Goal: Information Seeking & Learning: Learn about a topic

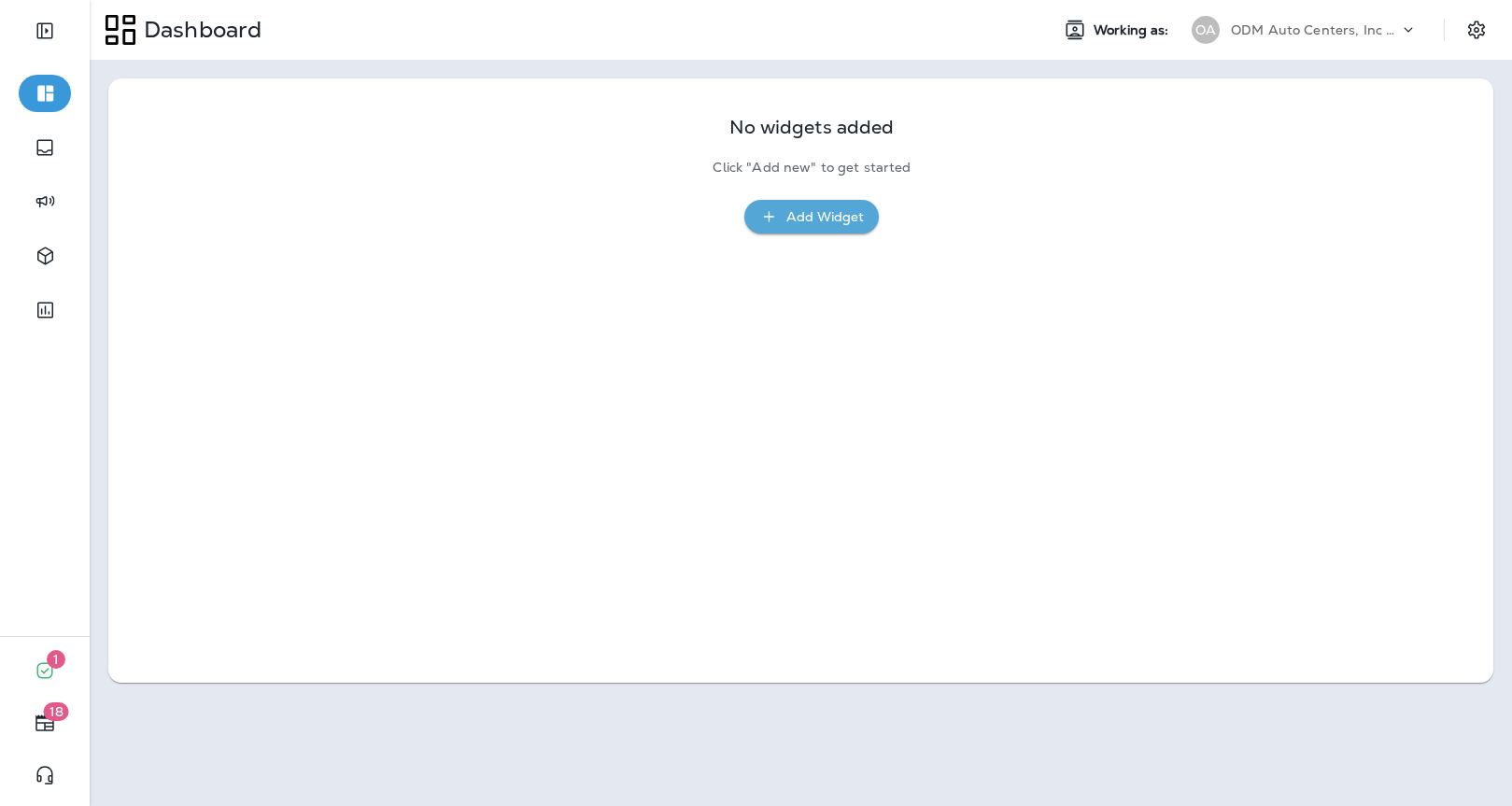
click at [1262, 37] on div "ODM Auto Centers, Inc DBA Jiffy Lube" at bounding box center [1316, 30] width 168 height 28
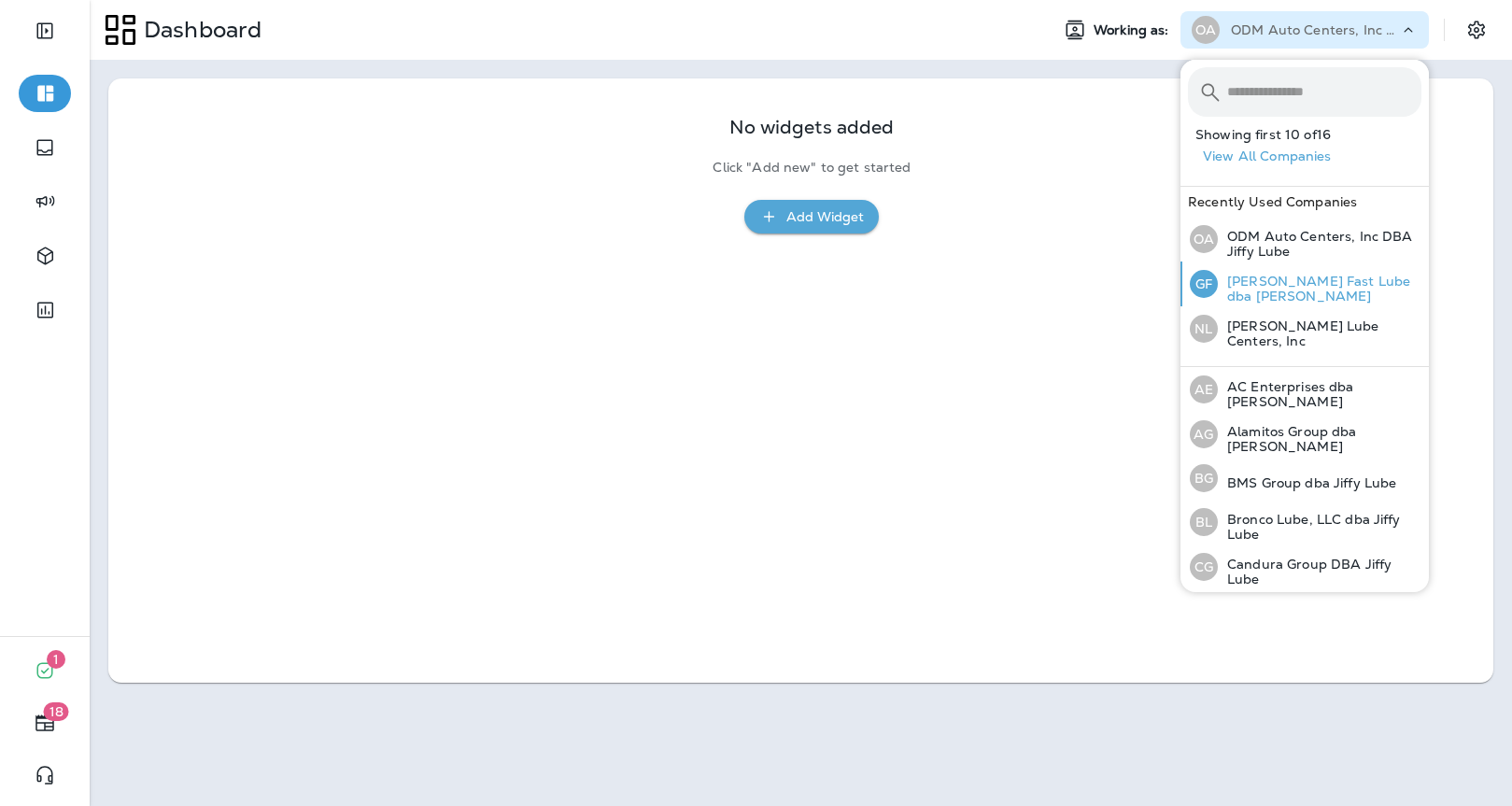
click at [1262, 267] on div "[PERSON_NAME] Fast Lube dba Jiffy Lube" at bounding box center [1305, 284] width 246 height 45
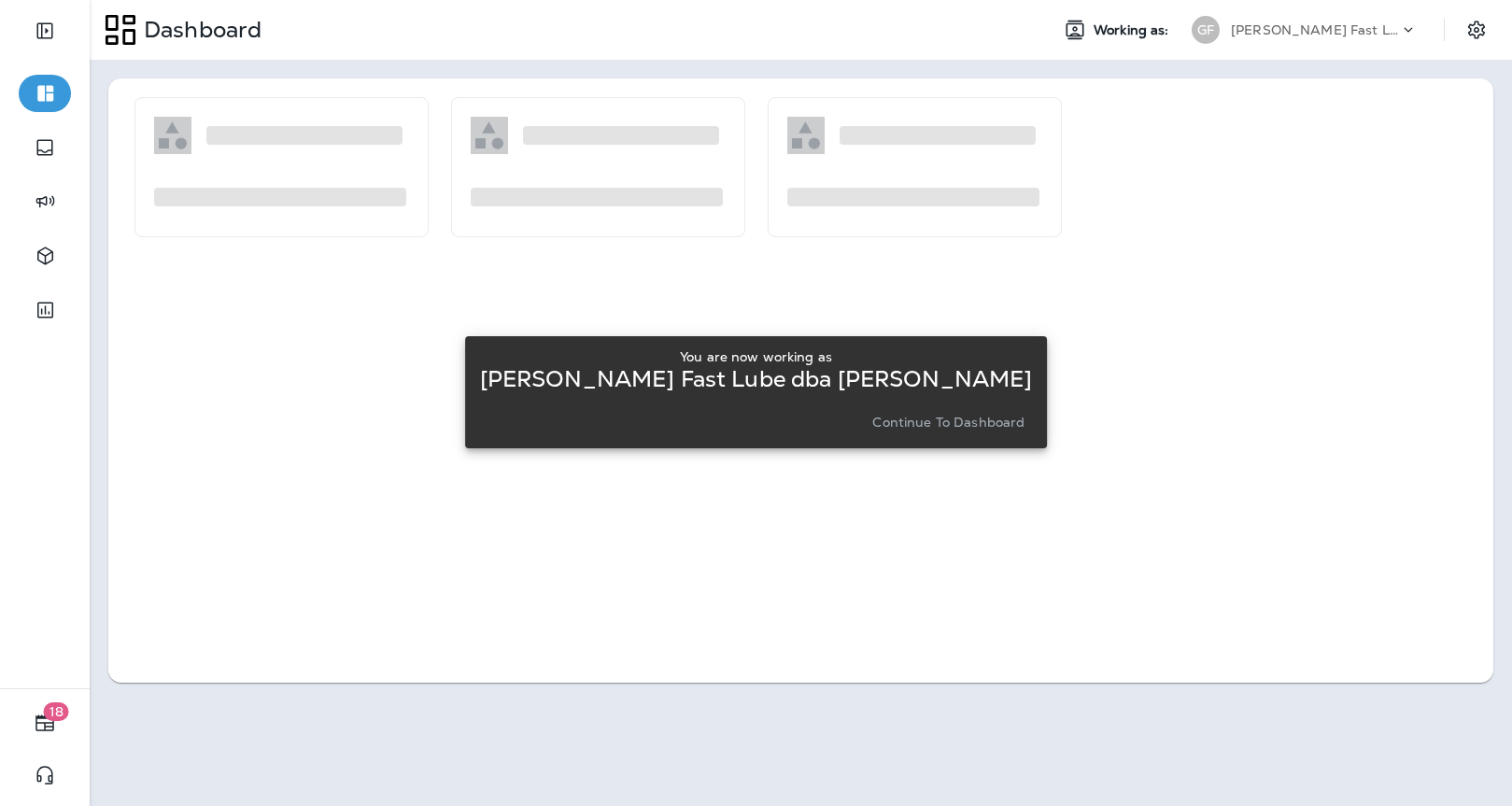
click at [874, 411] on button "Continue to Dashboard" at bounding box center [949, 423] width 167 height 26
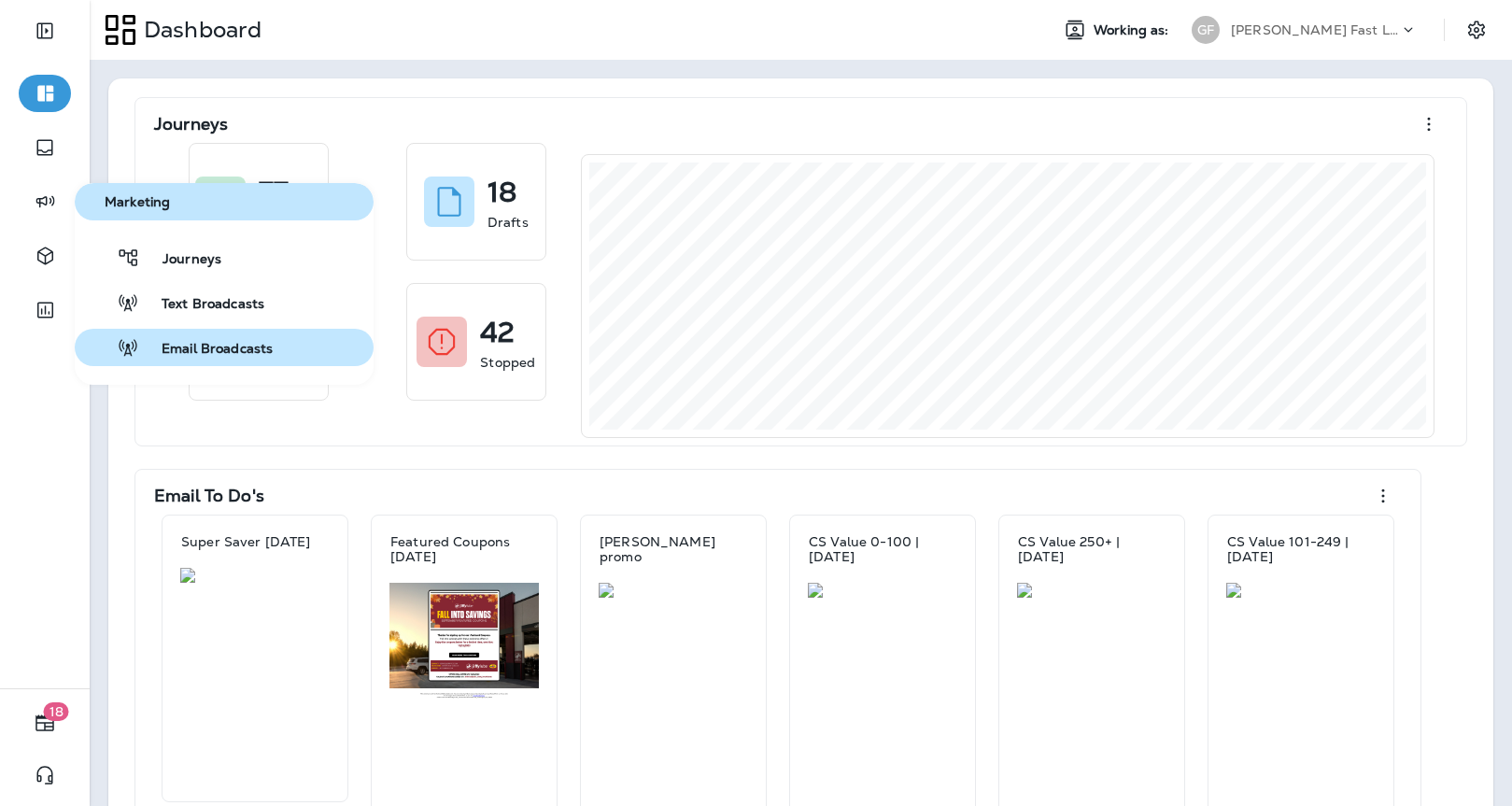
click at [167, 333] on button "Email Broadcasts" at bounding box center [224, 347] width 299 height 38
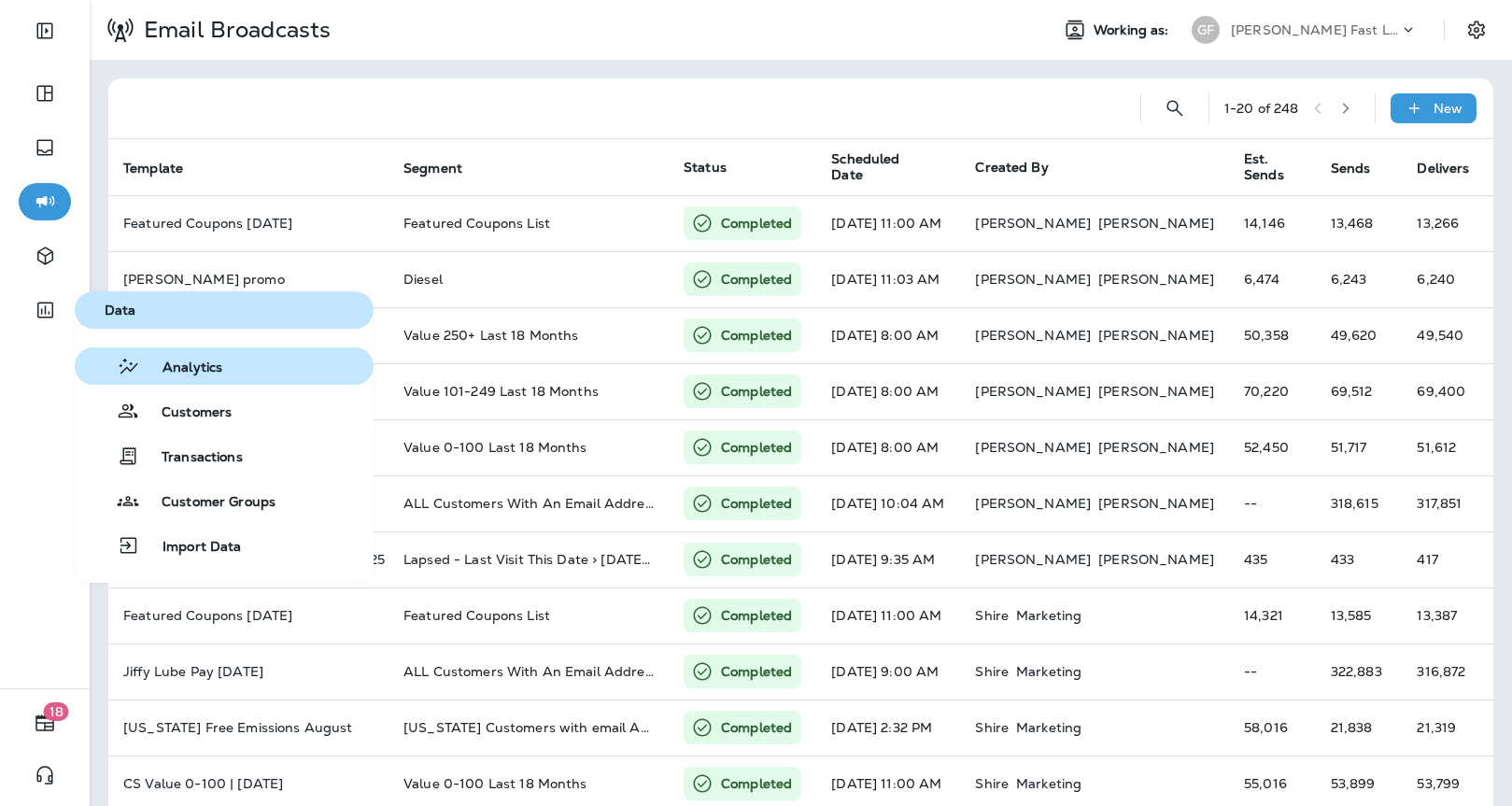
click at [197, 353] on button "Analytics" at bounding box center [224, 366] width 299 height 38
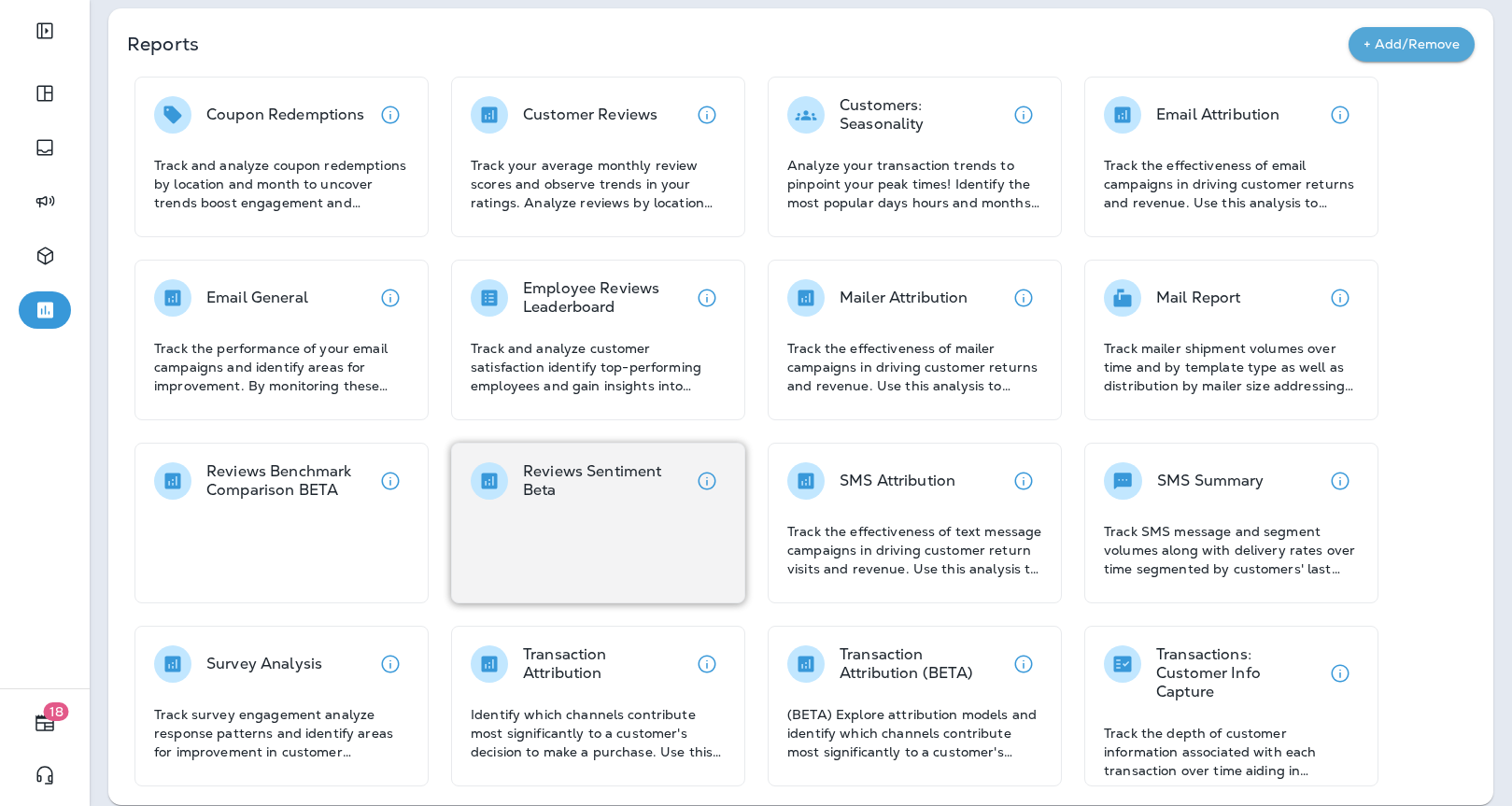
scroll to position [59, 0]
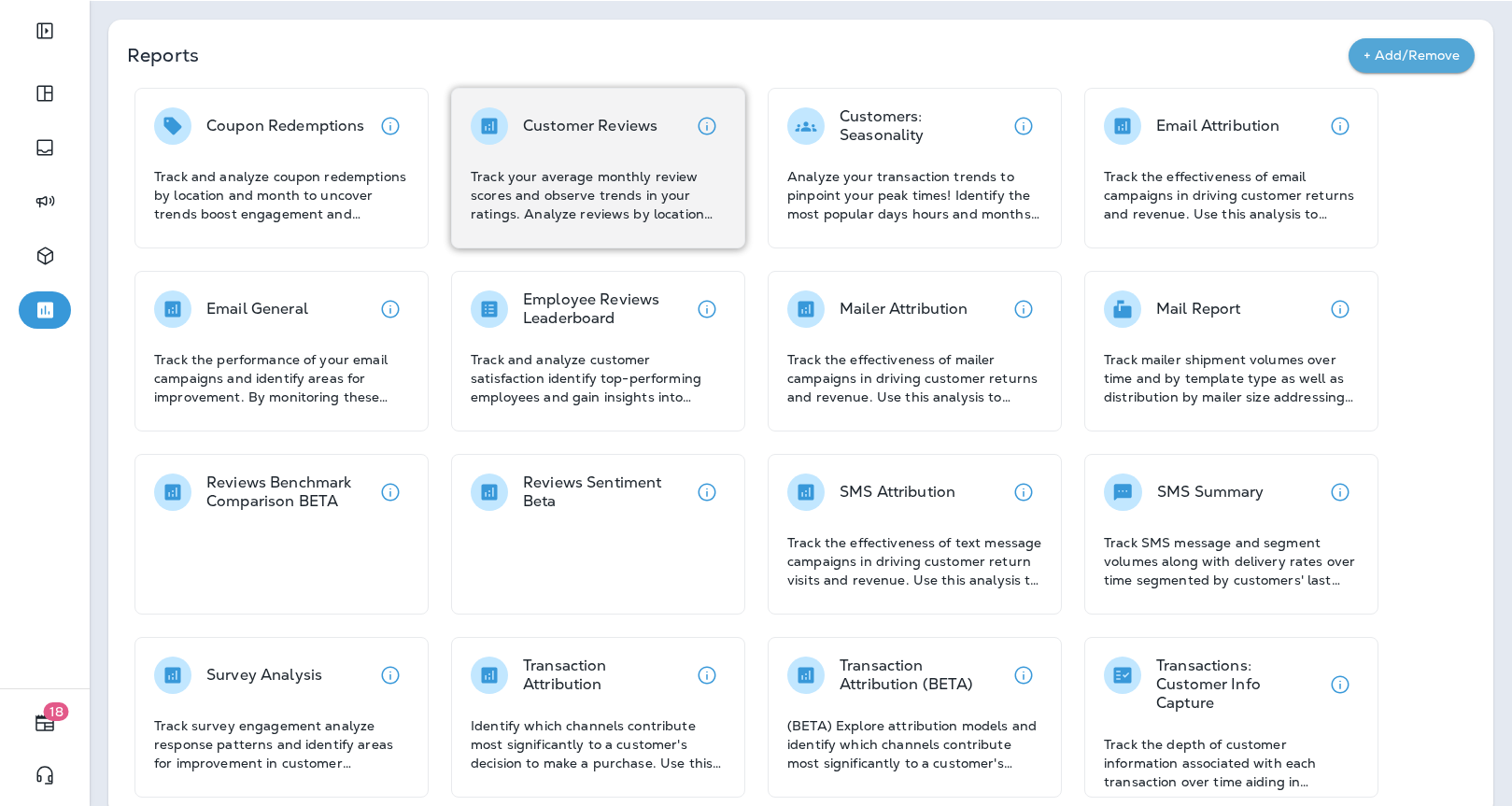
click at [631, 237] on div "Customer Reviews Track your average monthly review scores and observe trends in…" at bounding box center [598, 168] width 294 height 160
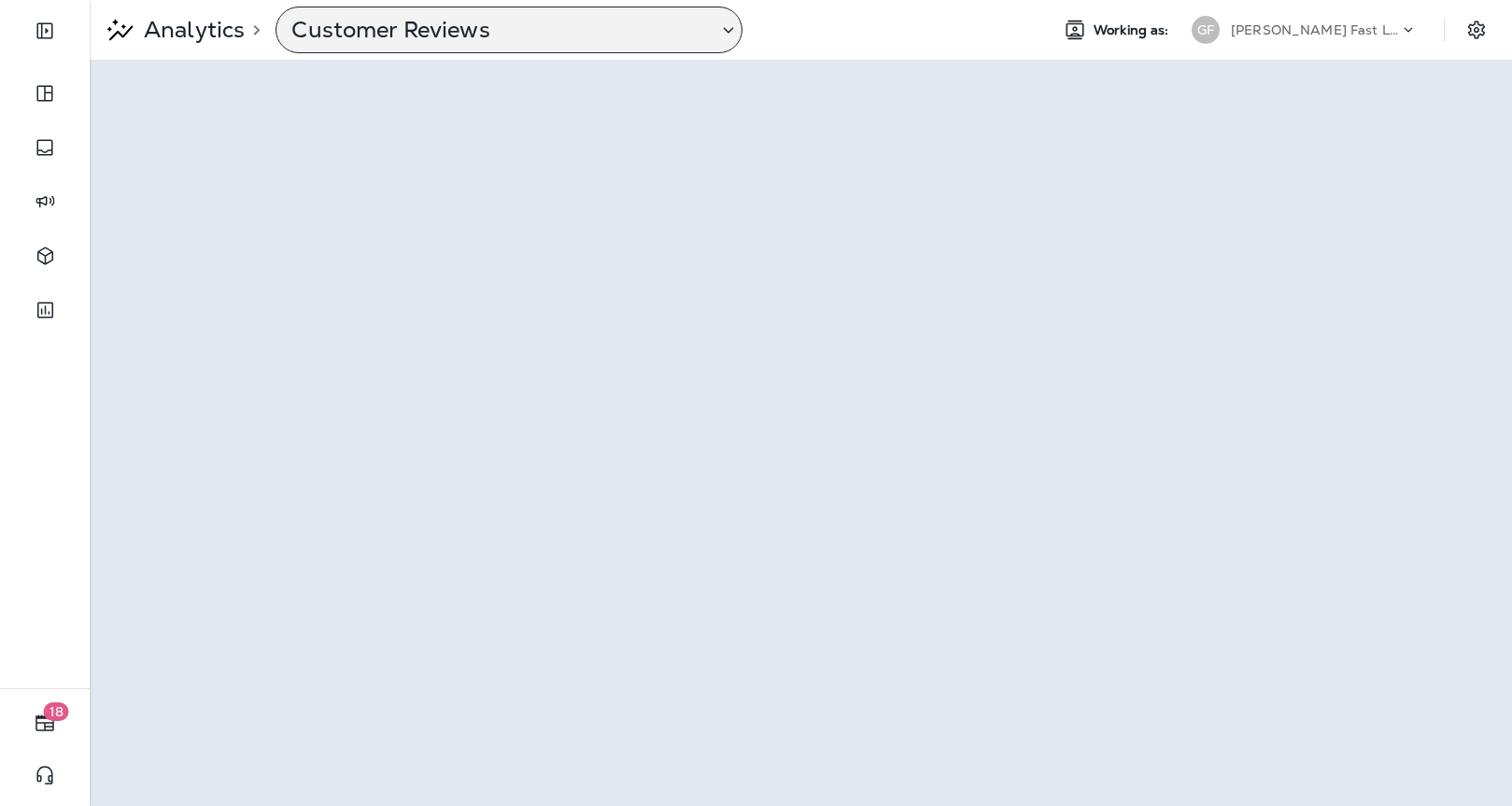
click at [482, 44] on div "Customer Reviews" at bounding box center [509, 29] width 467 height 46
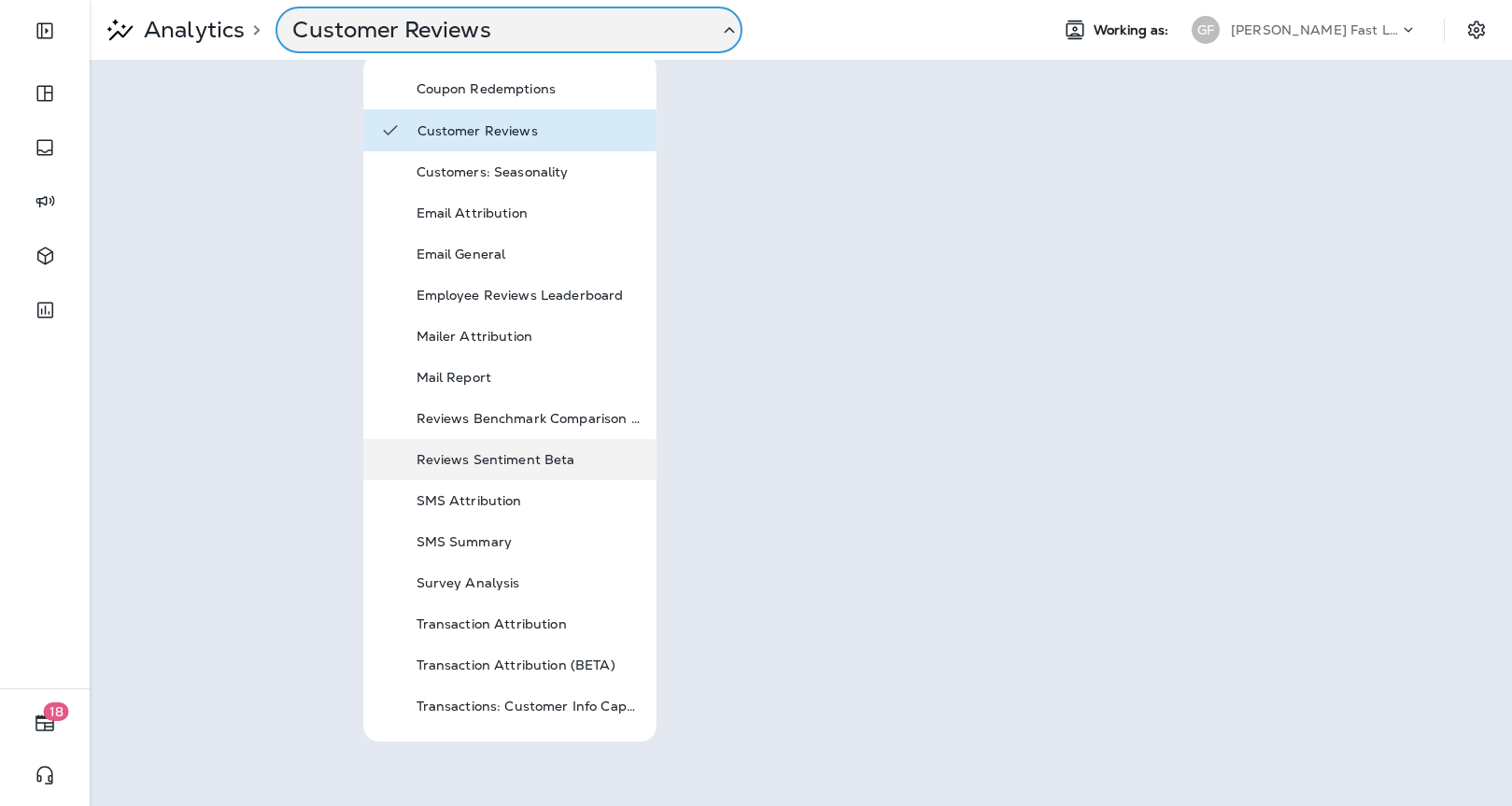
click at [533, 458] on p "Reviews Sentiment Beta" at bounding box center [529, 460] width 225 height 15
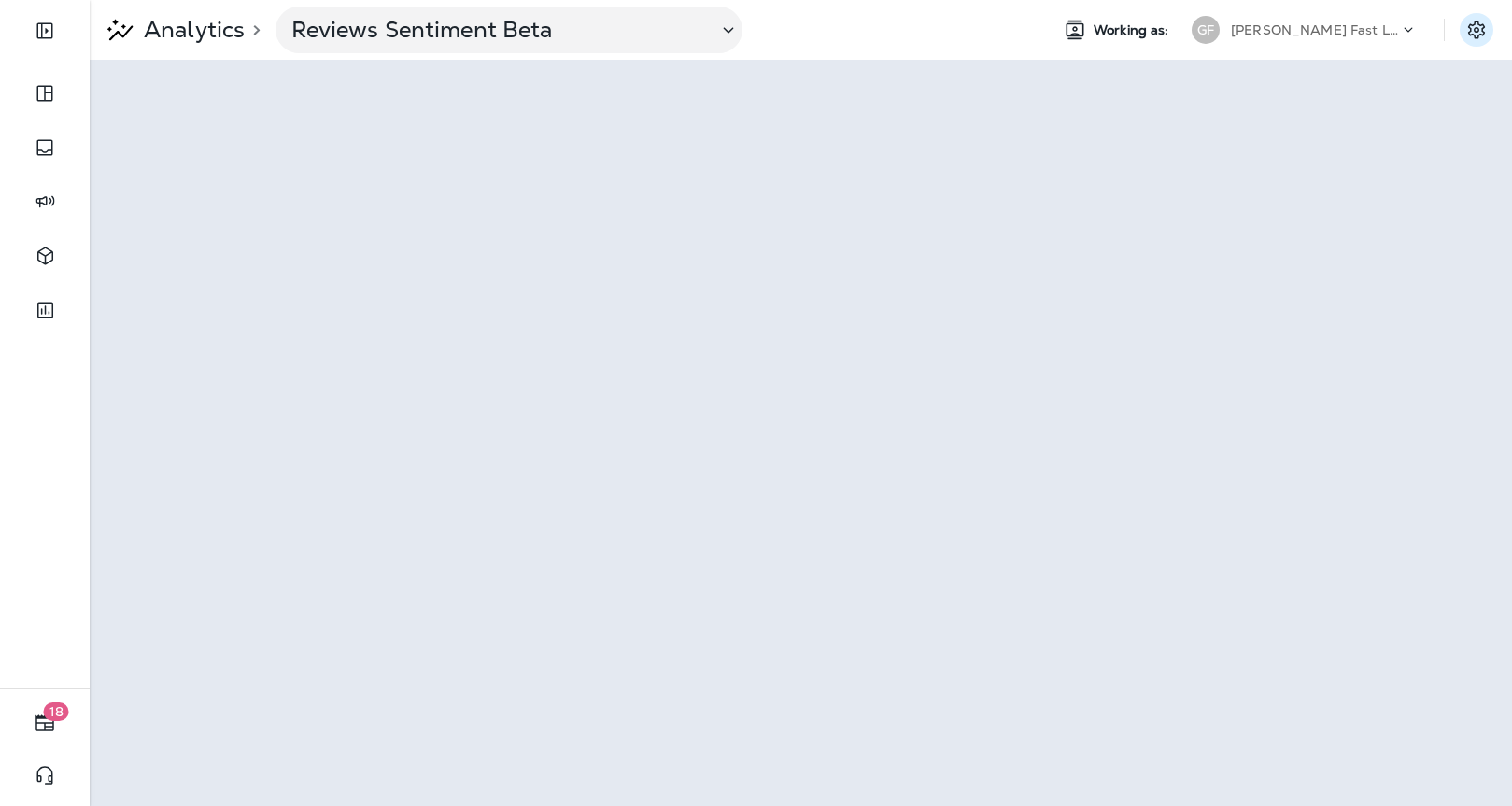
click at [1468, 25] on icon "Settings" at bounding box center [1477, 30] width 23 height 23
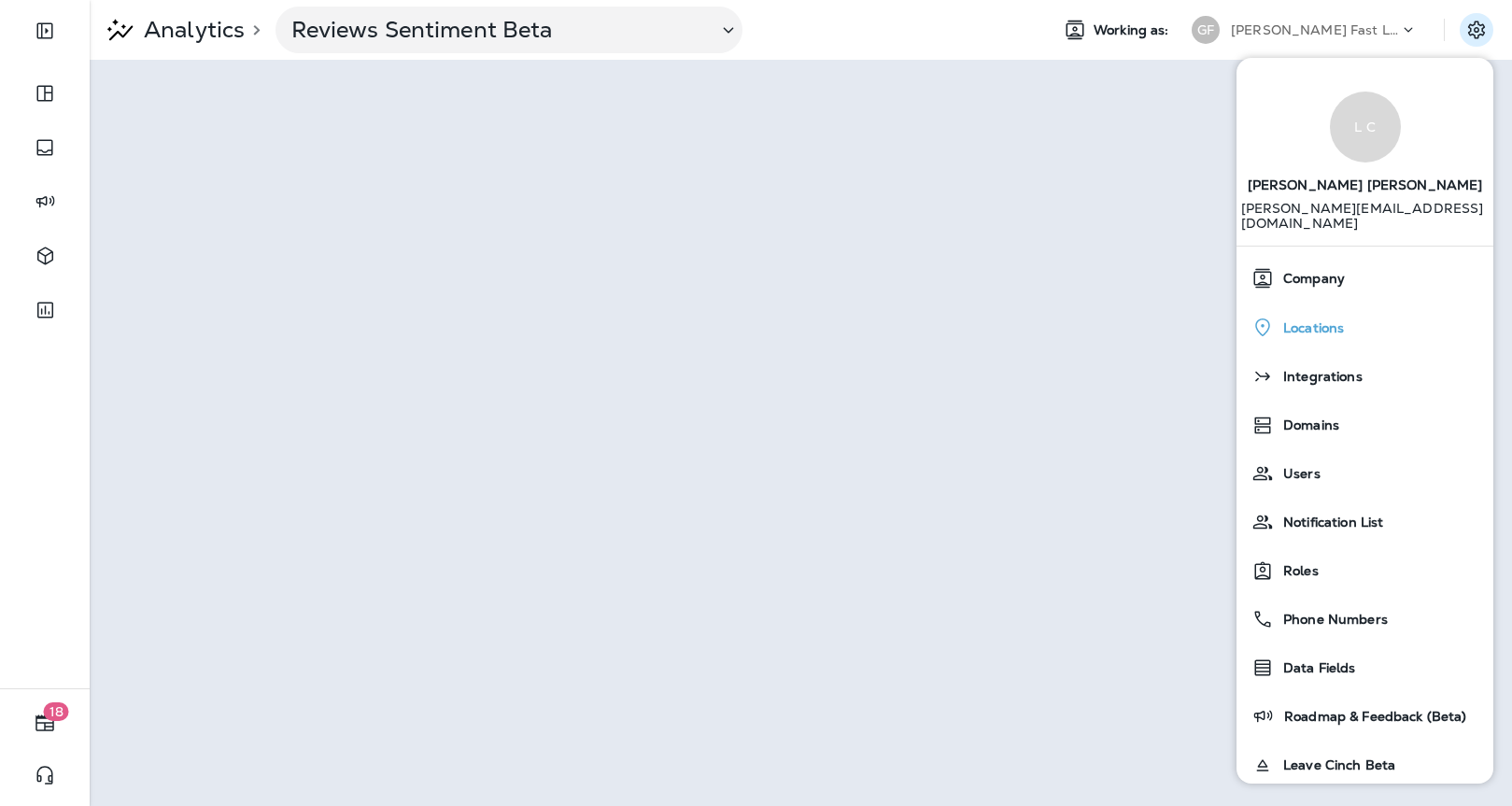
click at [1342, 320] on span "Locations" at bounding box center [1309, 327] width 70 height 16
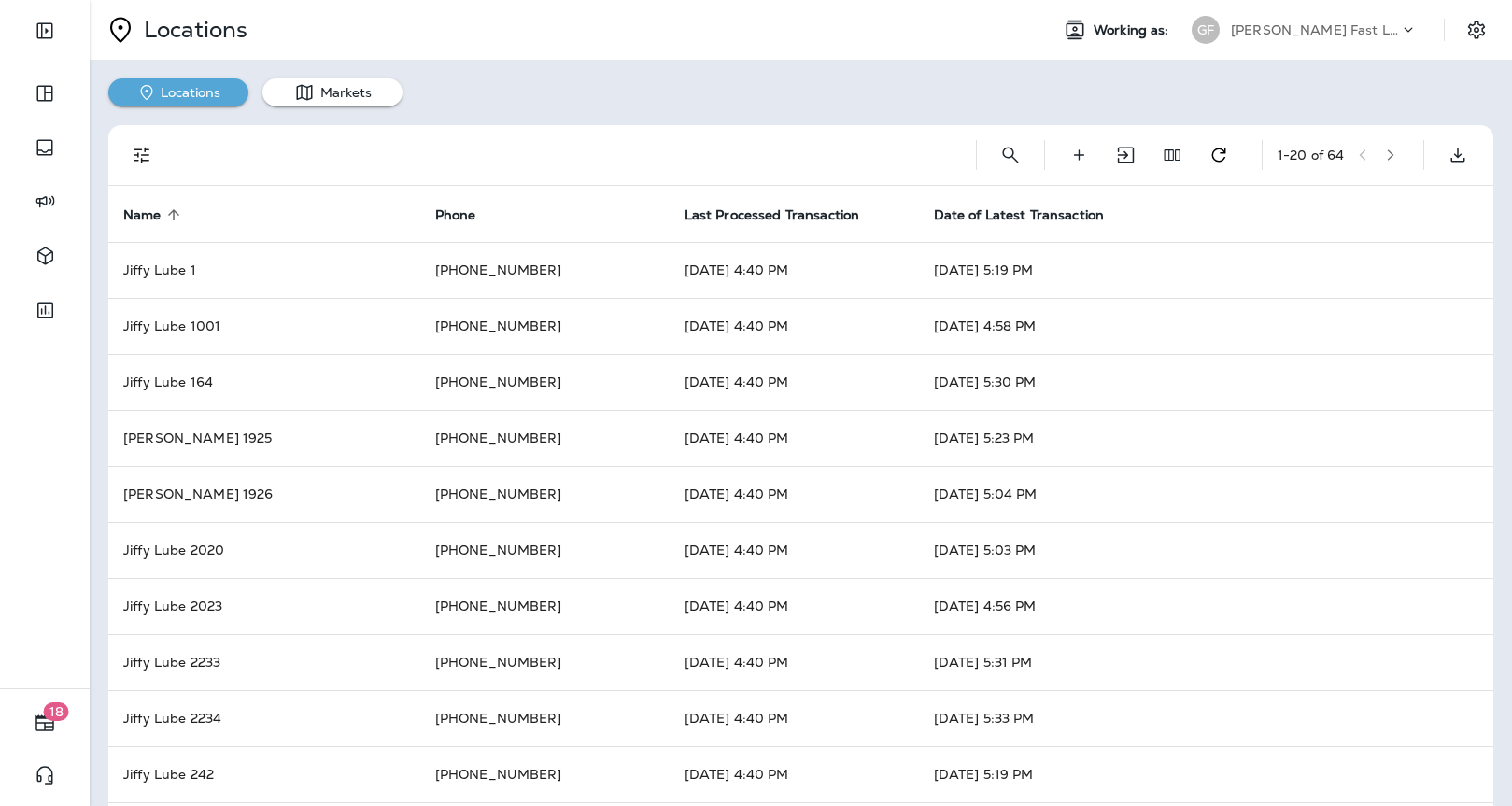
click at [1394, 157] on icon "button" at bounding box center [1391, 155] width 7 height 11
click at [1395, 148] on icon "button" at bounding box center [1395, 155] width 13 height 13
click at [1397, 152] on icon "button" at bounding box center [1395, 155] width 13 height 13
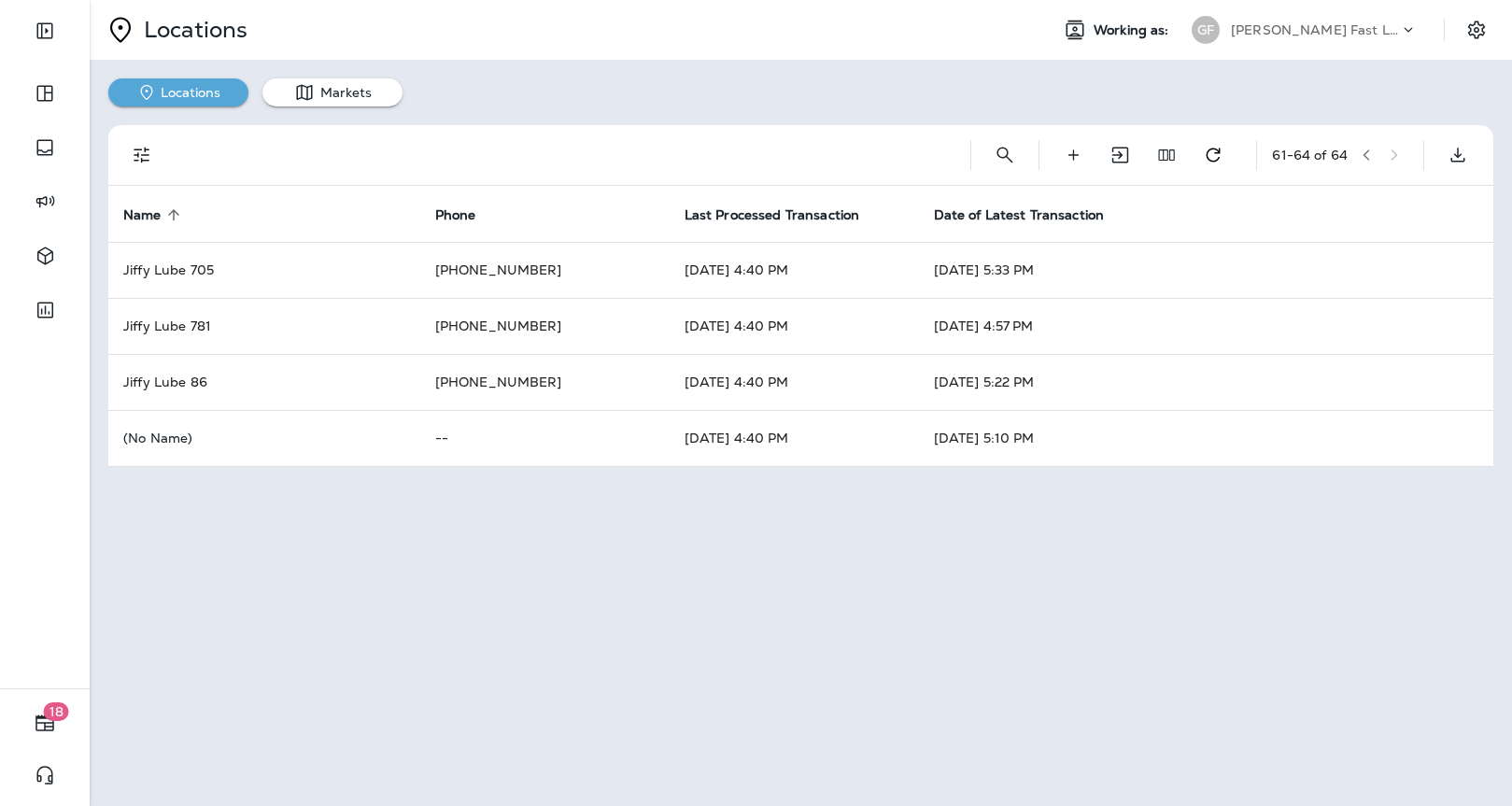
click at [1379, 160] on button "button" at bounding box center [1367, 155] width 28 height 28
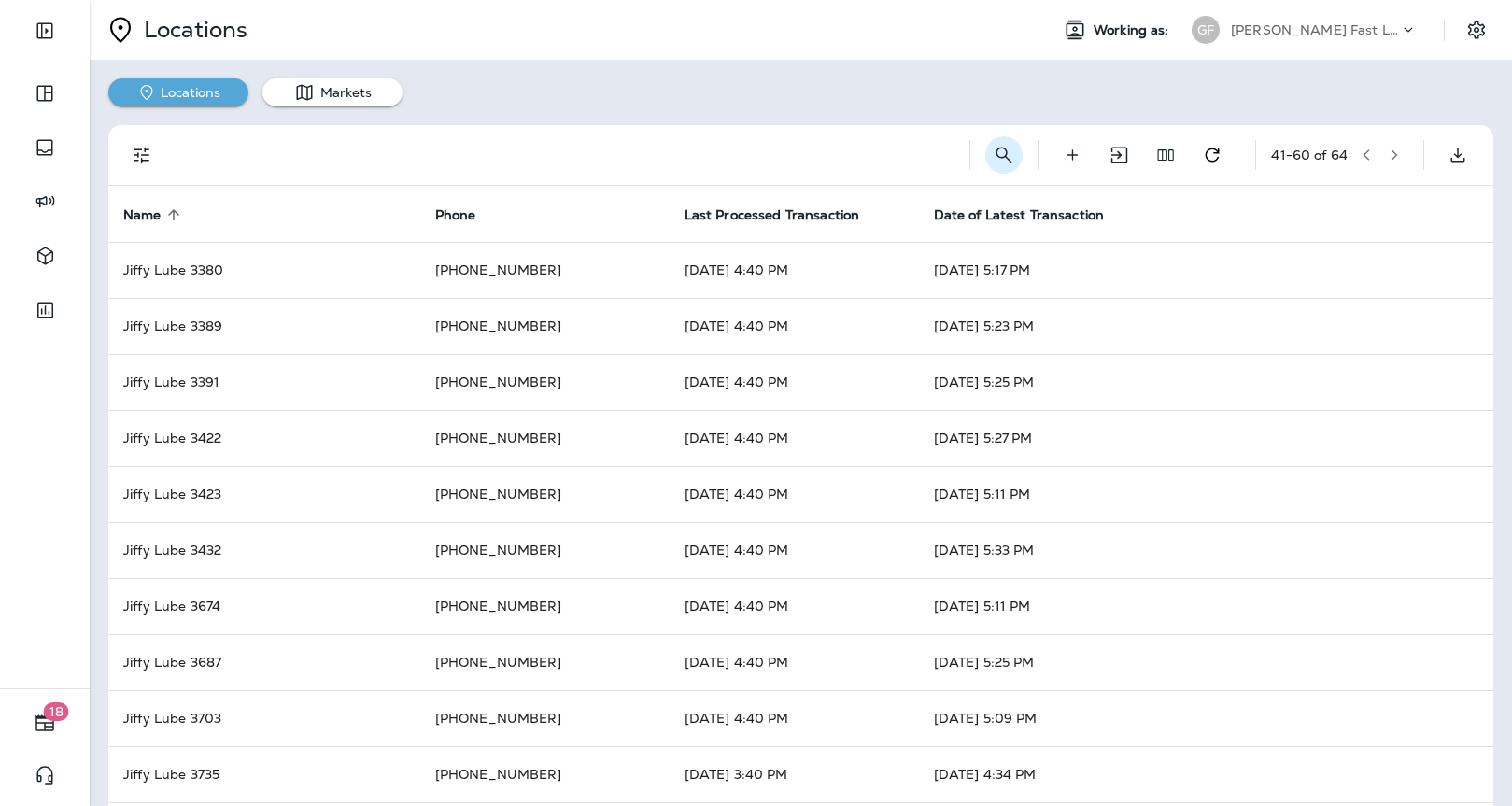
click at [993, 163] on icon "Search Locations" at bounding box center [1004, 155] width 23 height 23
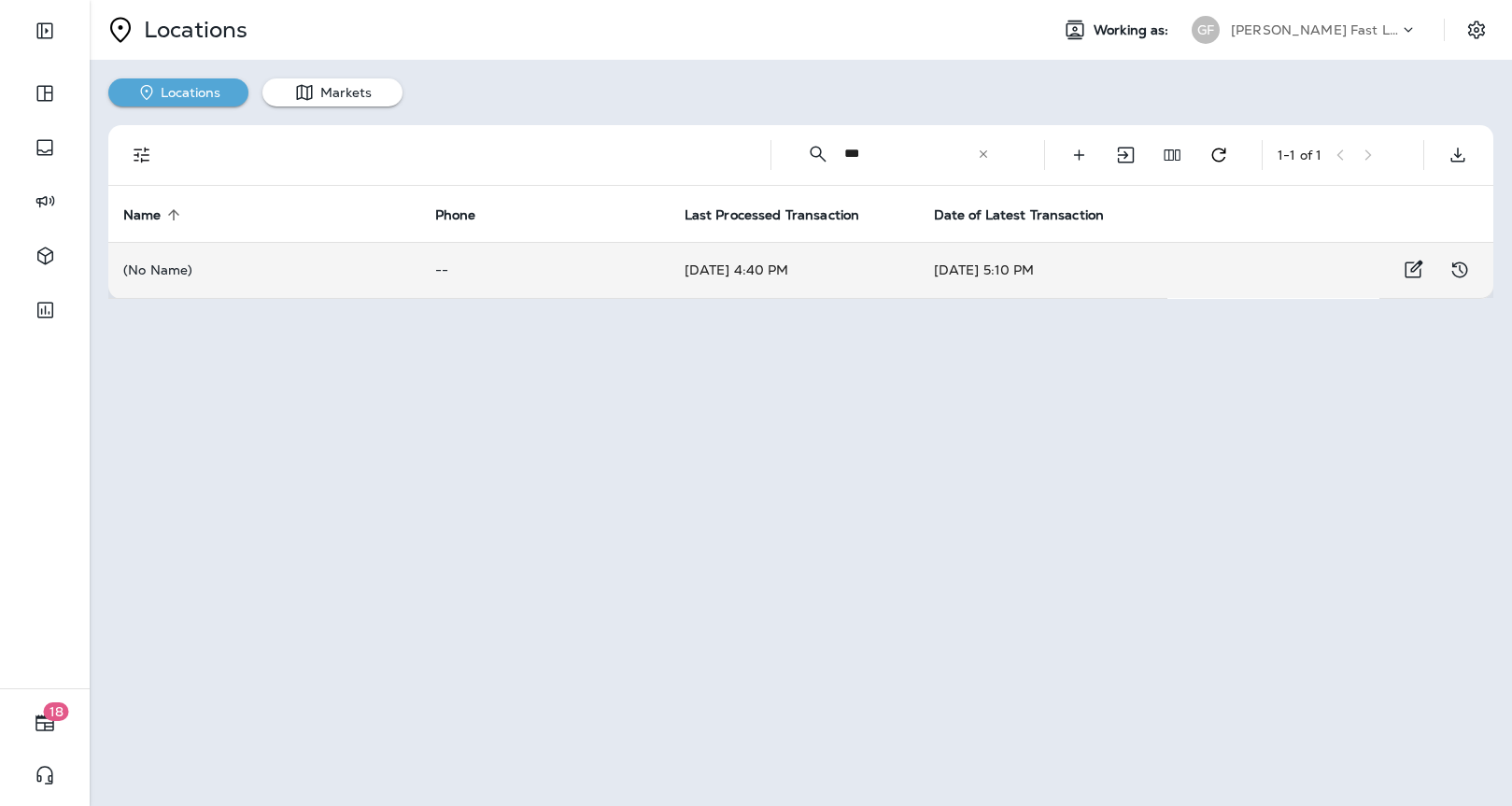
type input "***"
click at [949, 277] on td "[DATE] 5:10 PM" at bounding box center [1044, 269] width 249 height 56
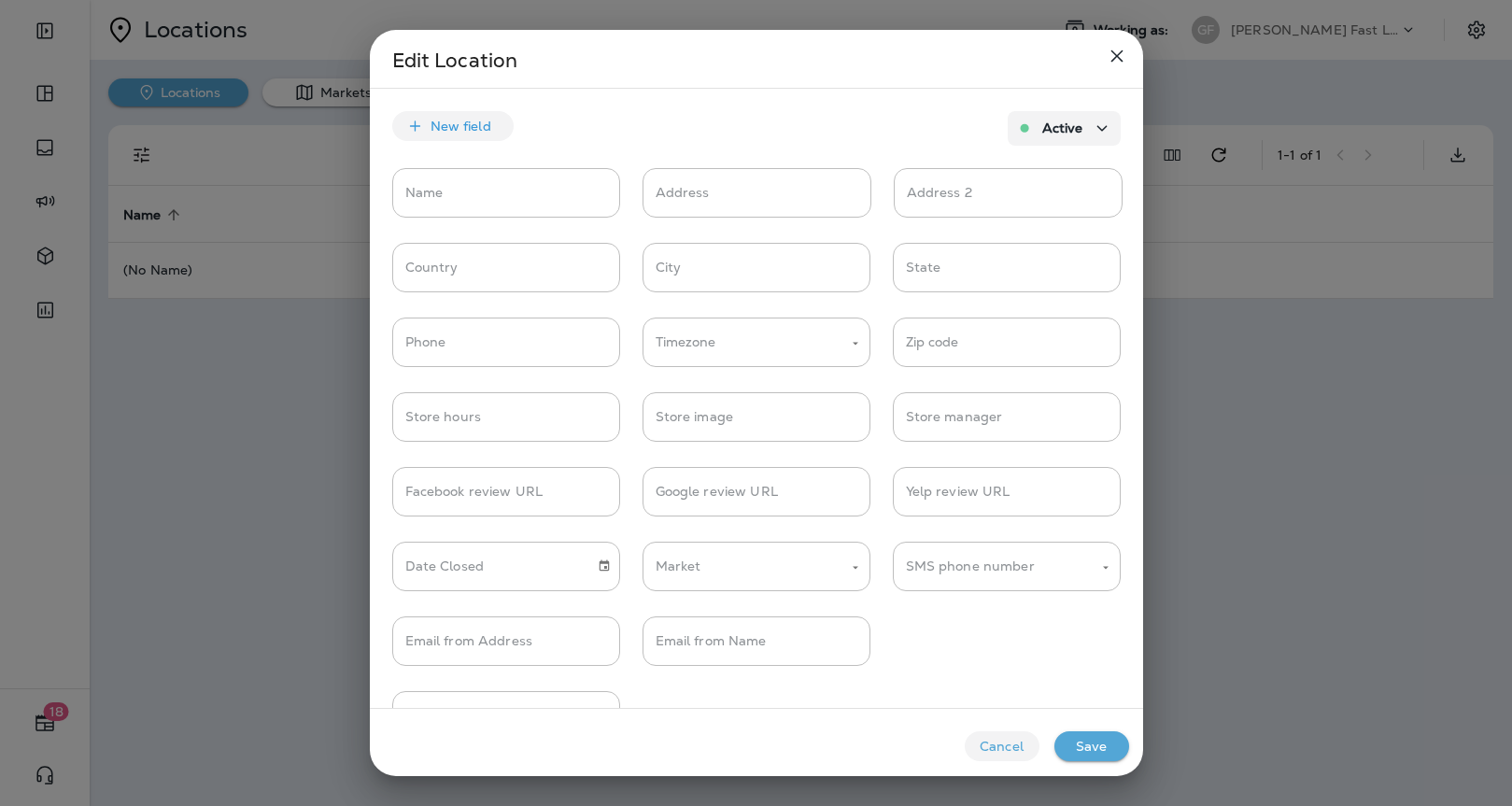
click at [1118, 53] on icon "close" at bounding box center [1117, 56] width 12 height 12
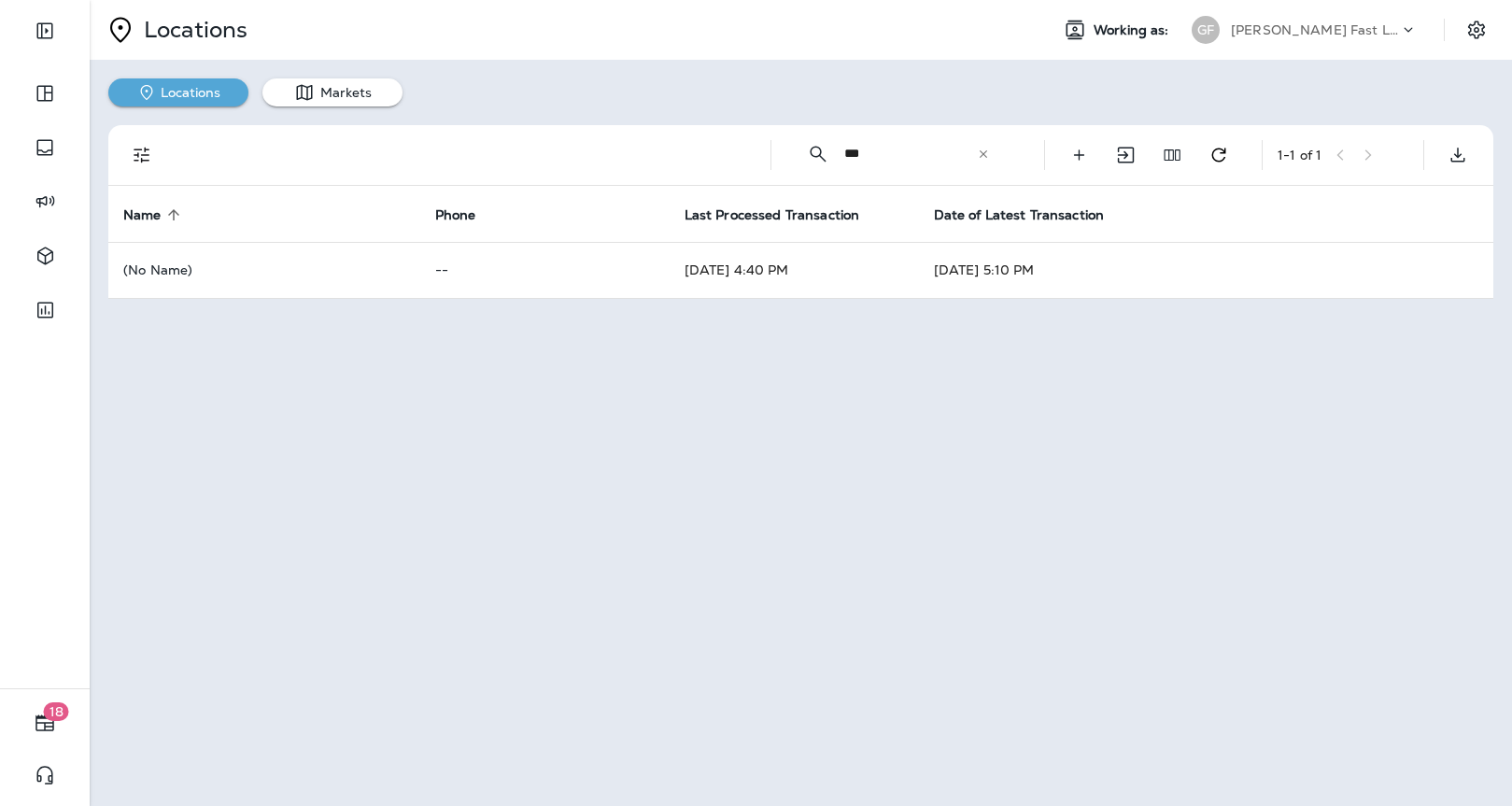
click at [983, 154] on icon at bounding box center [983, 154] width 13 height 13
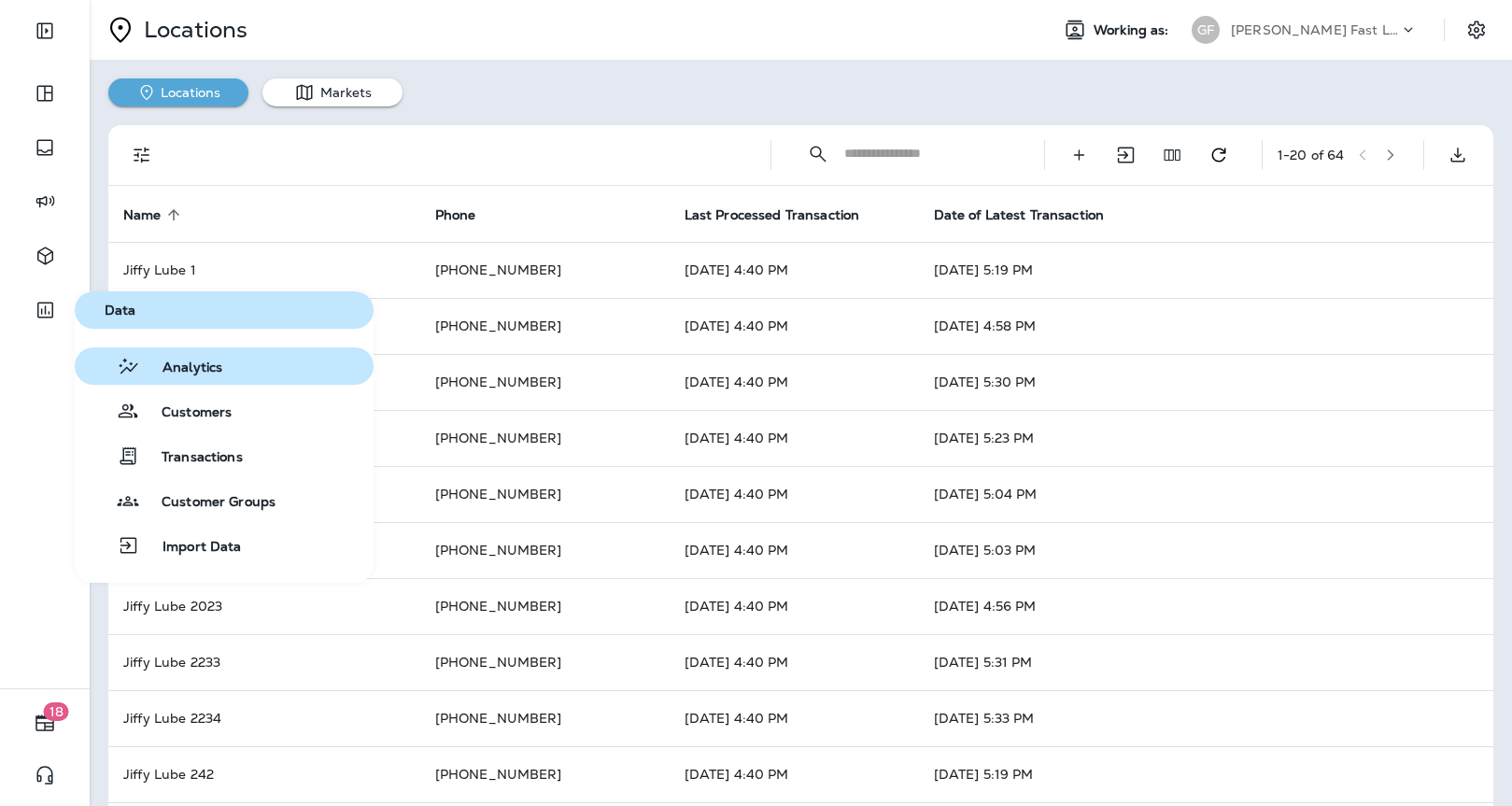
click at [218, 366] on span "Analytics" at bounding box center [180, 368] width 82 height 18
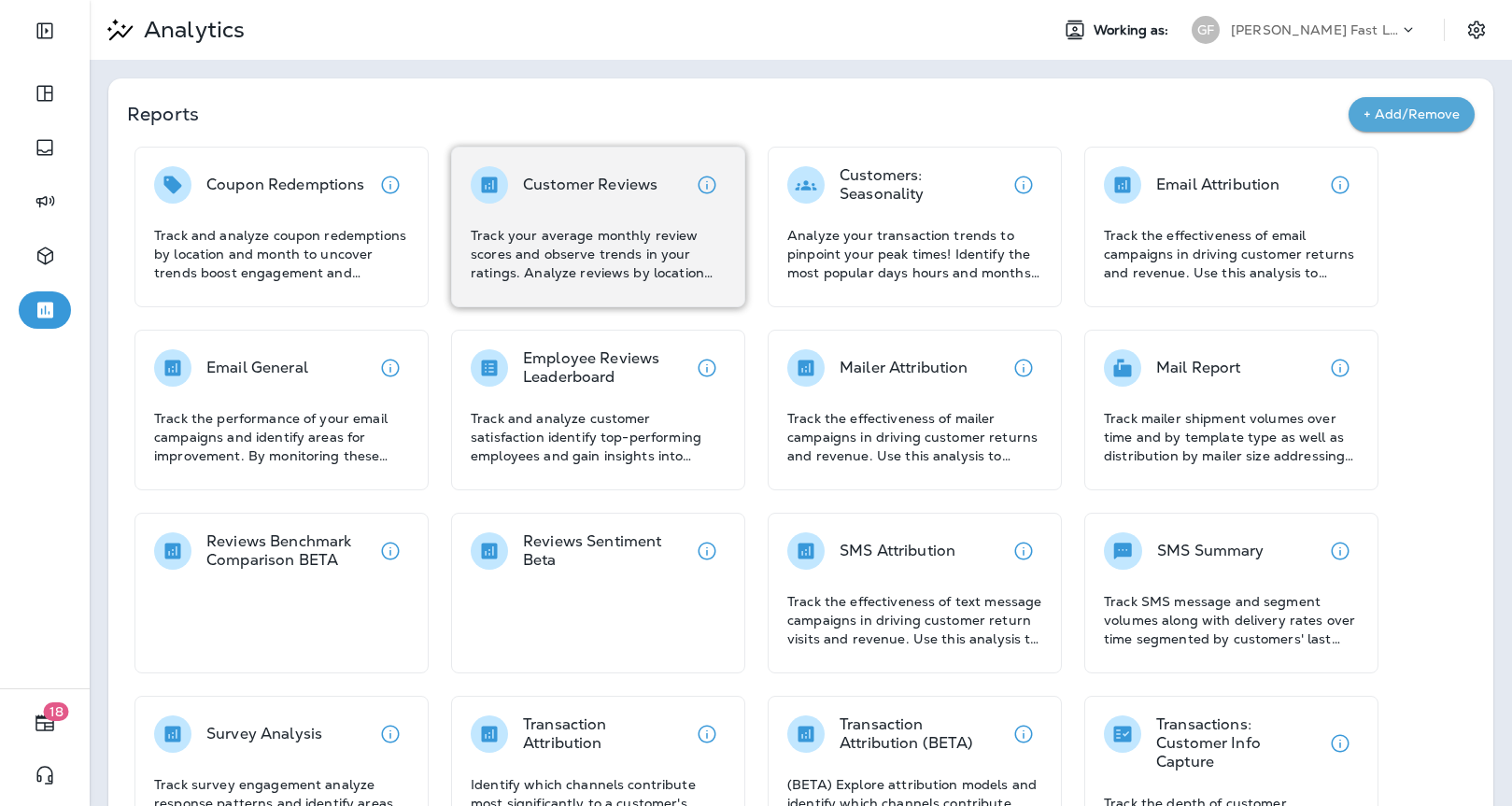
click at [601, 273] on p "Track your average monthly review scores and observe trends in your ratings. An…" at bounding box center [598, 254] width 255 height 56
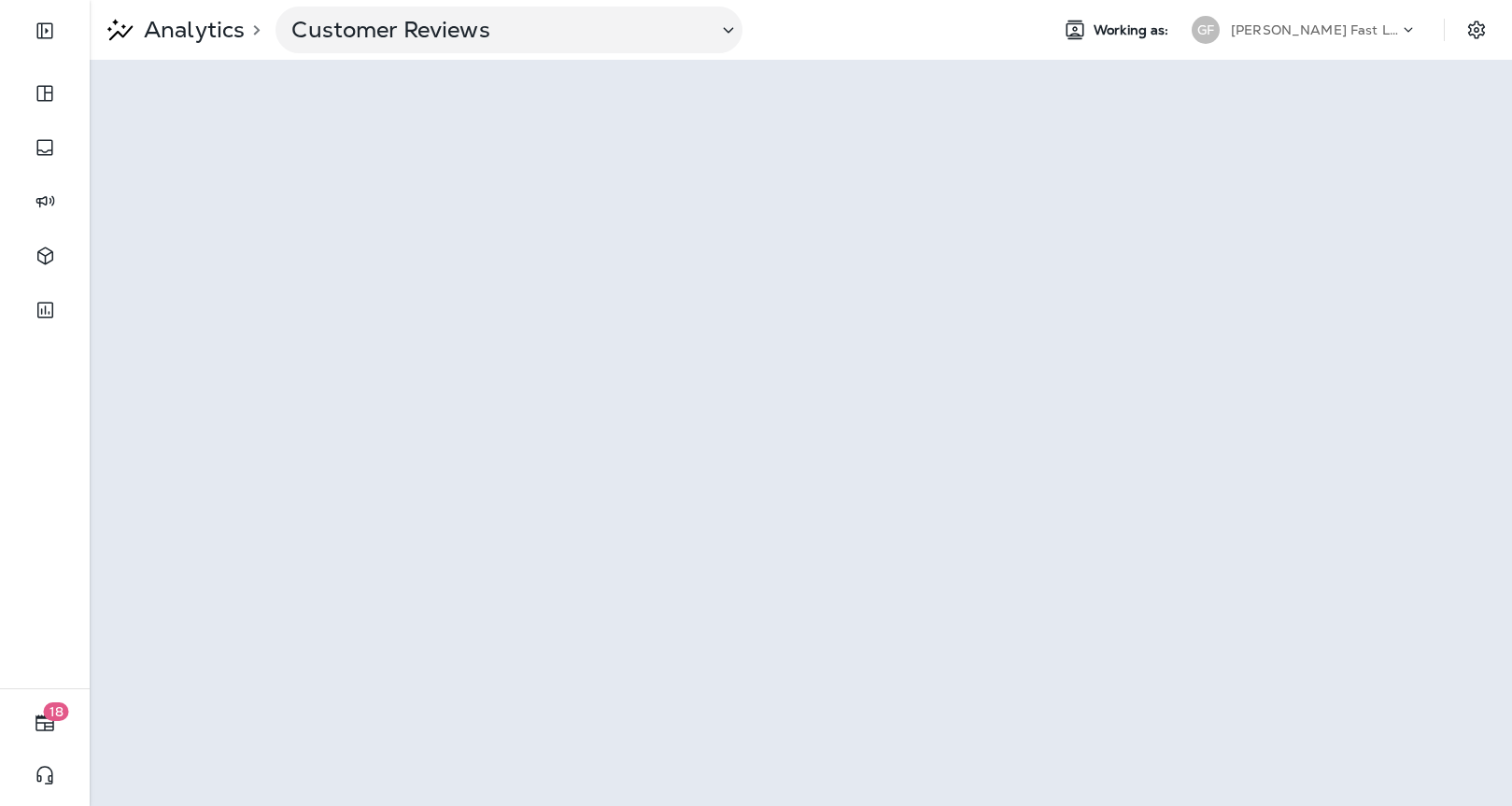
click at [1308, 33] on p "[PERSON_NAME] Fast Lube dba [PERSON_NAME]" at bounding box center [1316, 30] width 168 height 15
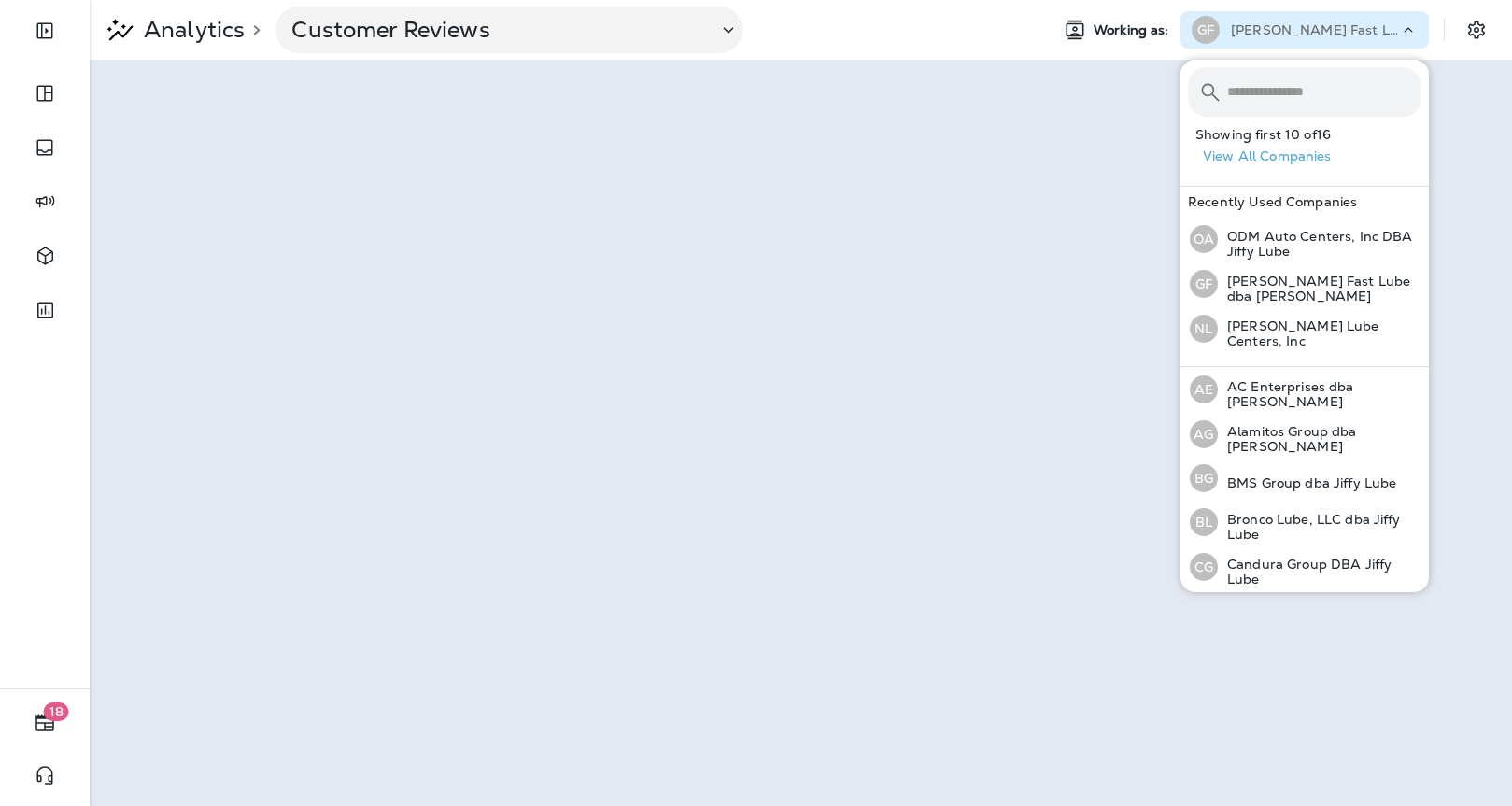
click at [1303, 30] on p "[PERSON_NAME] Fast Lube dba [PERSON_NAME]" at bounding box center [1316, 30] width 168 height 15
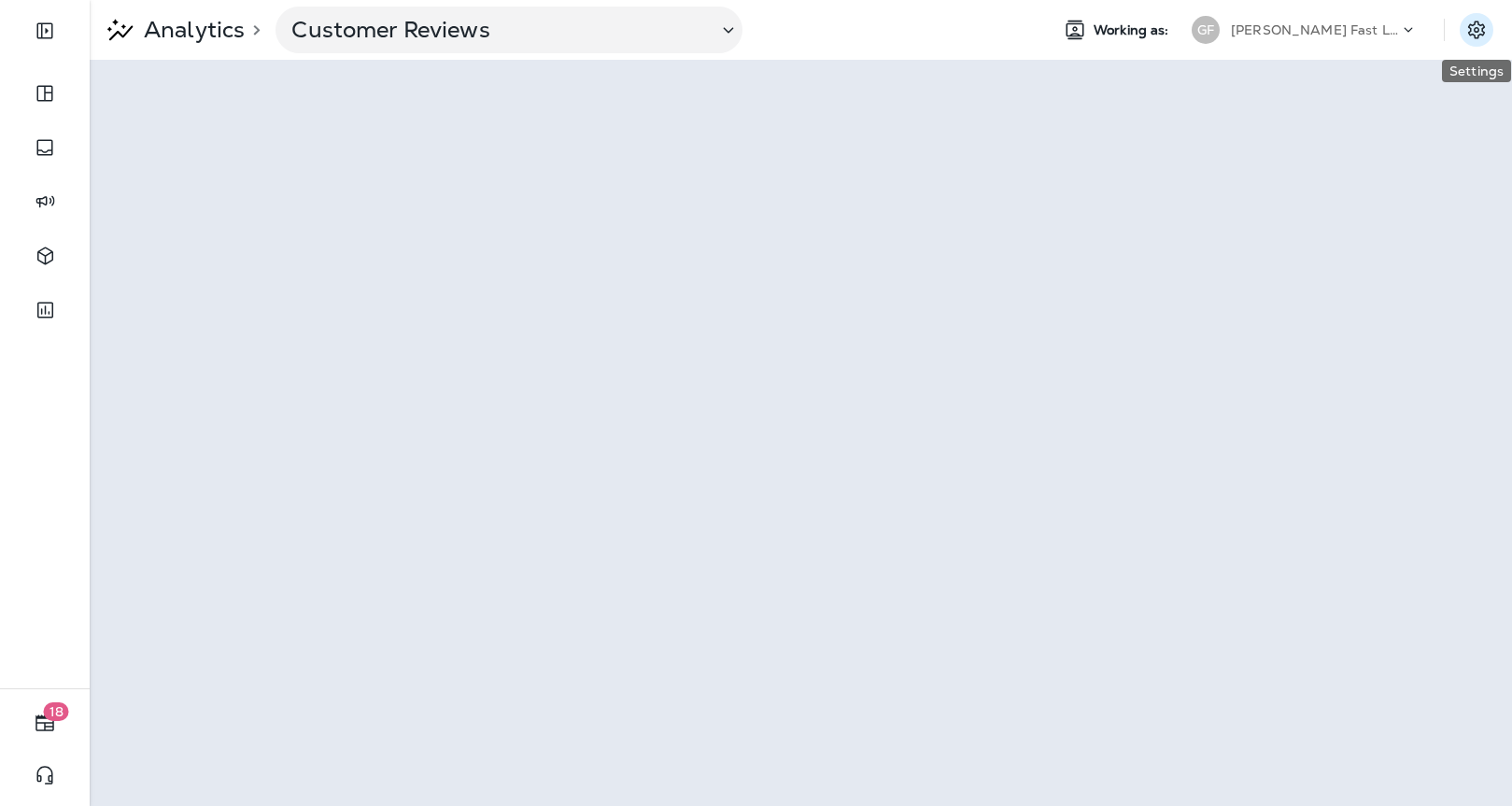
click at [1470, 31] on icon "Settings" at bounding box center [1477, 30] width 23 height 23
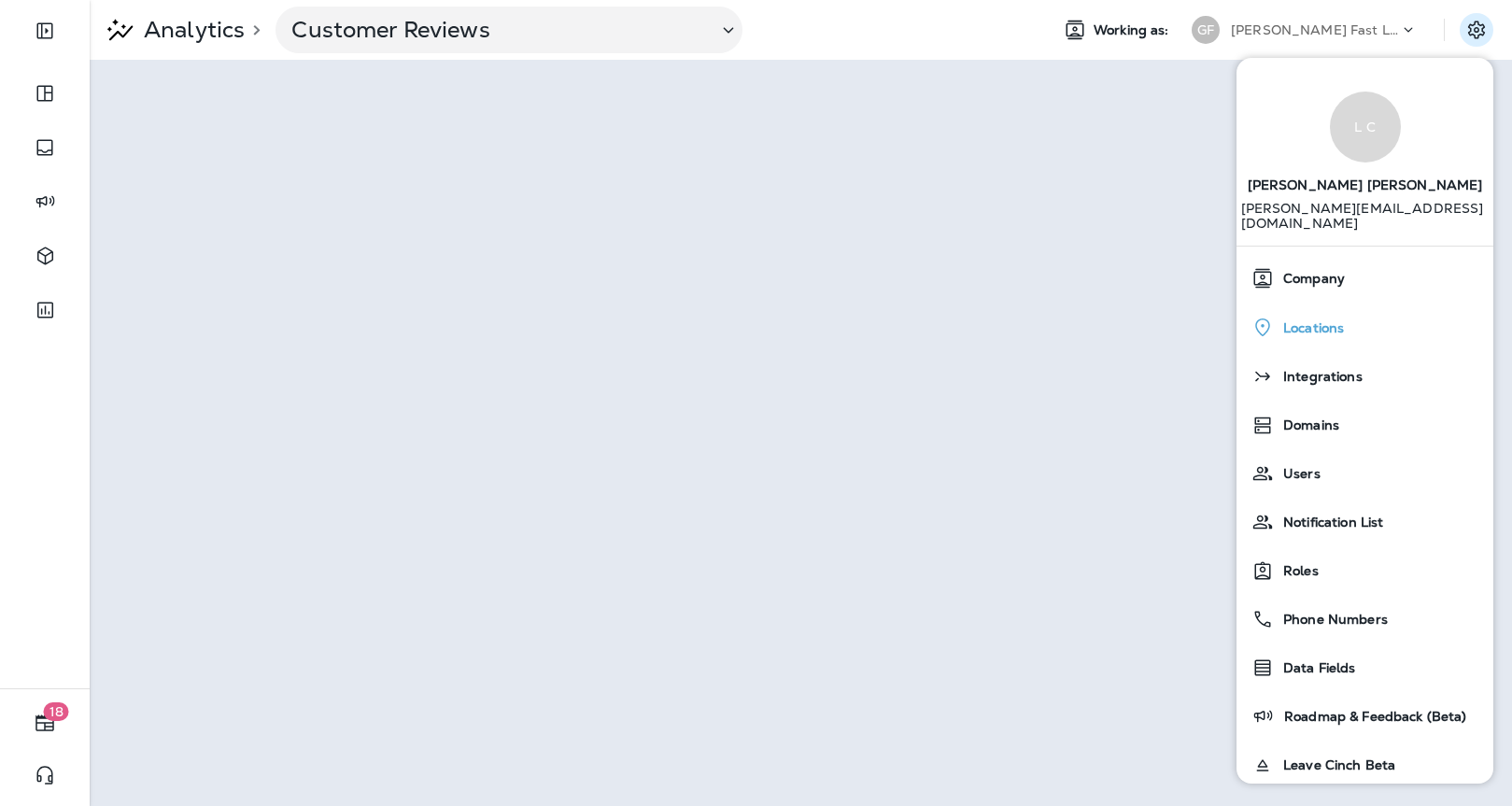
click at [1332, 320] on span "Locations" at bounding box center [1309, 327] width 70 height 16
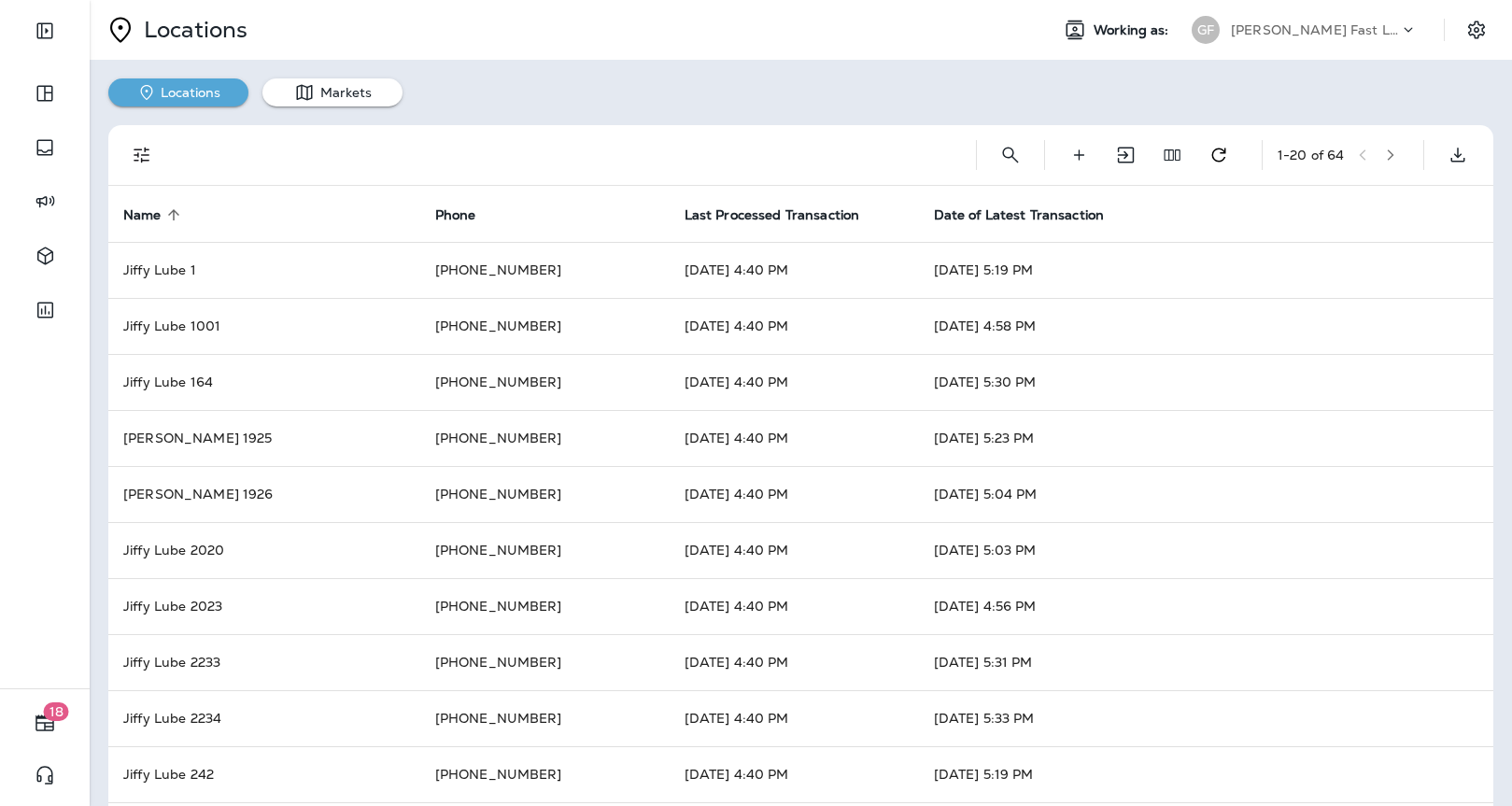
click at [1392, 150] on icon "button" at bounding box center [1391, 155] width 7 height 11
click at [1392, 150] on icon "button" at bounding box center [1395, 155] width 7 height 11
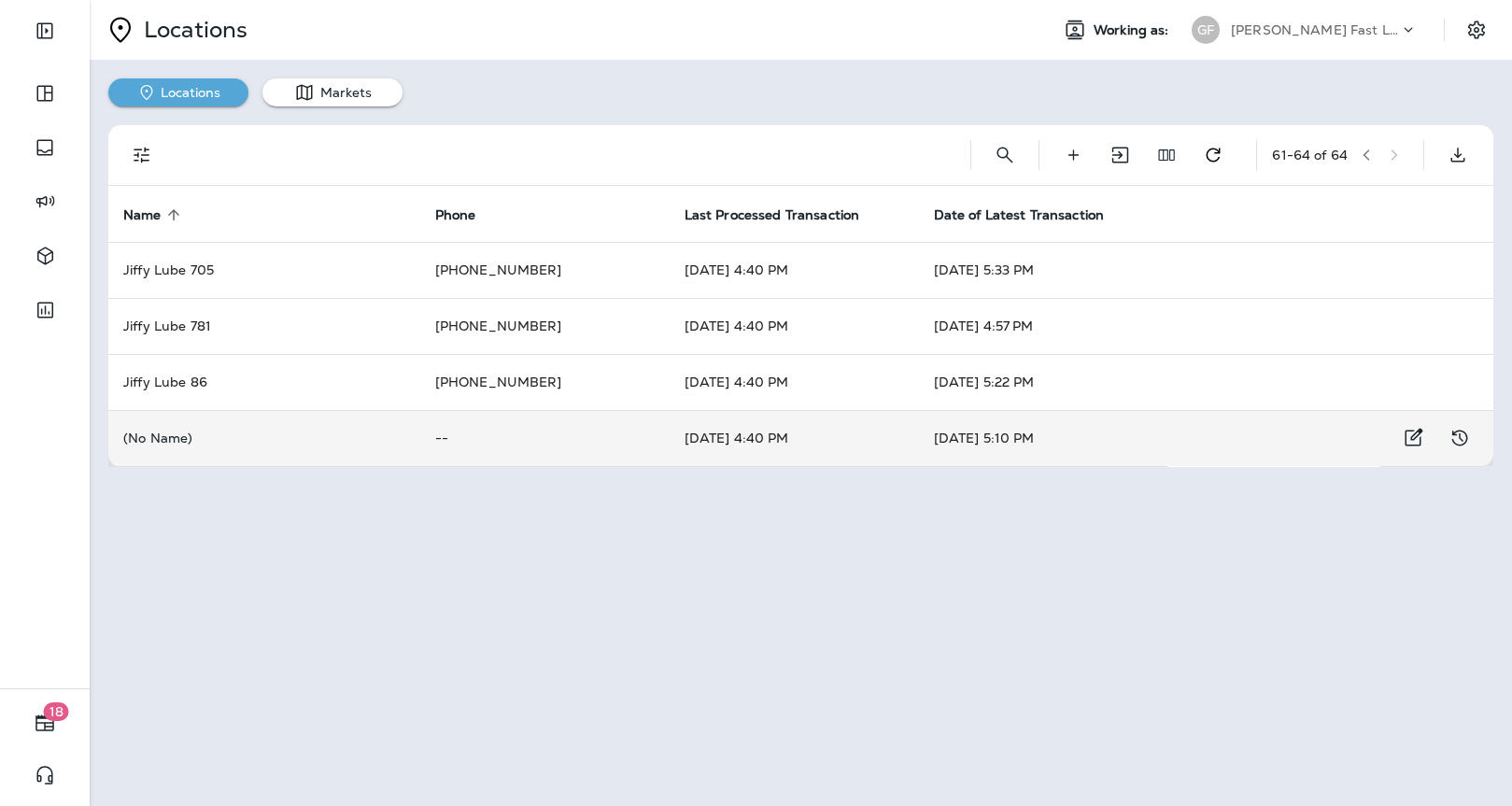
click at [503, 423] on td "--" at bounding box center [545, 438] width 249 height 56
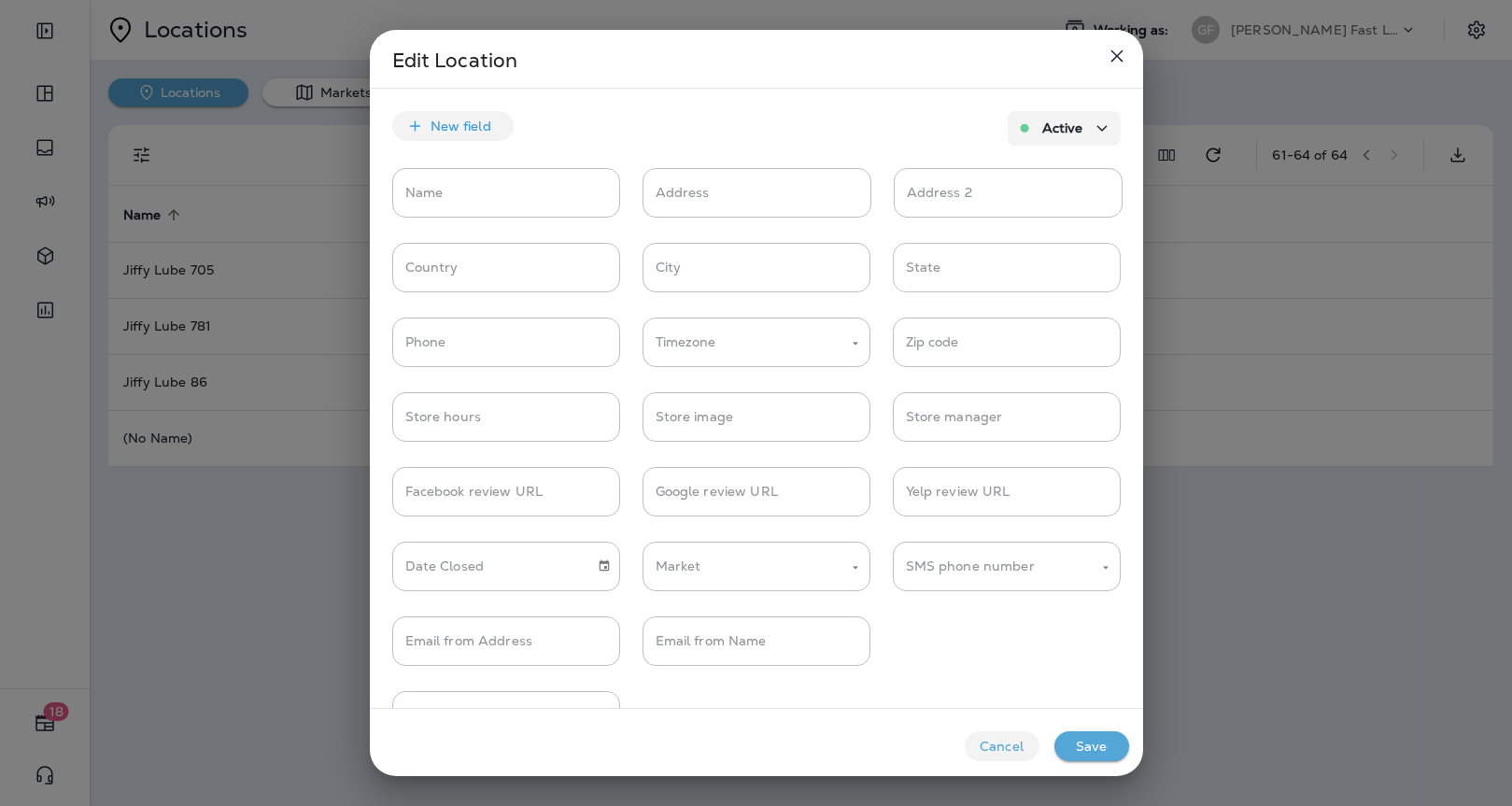
scroll to position [15, 0]
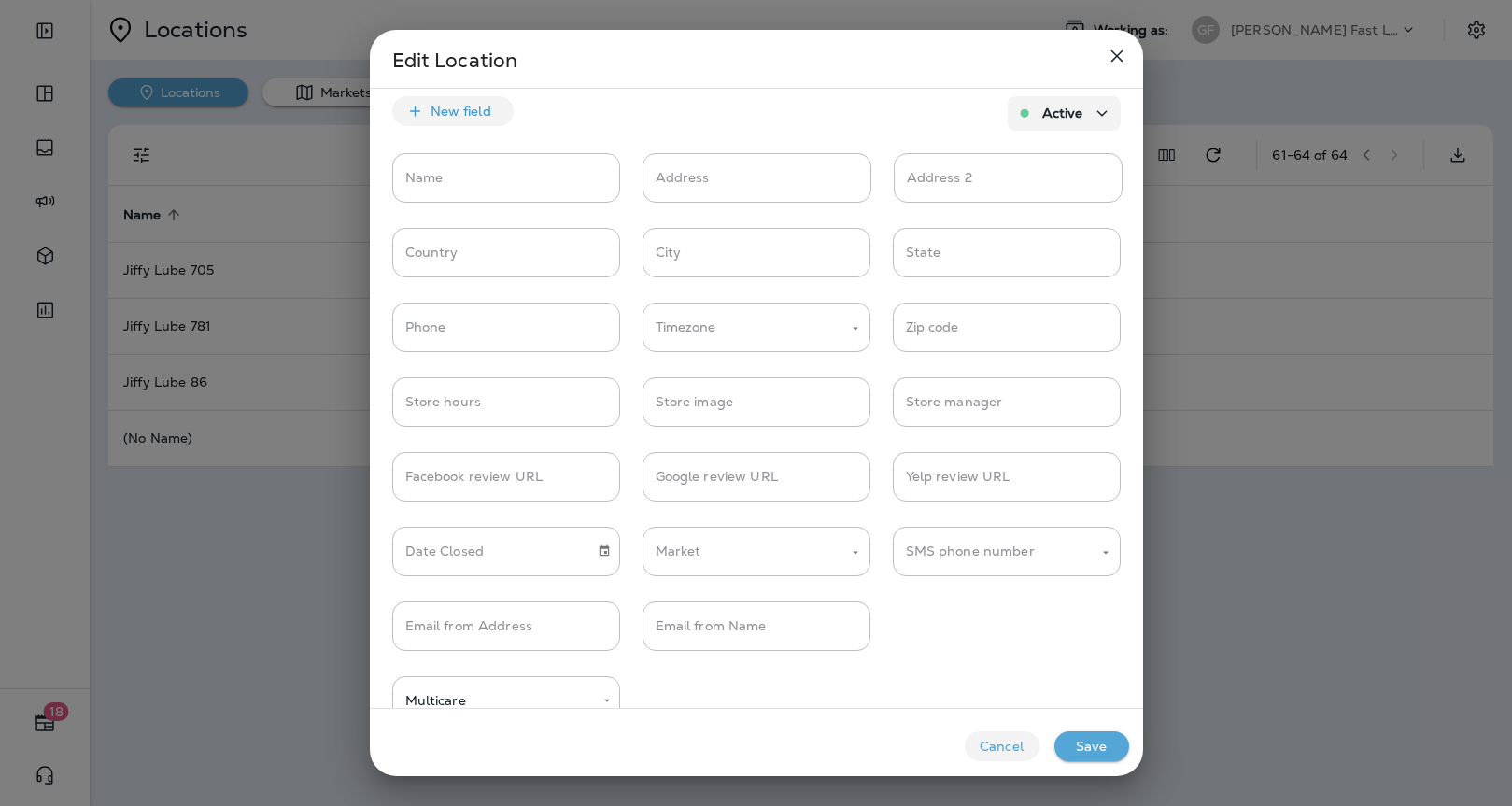
click at [1117, 50] on icon "close" at bounding box center [1117, 57] width 23 height 23
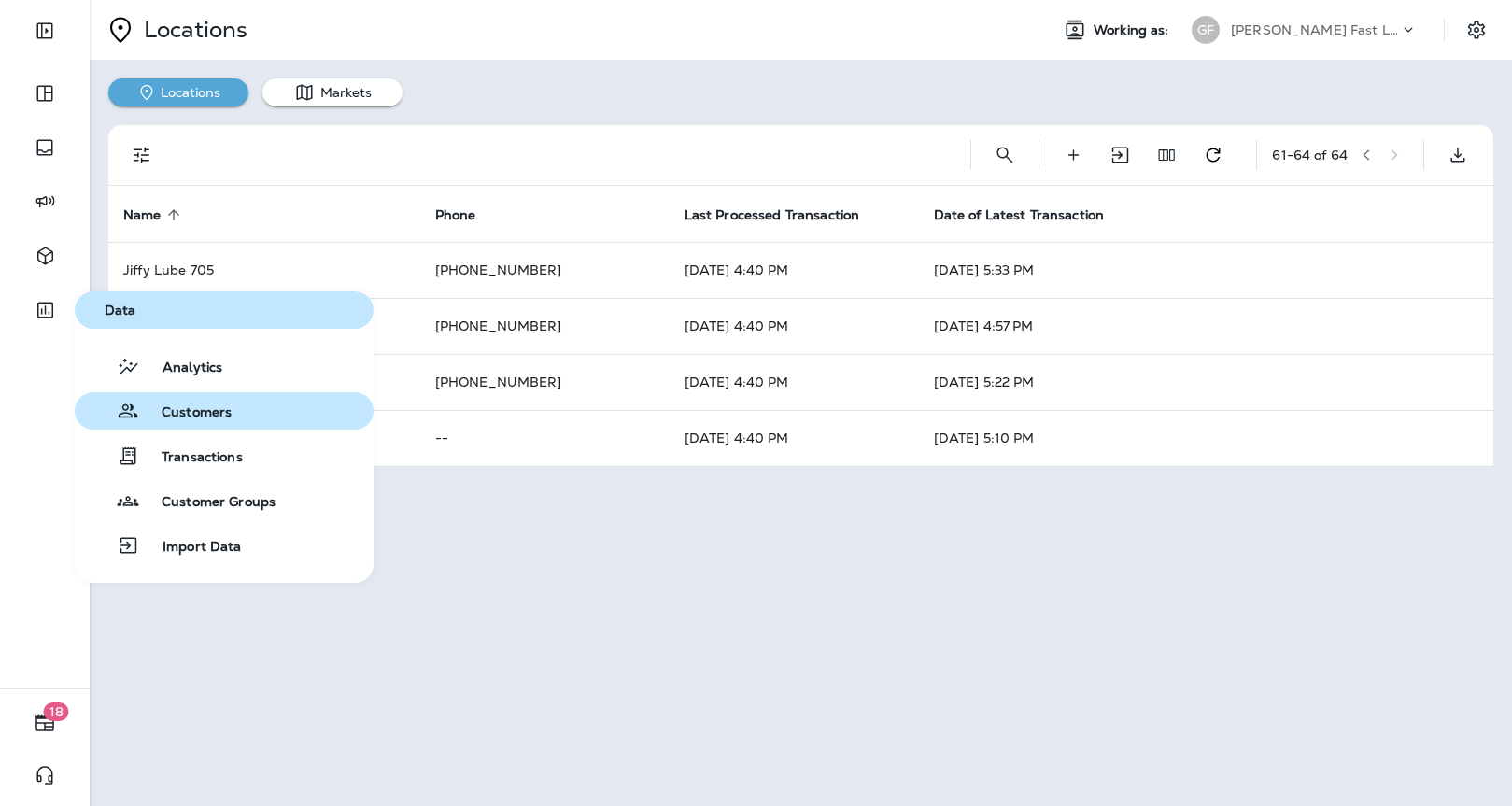
click at [186, 411] on span "Customers" at bounding box center [185, 413] width 92 height 18
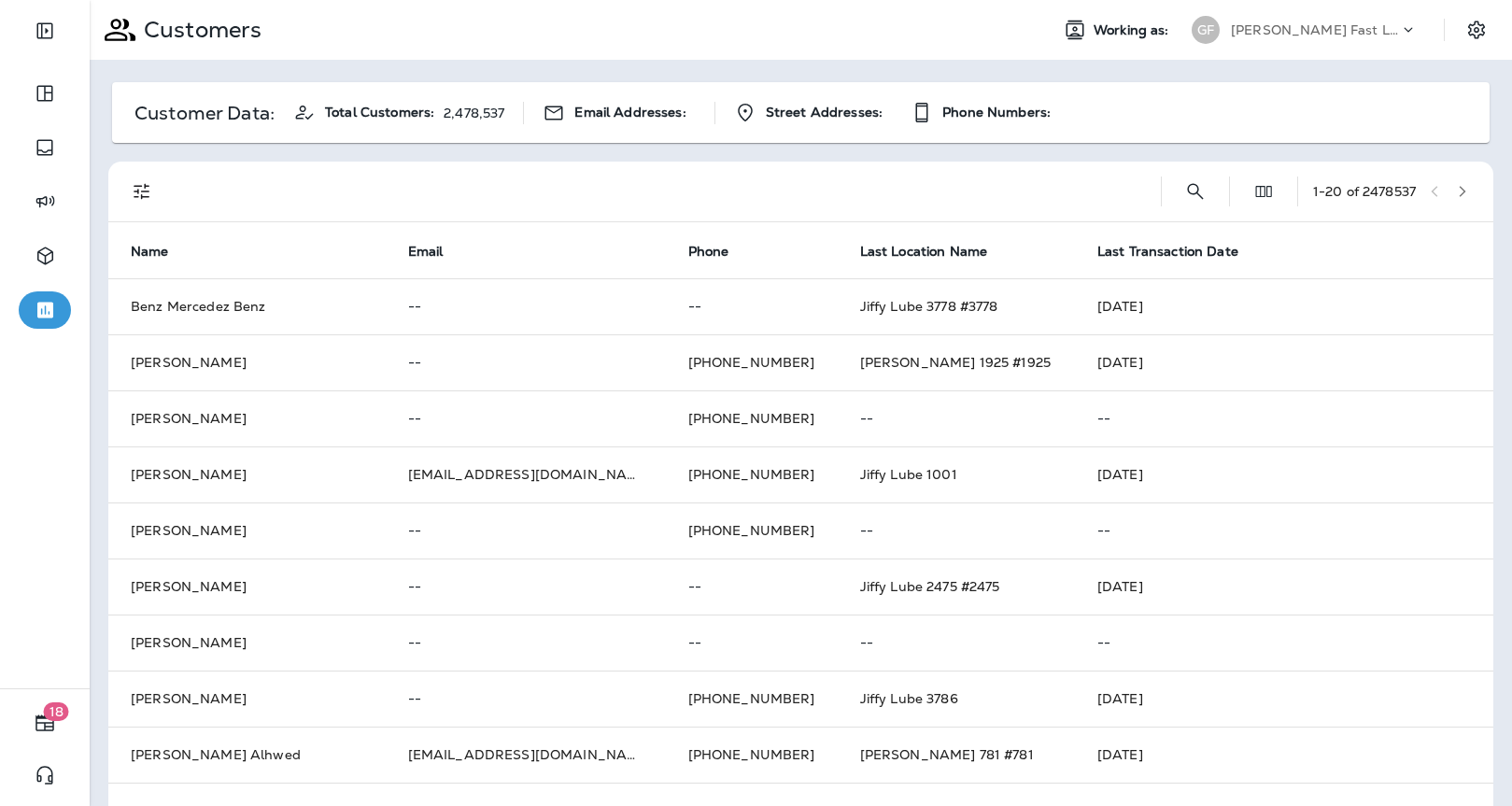
click at [143, 188] on icon "Filters" at bounding box center [143, 192] width 23 height 23
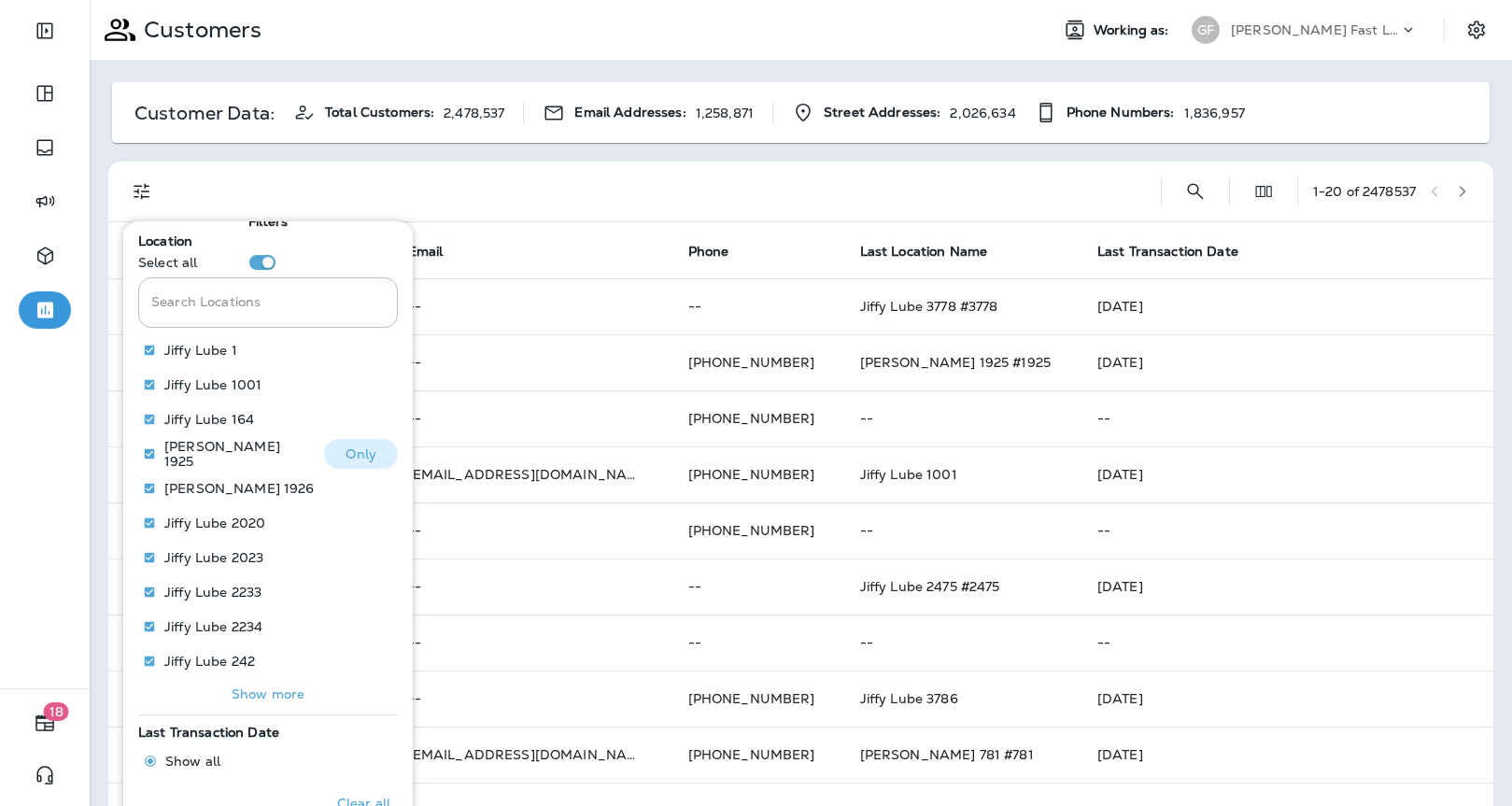
scroll to position [124, 0]
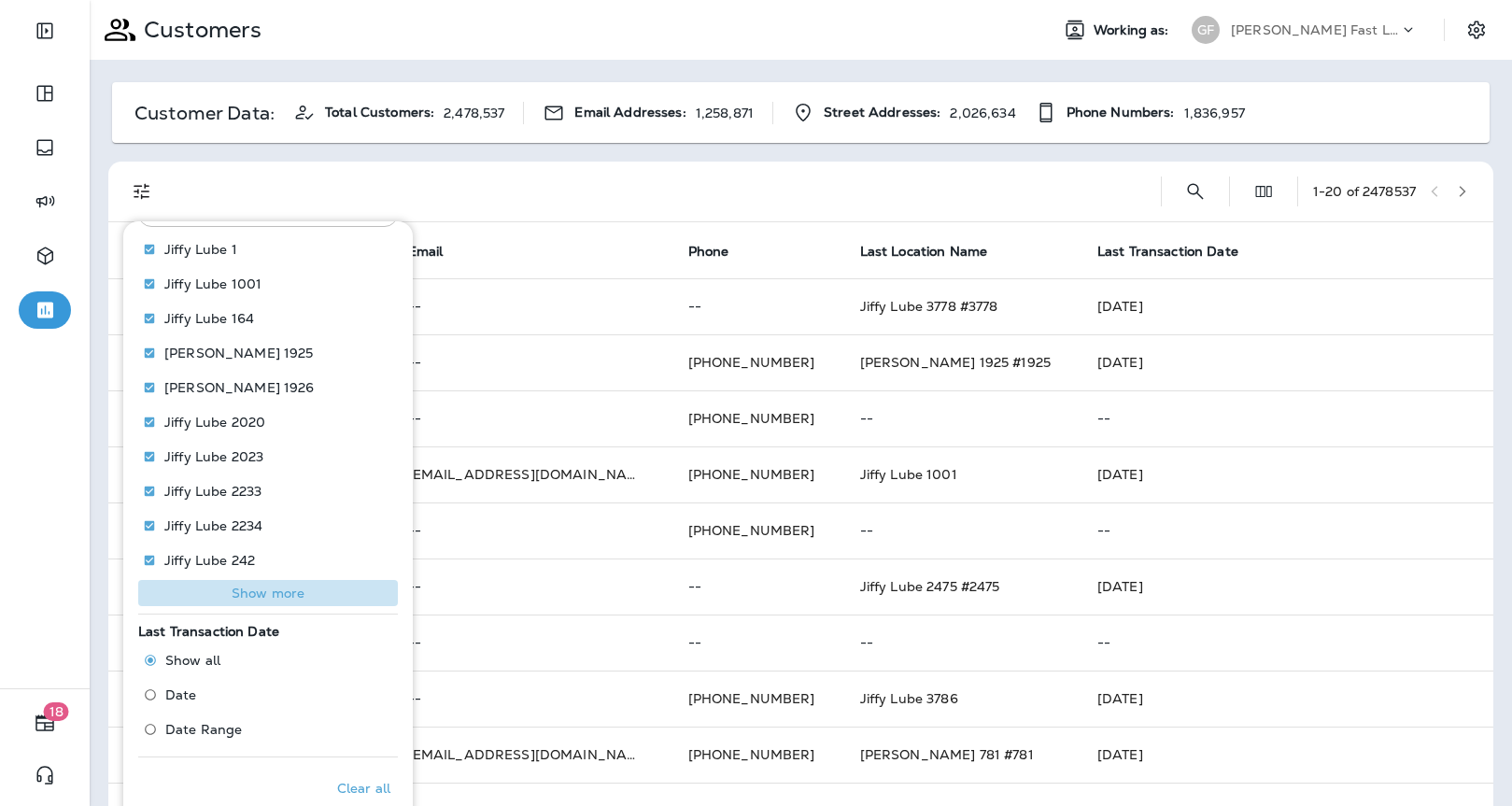
click at [270, 600] on p "Show more" at bounding box center [267, 594] width 73 height 15
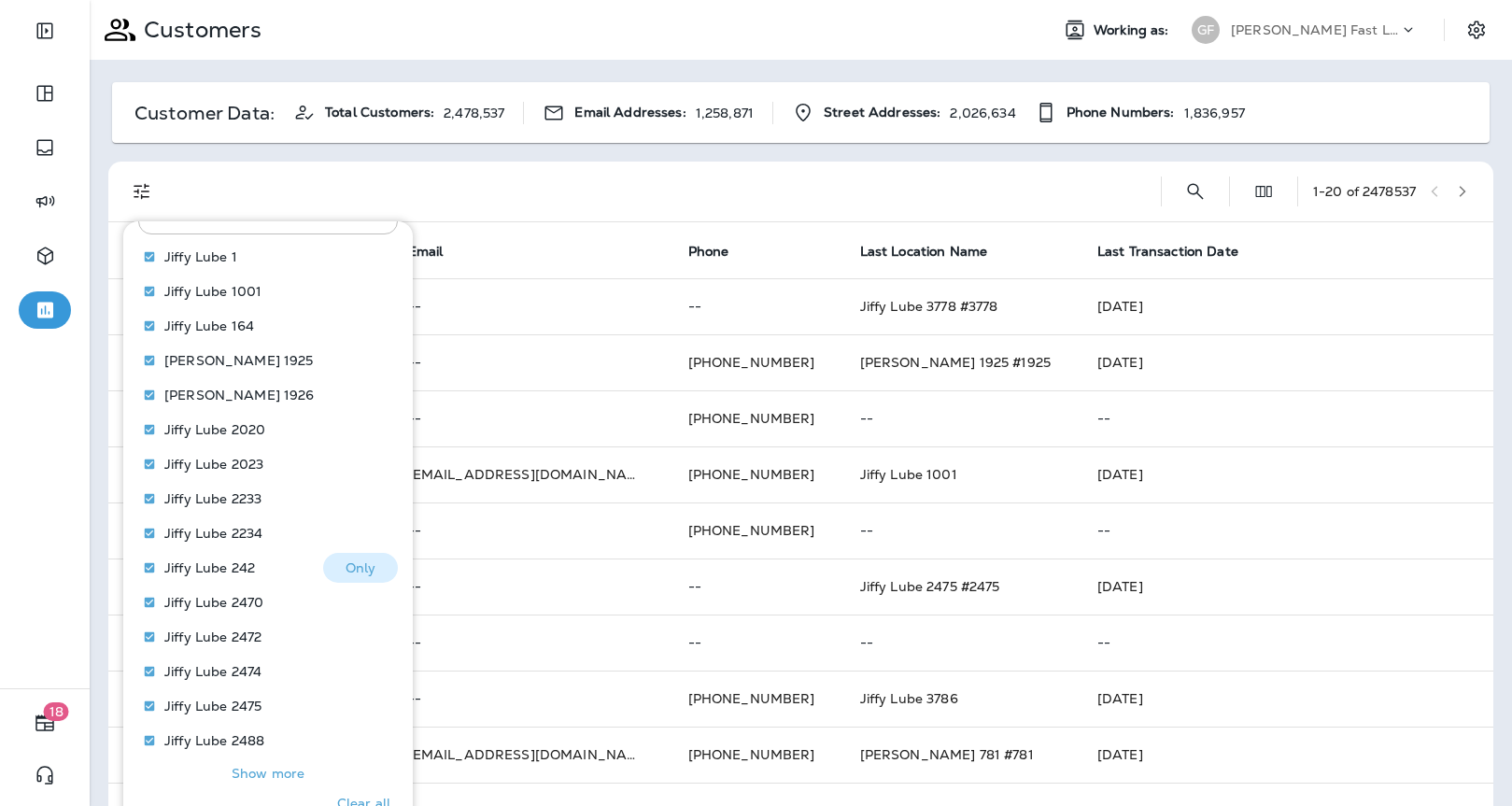
scroll to position [296, 0]
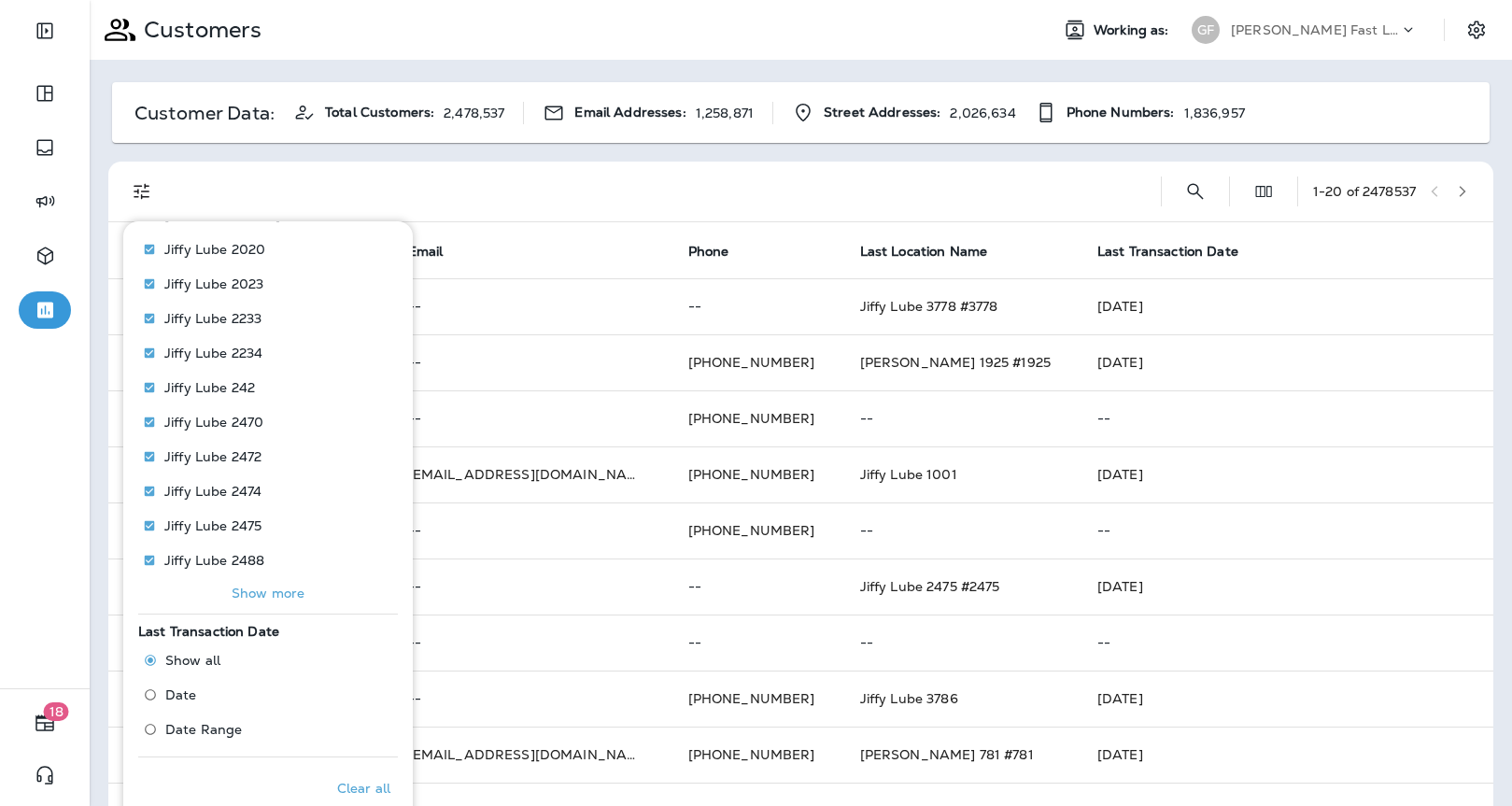
click at [263, 593] on p "Show more" at bounding box center [267, 594] width 73 height 15
click at [278, 595] on p "Show more" at bounding box center [267, 594] width 73 height 15
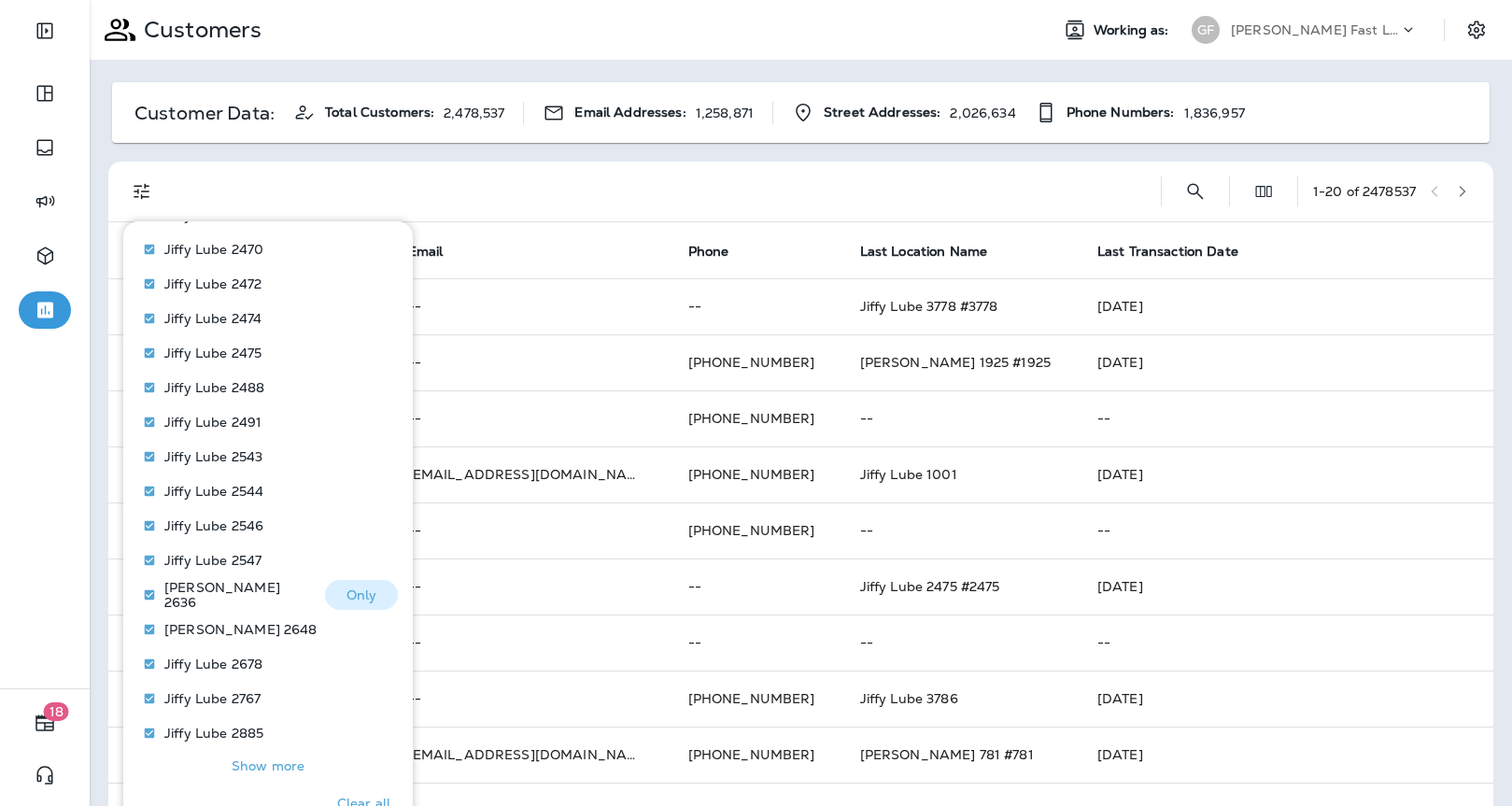
scroll to position [642, 0]
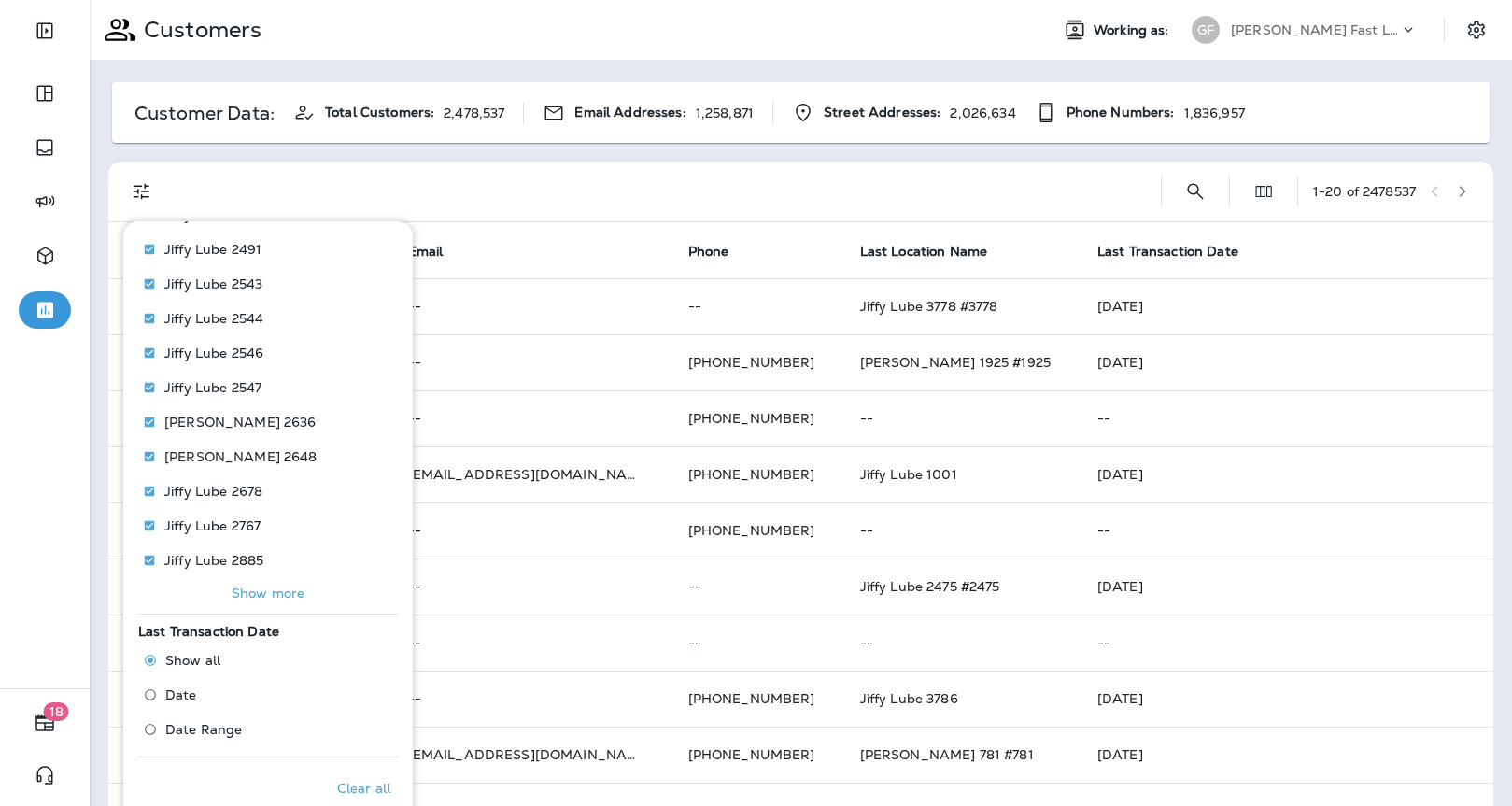
click at [279, 580] on button "Show more" at bounding box center [267, 594] width 260 height 26
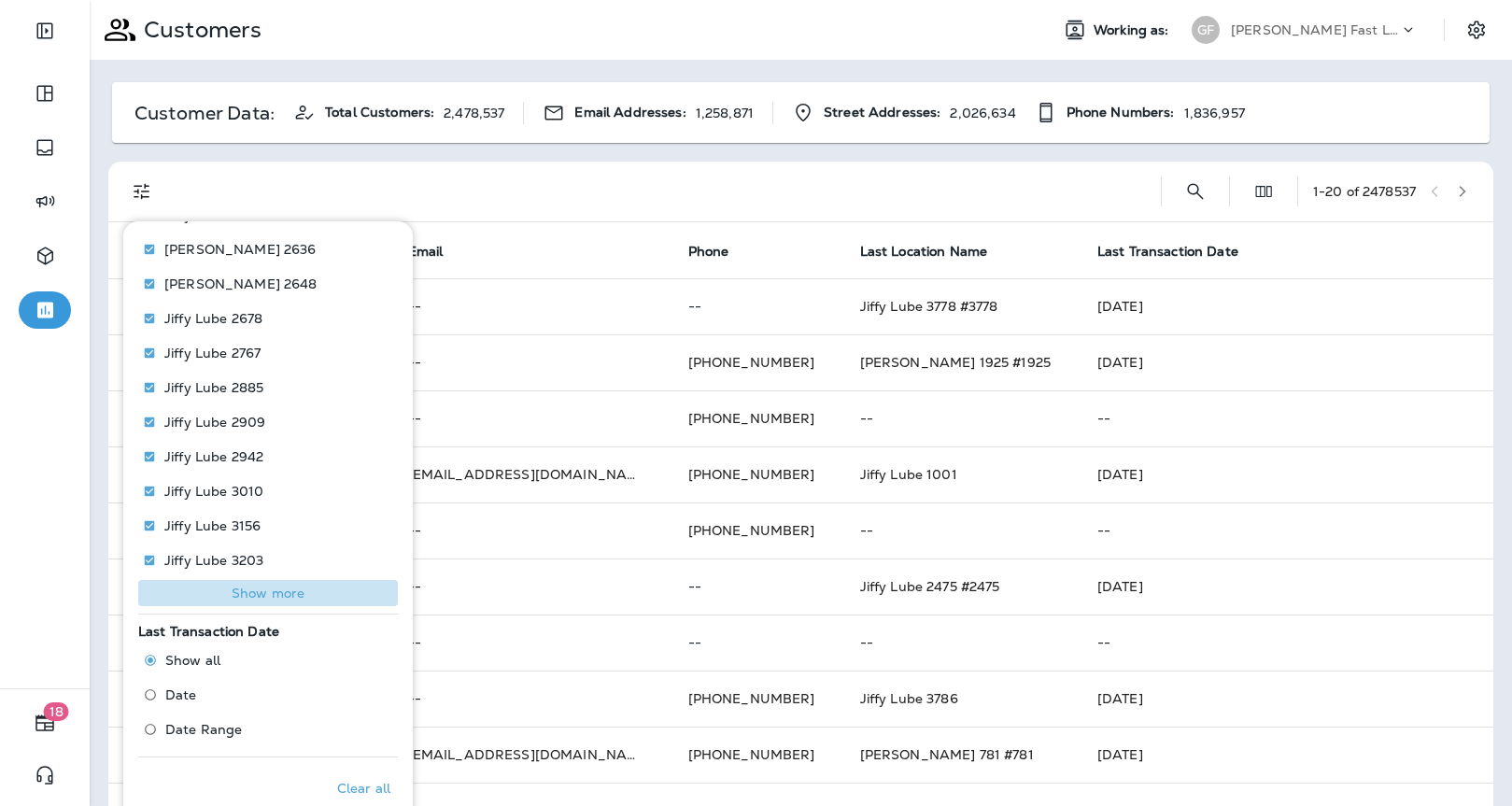
click at [277, 580] on button "Show more" at bounding box center [267, 594] width 260 height 26
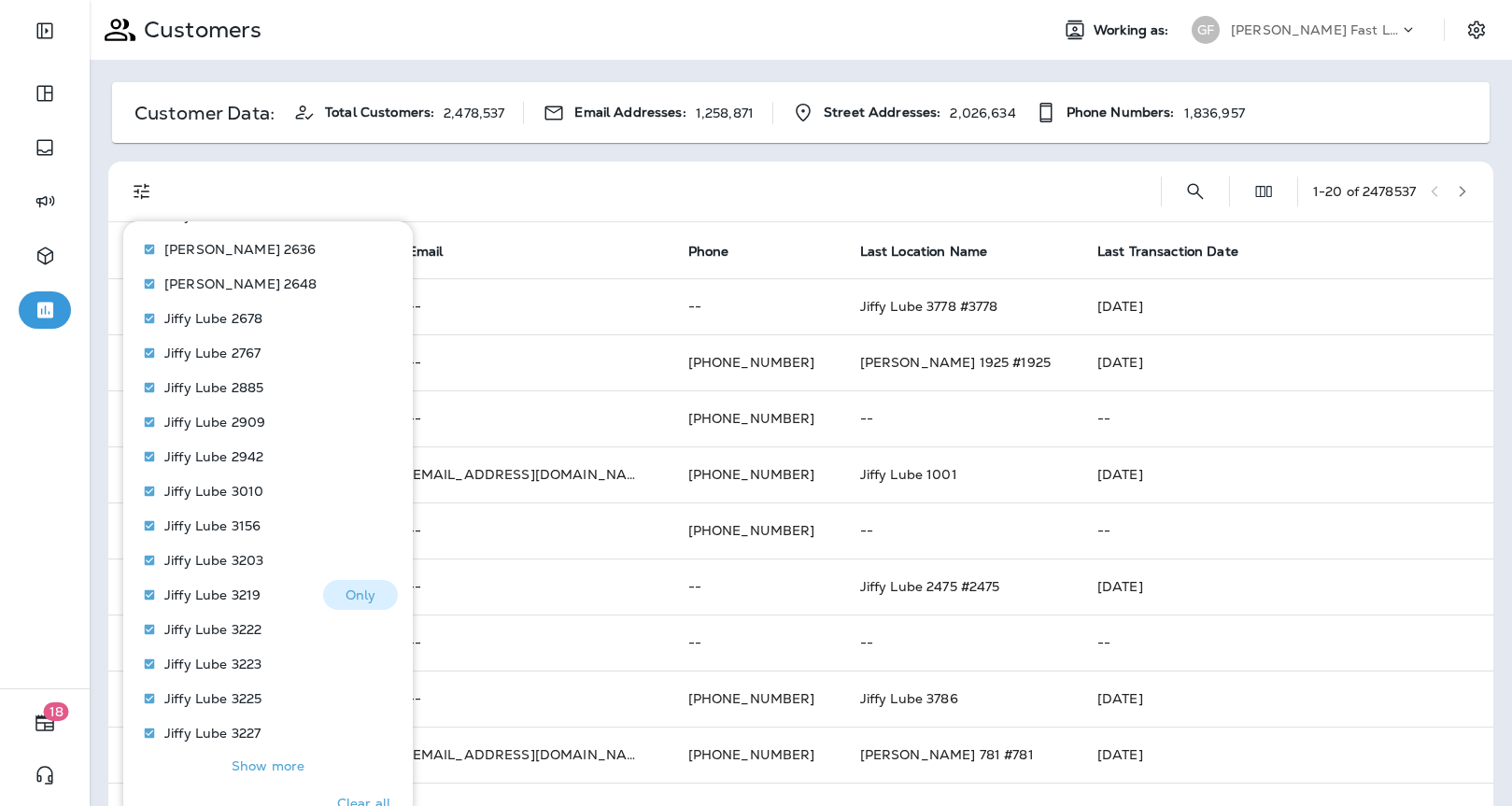
scroll to position [987, 0]
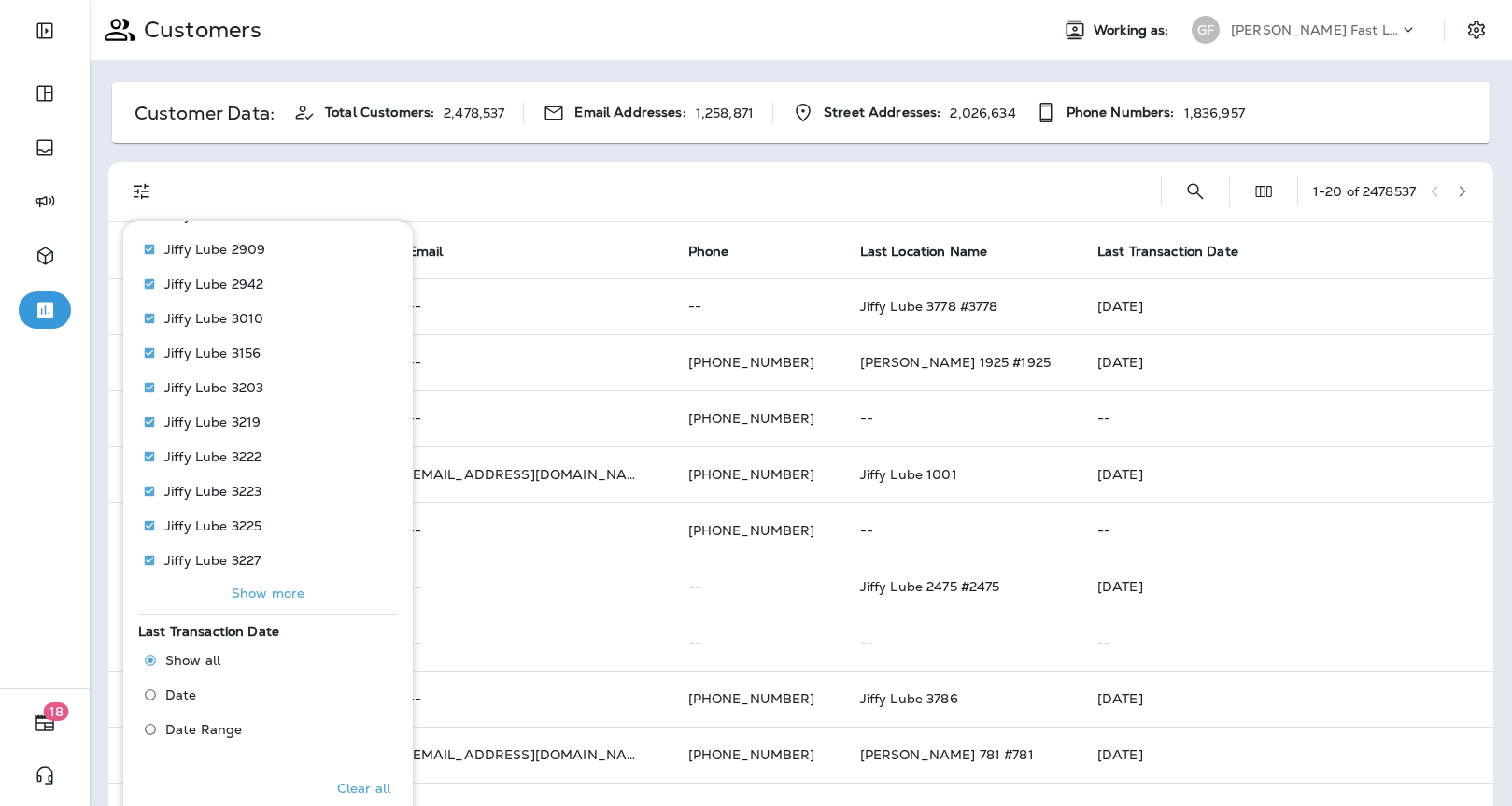
click at [284, 587] on p "Show more" at bounding box center [267, 594] width 73 height 15
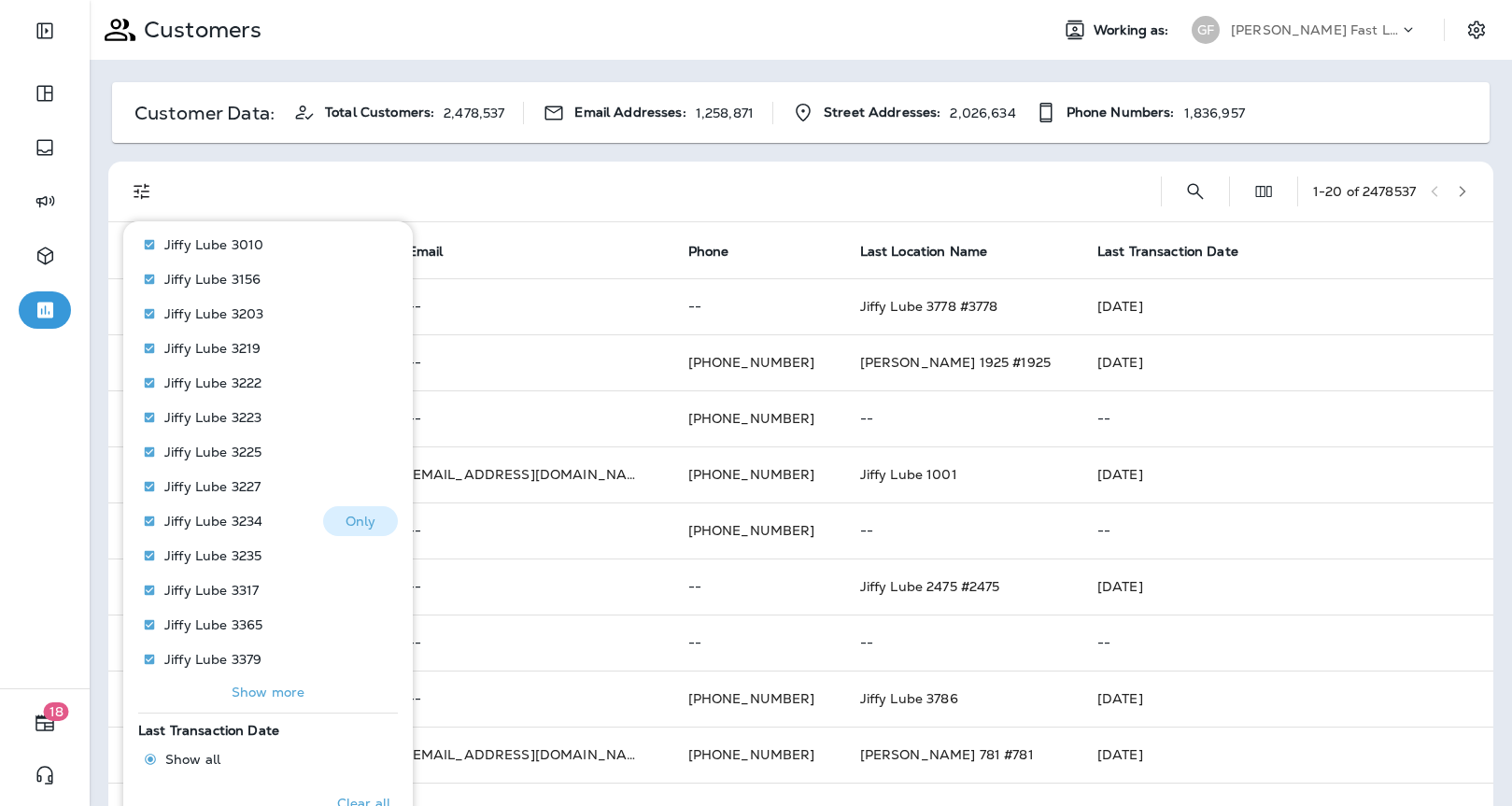
scroll to position [1160, 0]
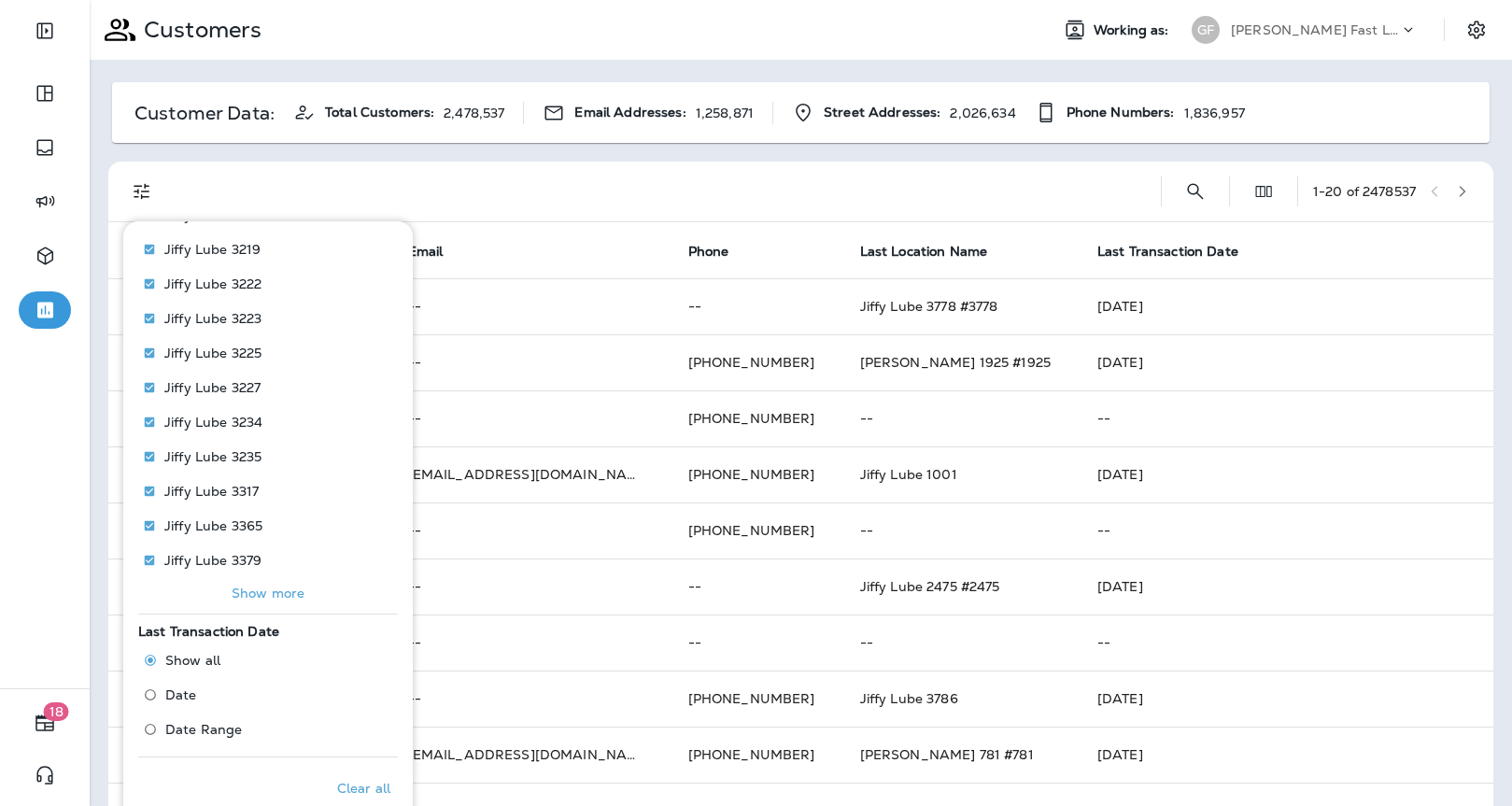
click at [280, 590] on p "Show more" at bounding box center [267, 594] width 73 height 15
click at [281, 591] on p "Show more" at bounding box center [267, 594] width 73 height 15
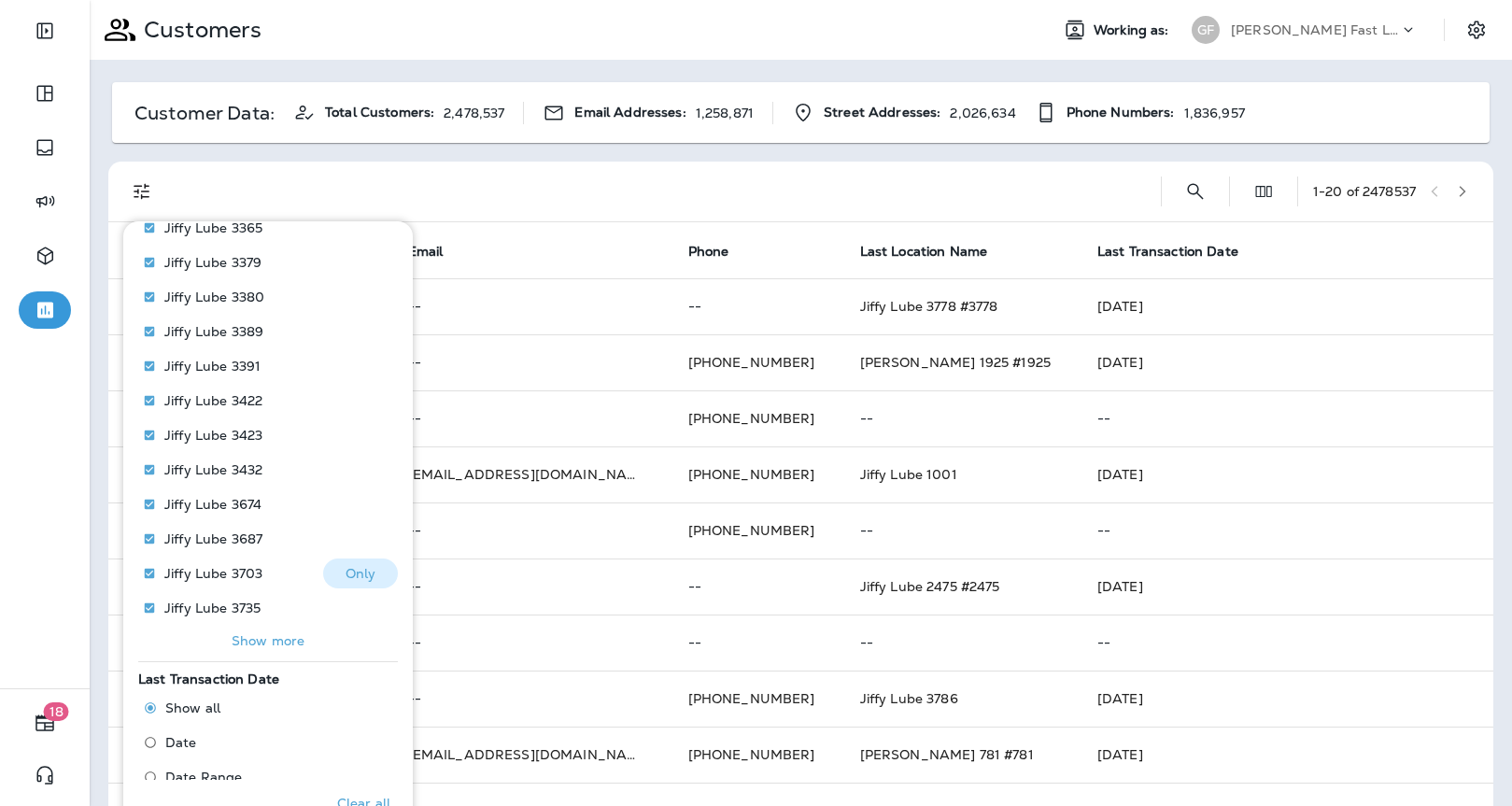
scroll to position [1506, 0]
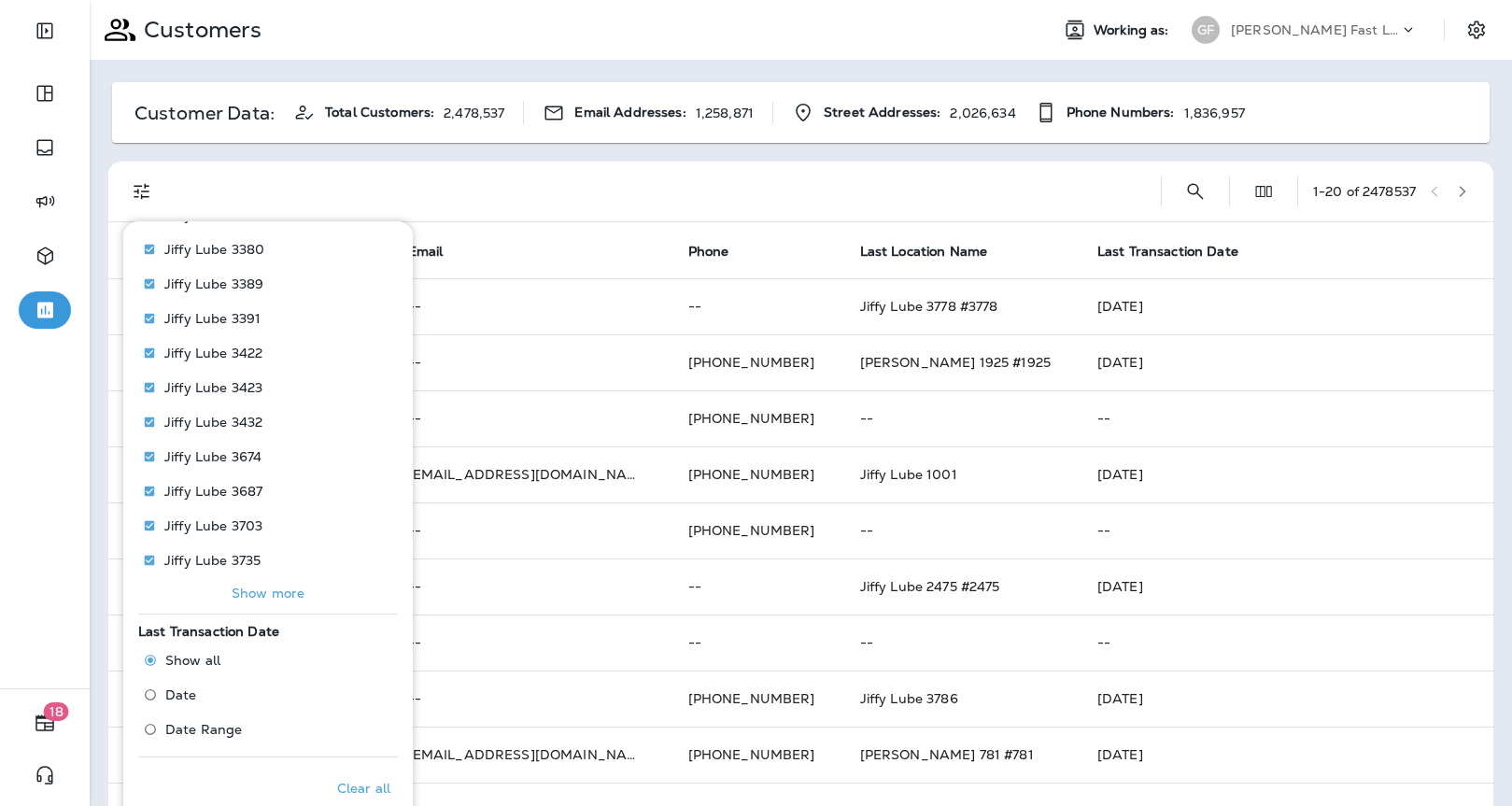
click at [285, 594] on p "Show more" at bounding box center [267, 594] width 73 height 15
click at [285, 596] on p "Show more" at bounding box center [267, 594] width 73 height 15
click at [290, 591] on p "Show more" at bounding box center [267, 594] width 73 height 15
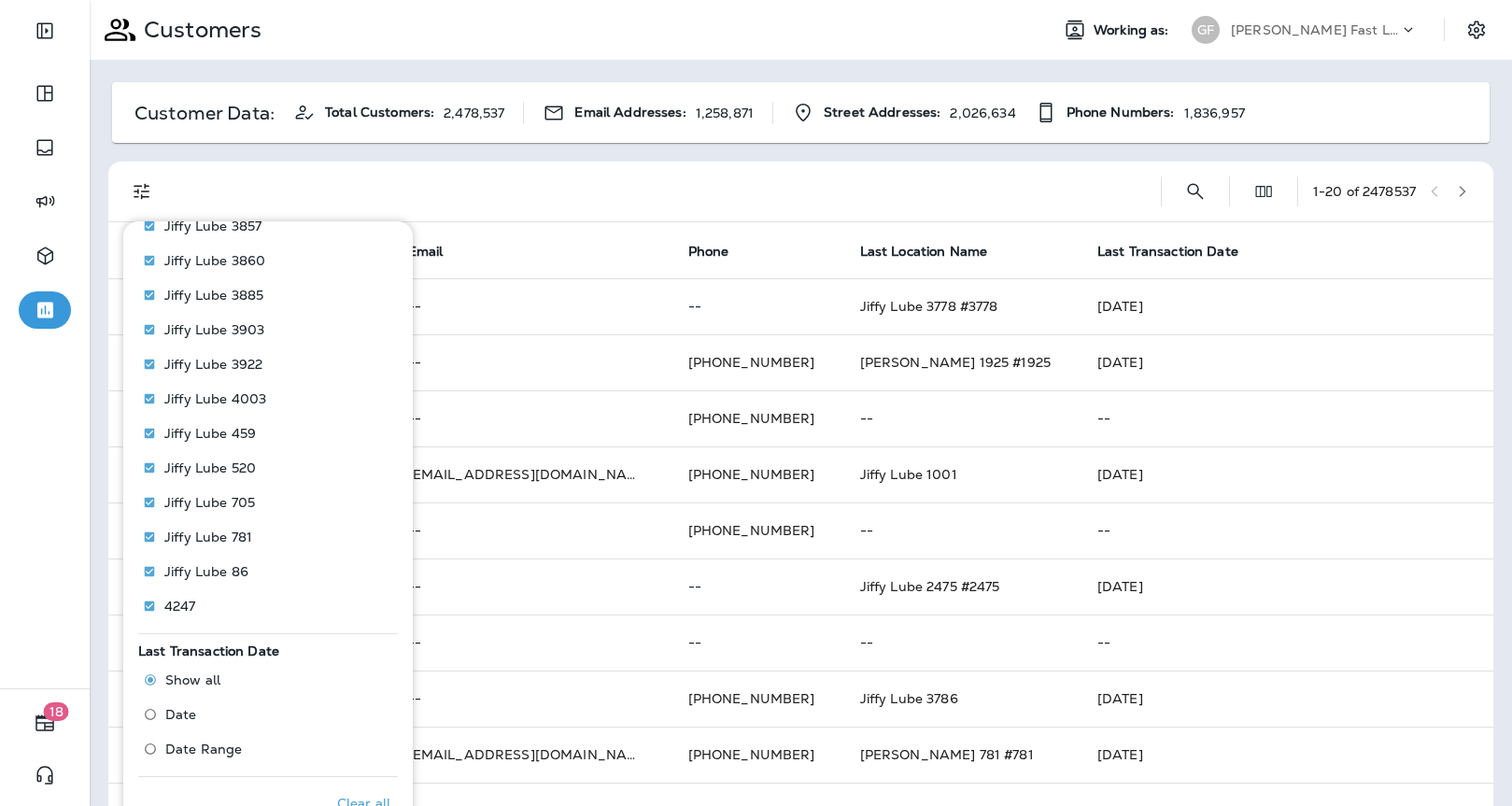
scroll to position [1964, 0]
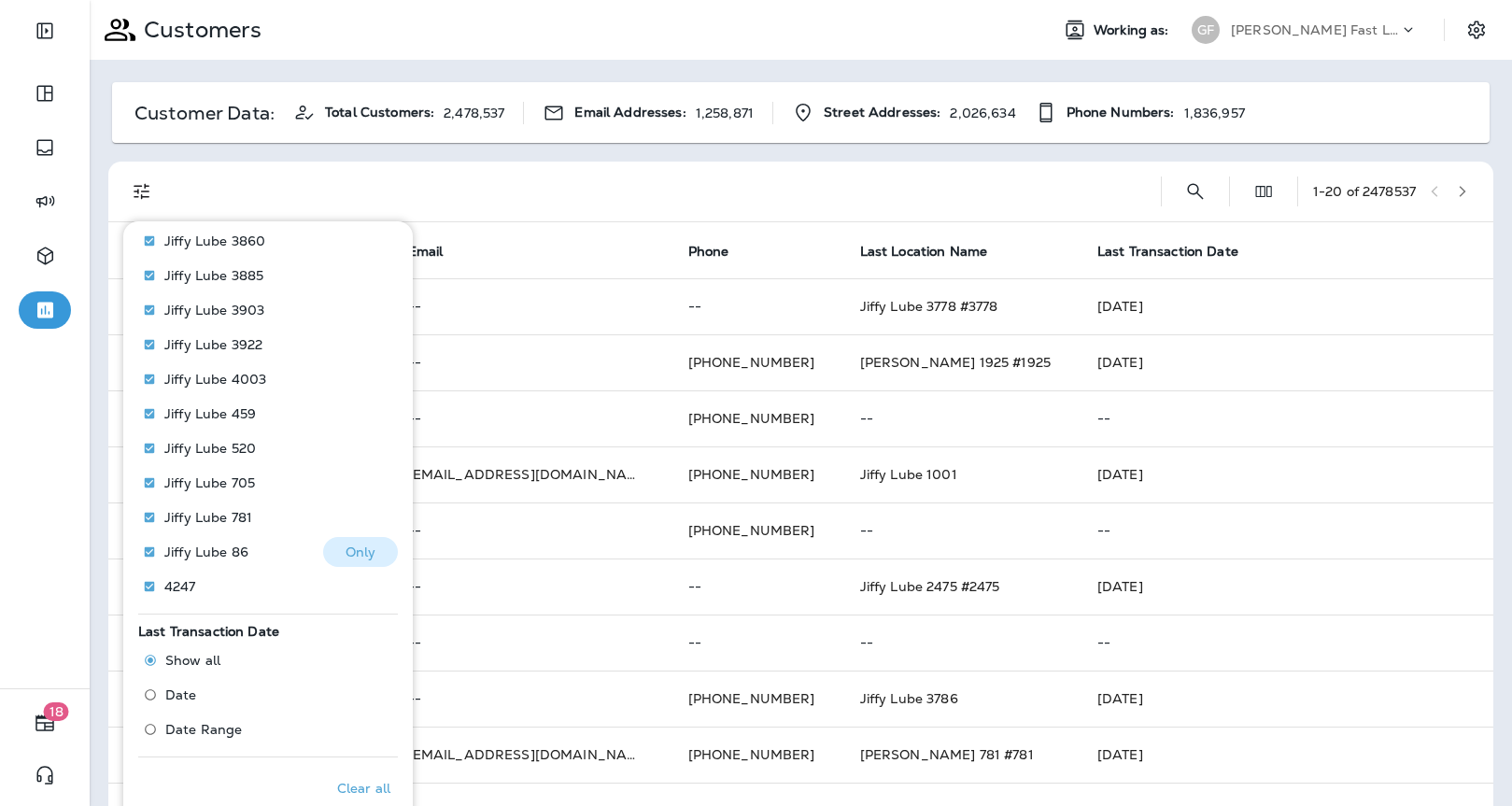
click at [210, 558] on p "Jiffy Lube 86" at bounding box center [206, 552] width 84 height 15
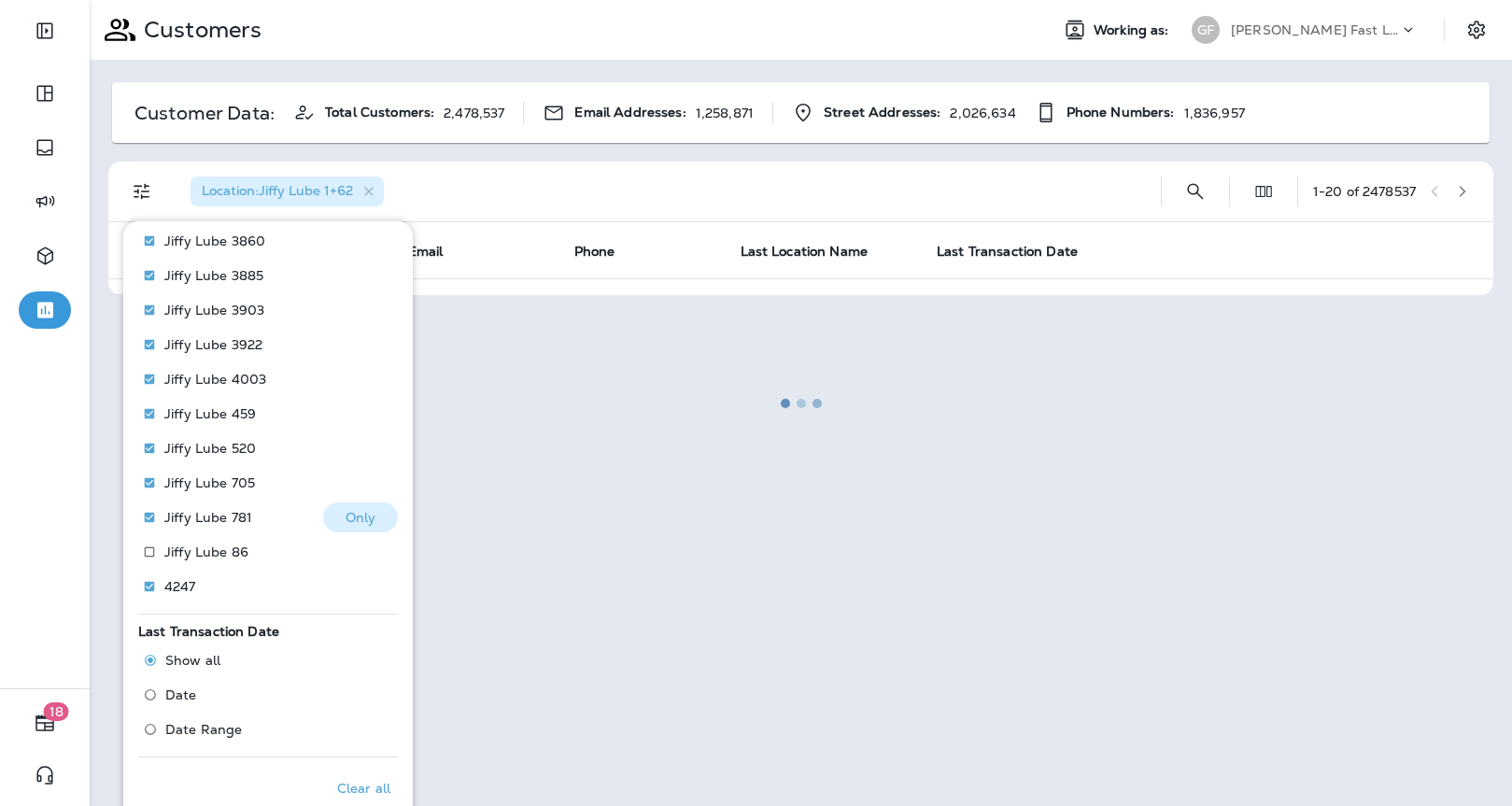
click at [215, 521] on p "Jiffy Lube 781" at bounding box center [208, 517] width 88 height 15
click at [218, 484] on p "Jiffy Lube 705" at bounding box center [210, 483] width 91 height 15
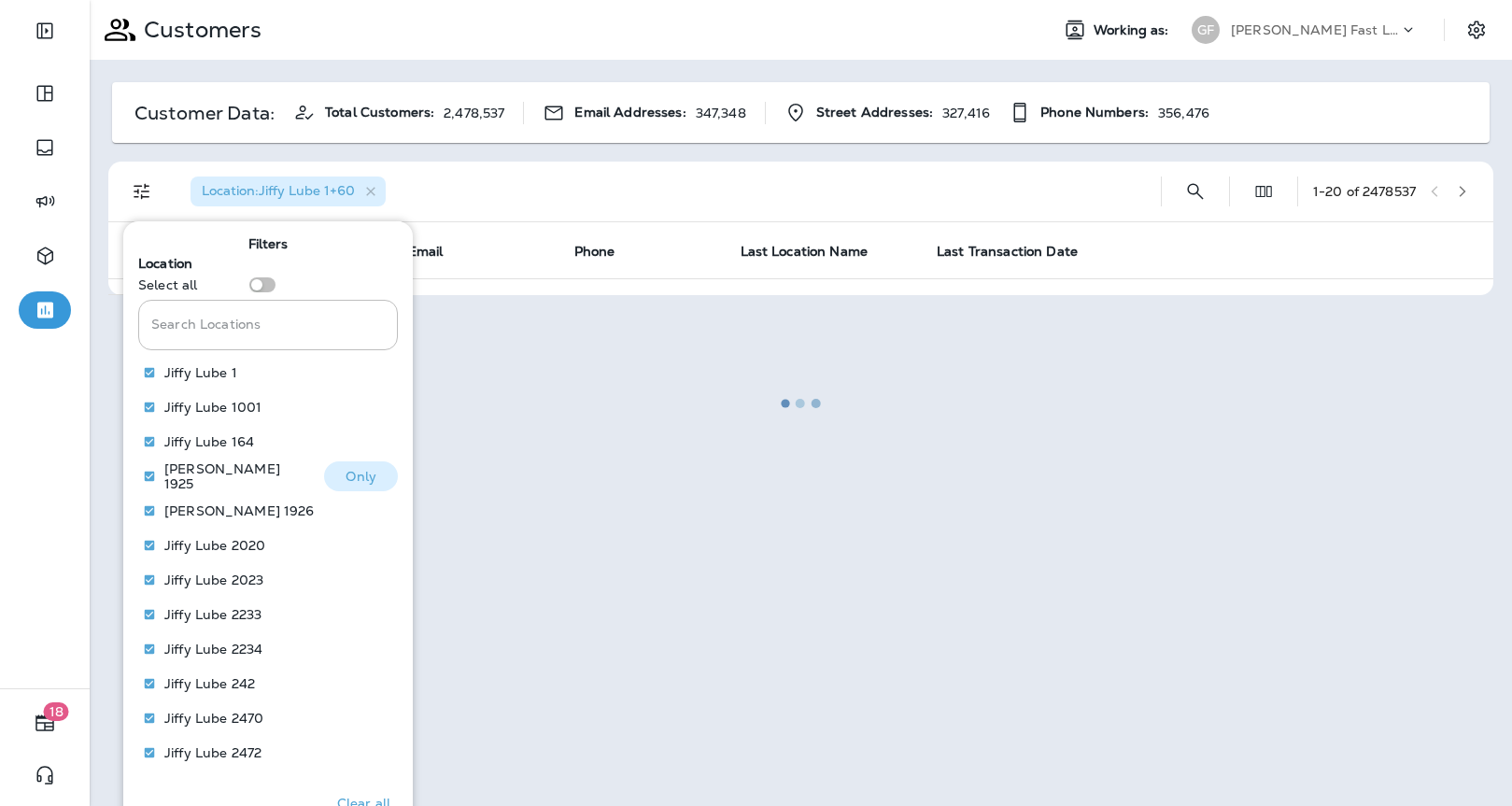
click at [191, 369] on p "Jiffy Lube 1" at bounding box center [200, 373] width 73 height 15
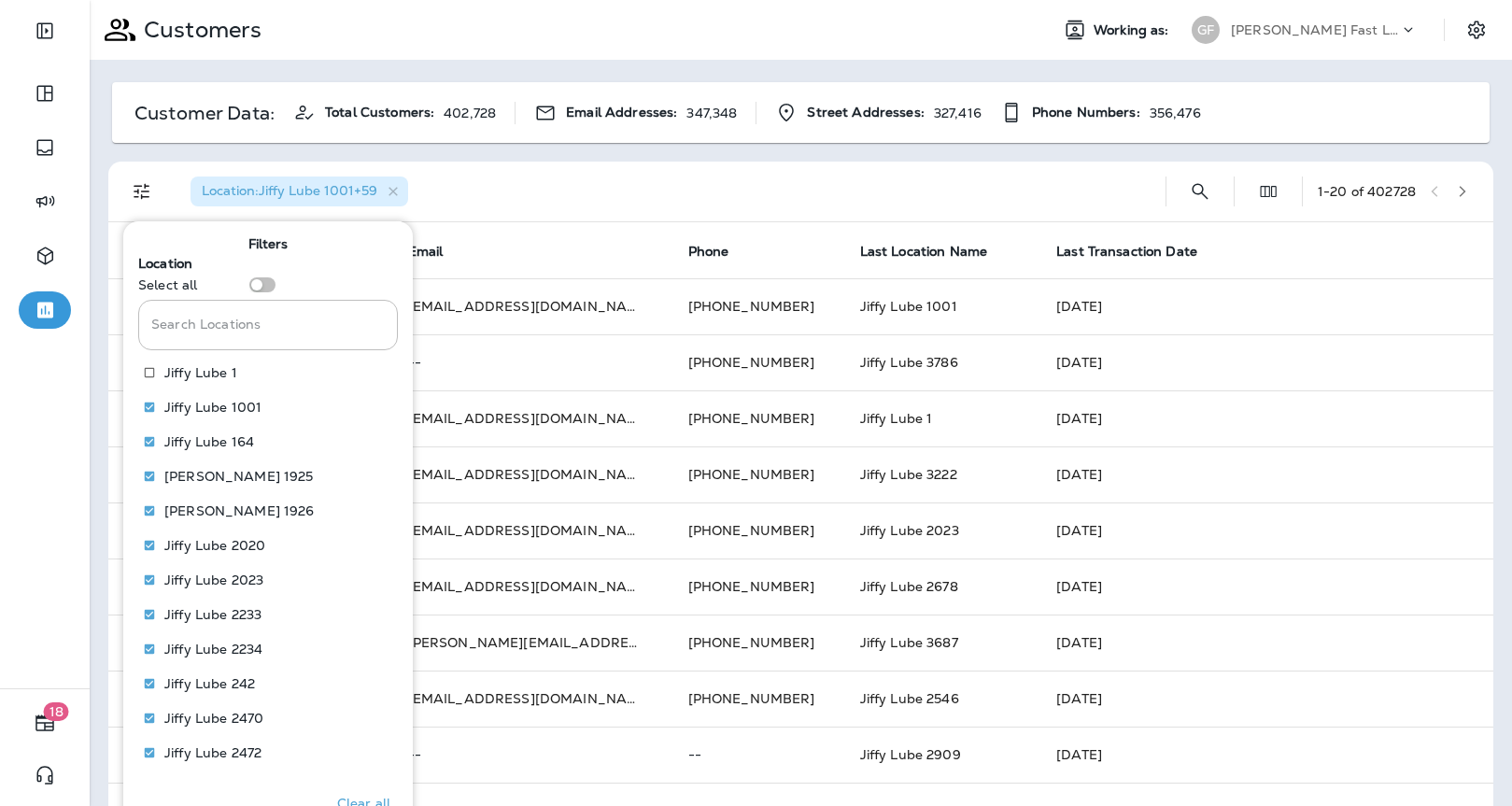
click at [225, 329] on input "Search Locations" at bounding box center [267, 325] width 260 height 49
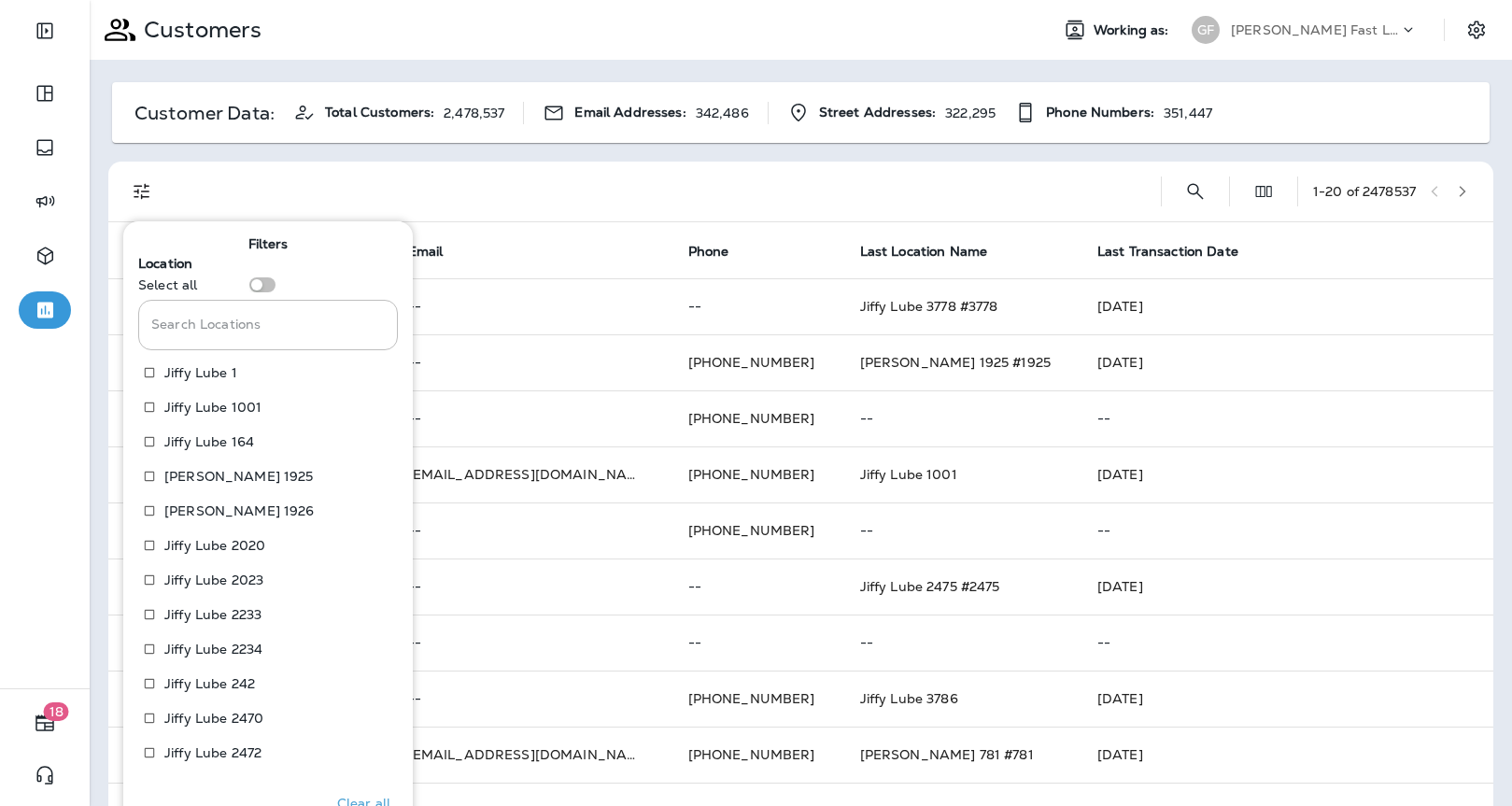
click at [234, 315] on div "Search Locations Search Locations" at bounding box center [267, 325] width 260 height 49
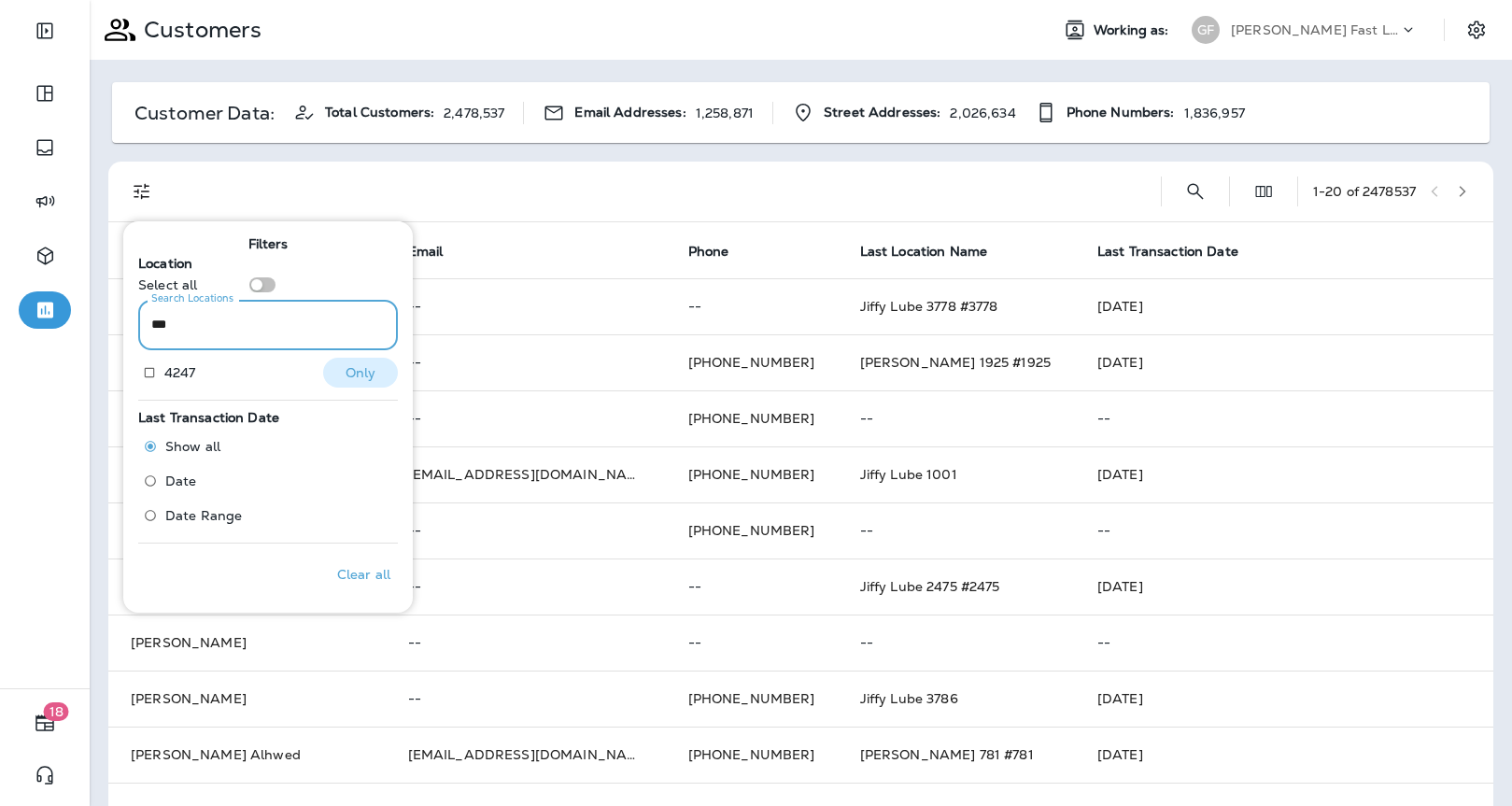
type input "***"
click at [193, 374] on p "4247" at bounding box center [180, 373] width 32 height 15
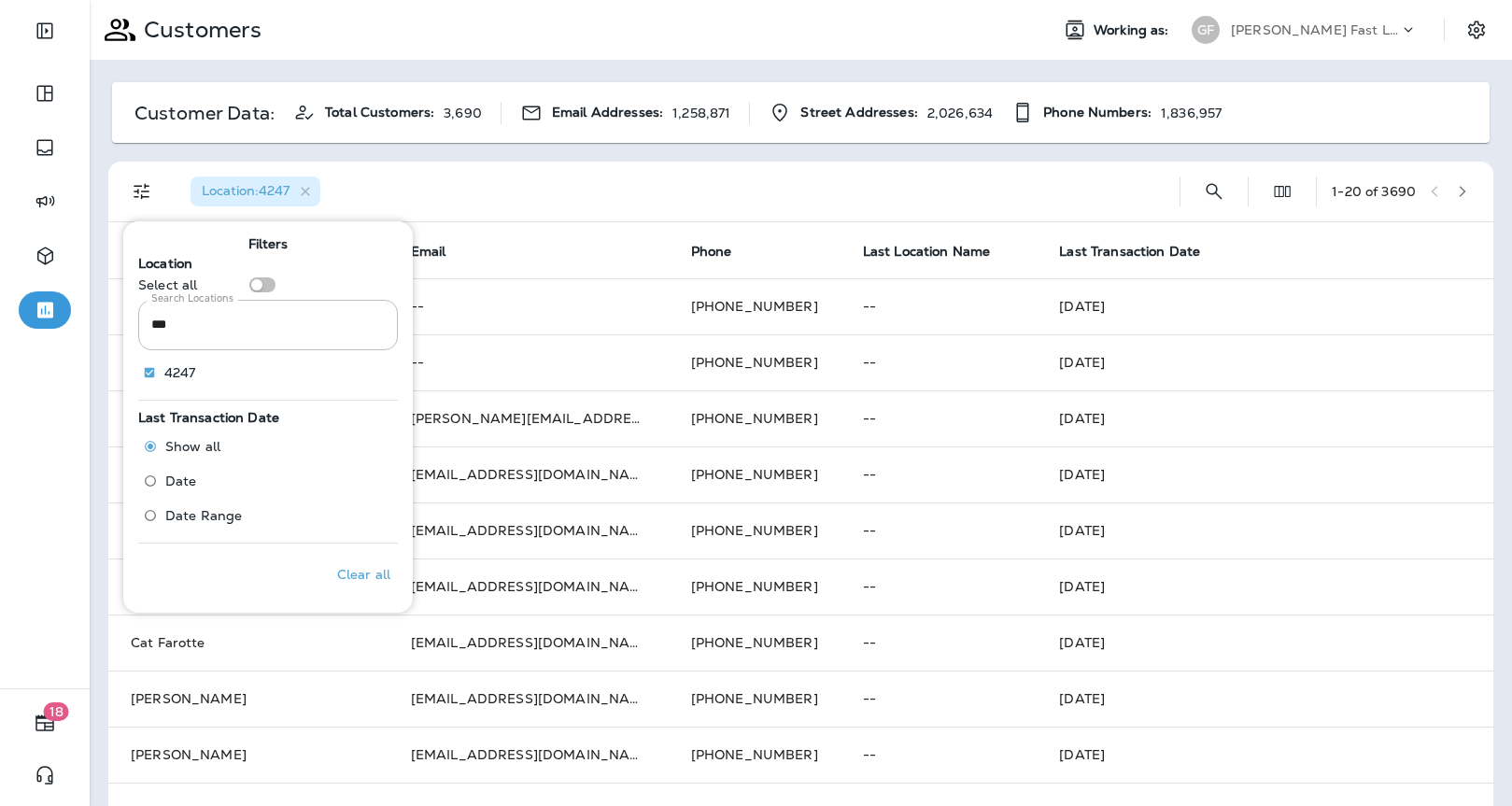
click at [472, 186] on div "Location : 4247" at bounding box center [670, 191] width 989 height 59
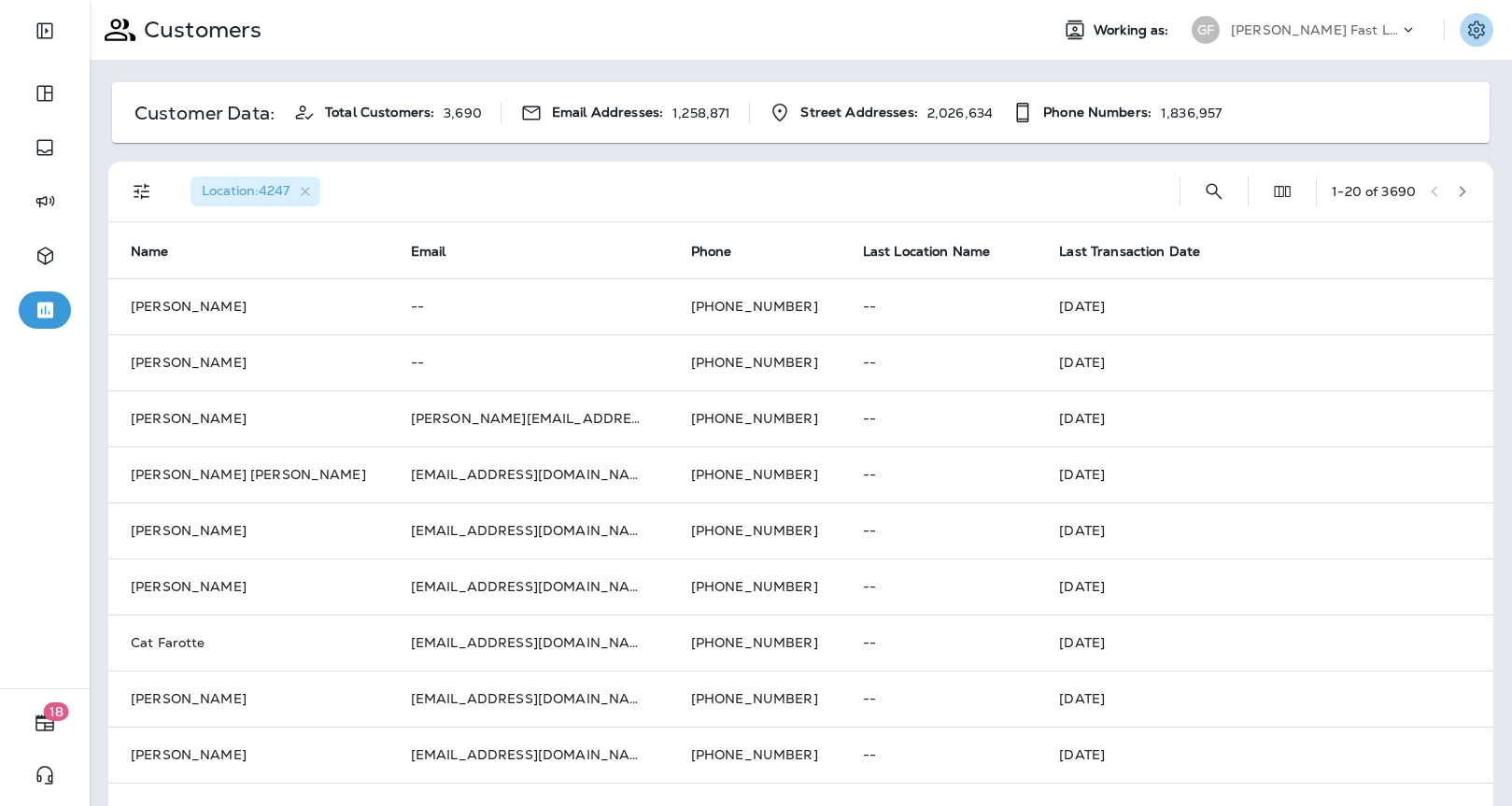
click at [1460, 27] on button "Settings" at bounding box center [1477, 30] width 34 height 34
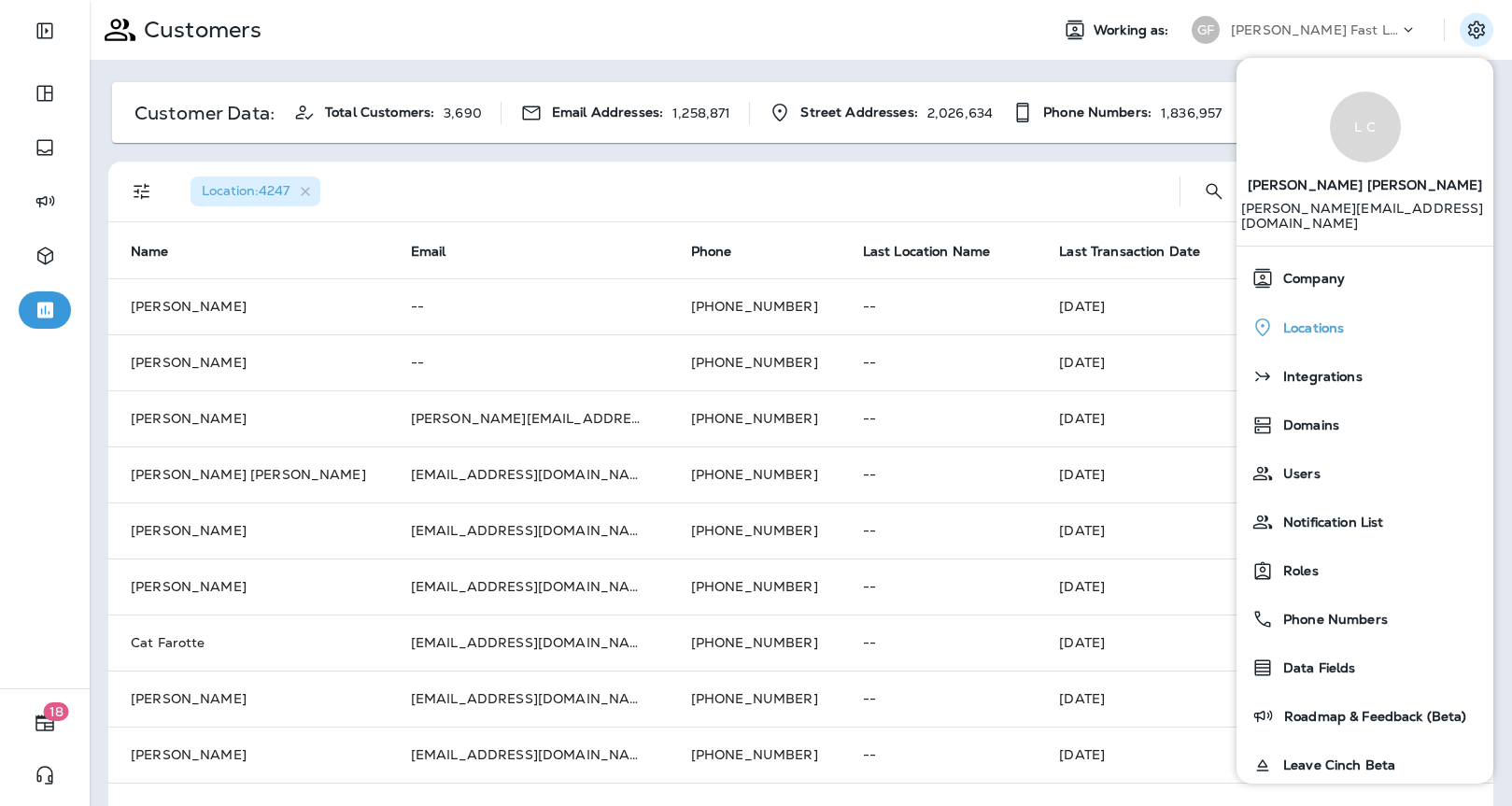
click at [1322, 320] on span "Locations" at bounding box center [1309, 327] width 70 height 16
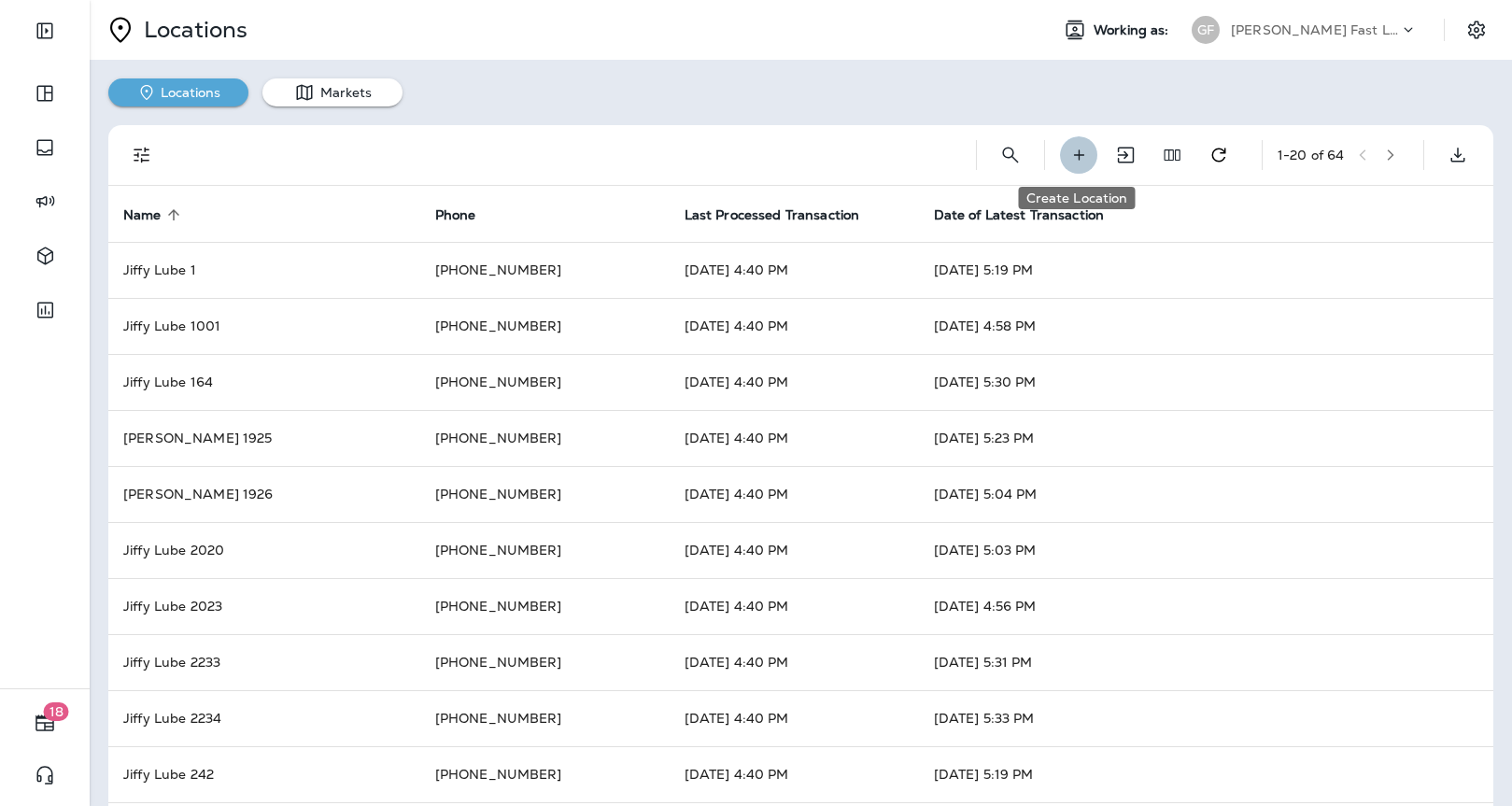
click at [1078, 151] on icon "Create Location" at bounding box center [1079, 155] width 20 height 19
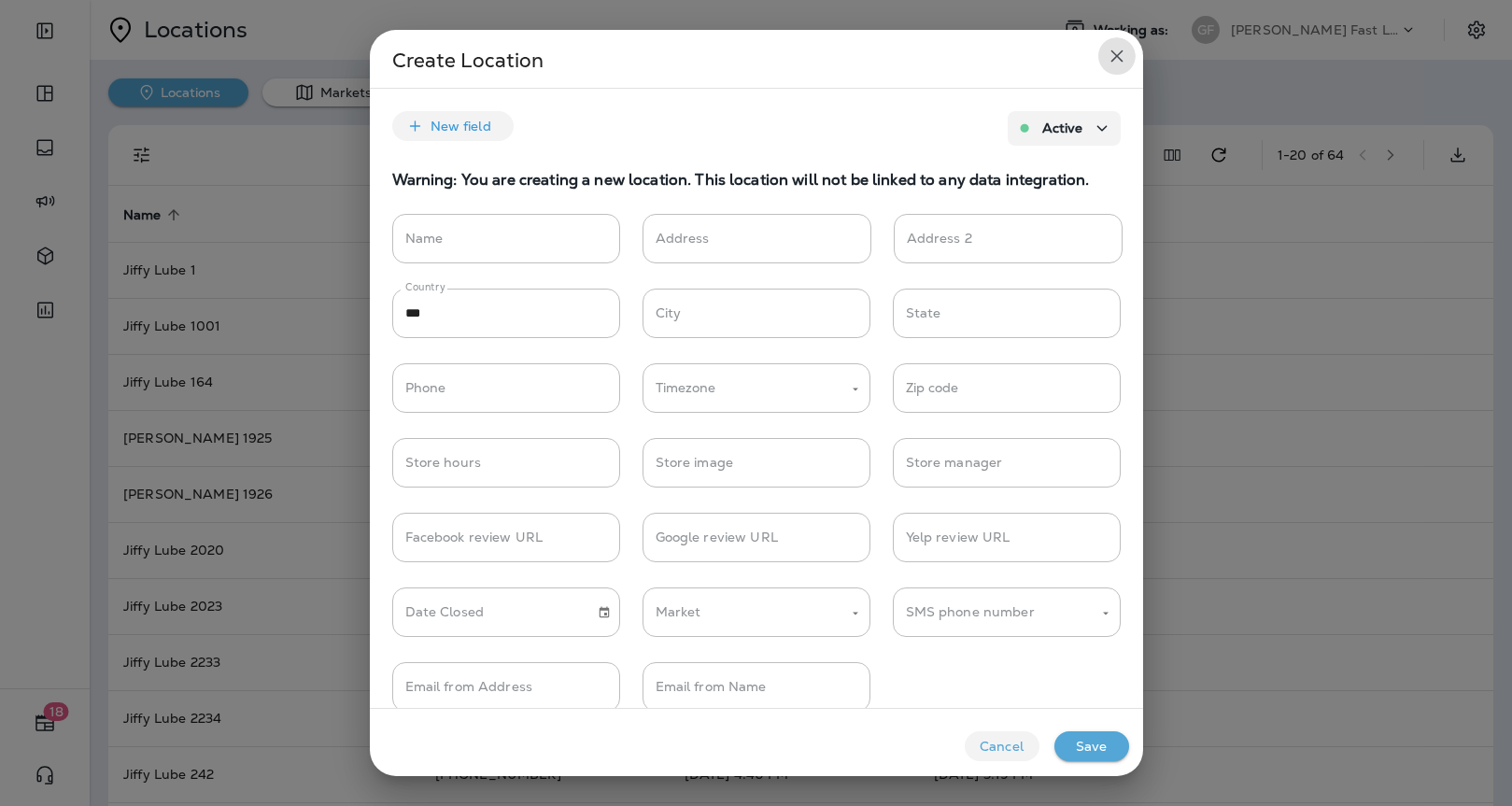
click at [1115, 50] on icon "close" at bounding box center [1117, 57] width 23 height 23
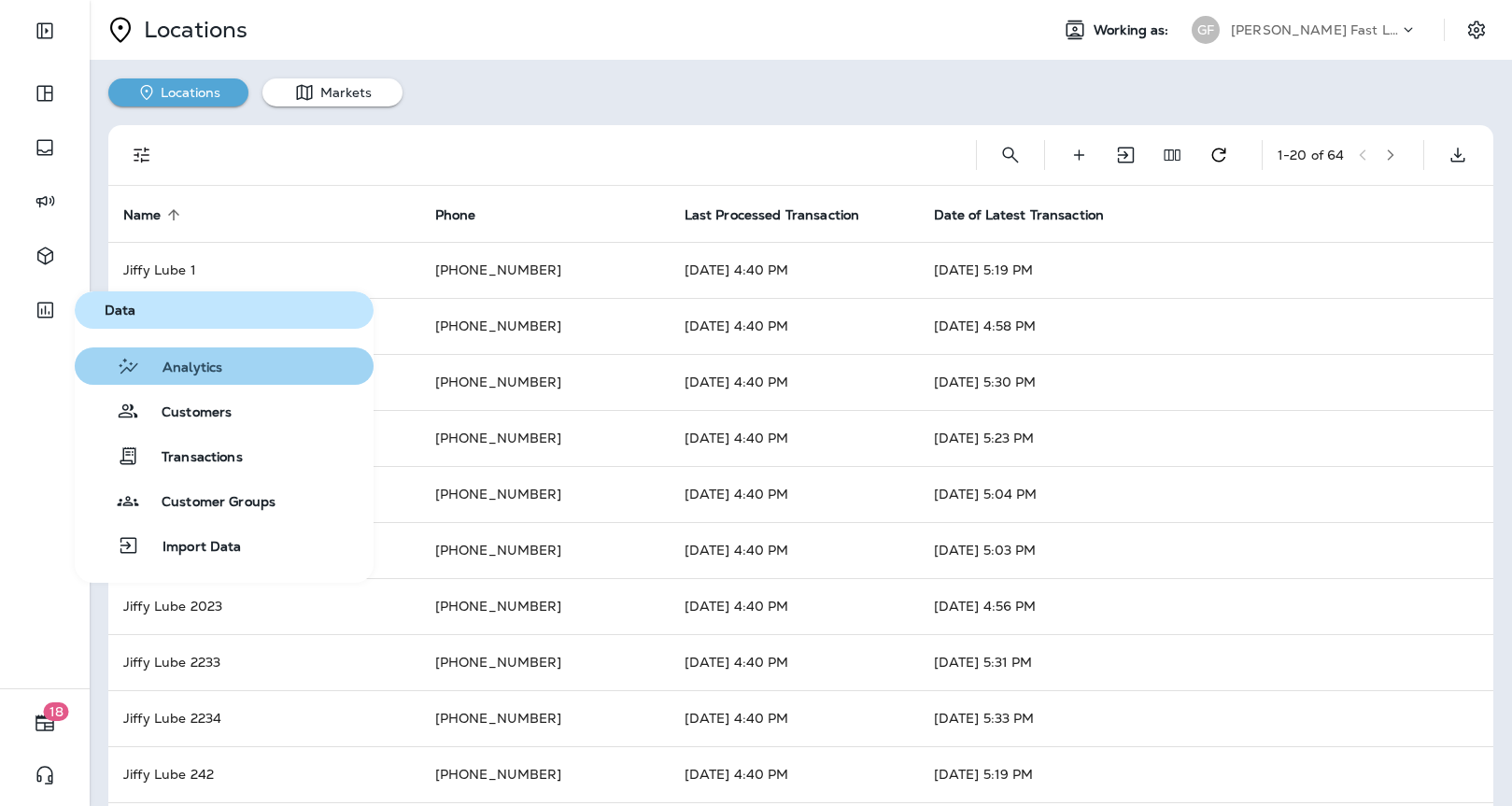
click at [171, 357] on div "Analytics" at bounding box center [152, 366] width 140 height 23
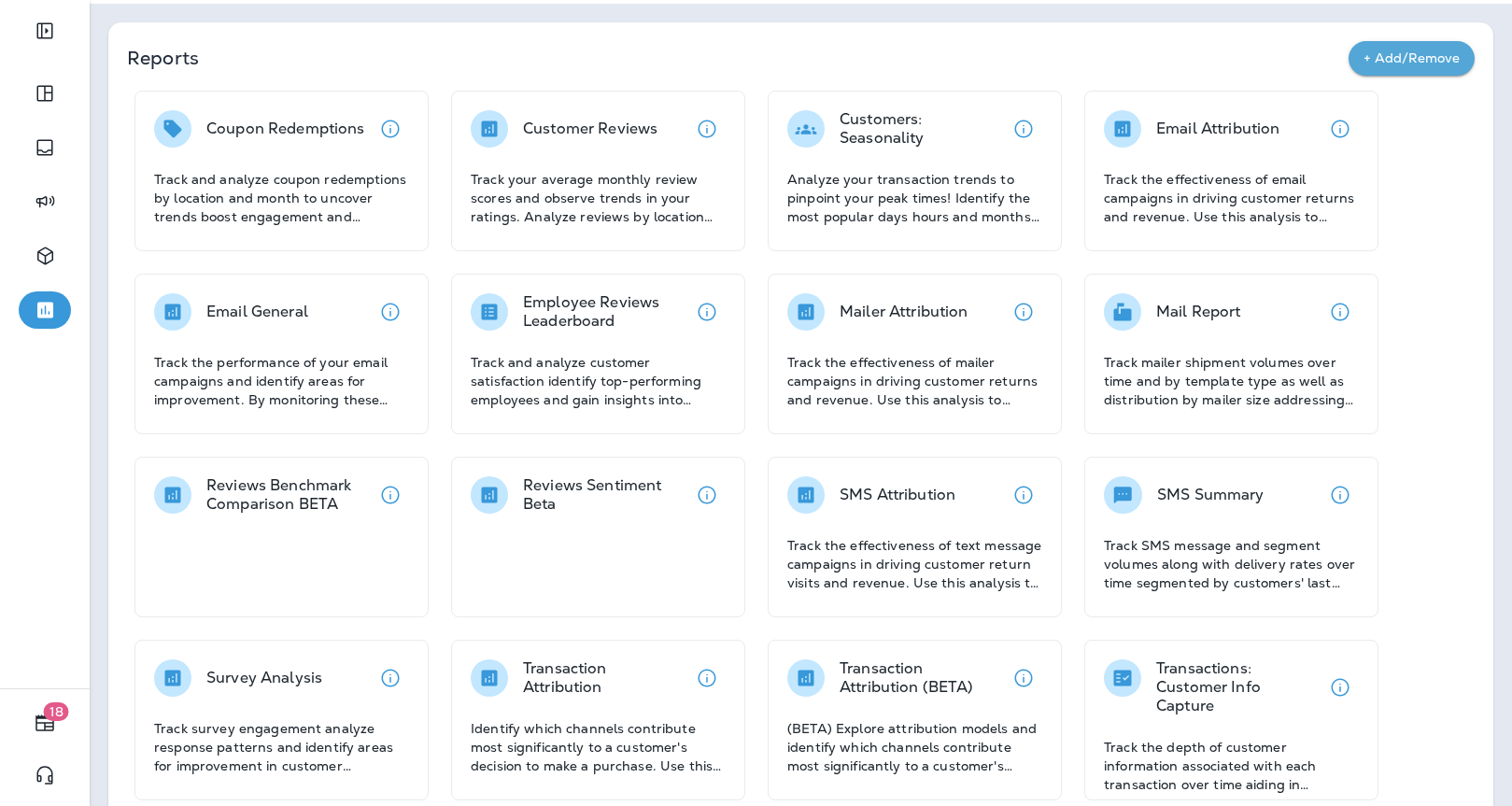
scroll to position [87, 0]
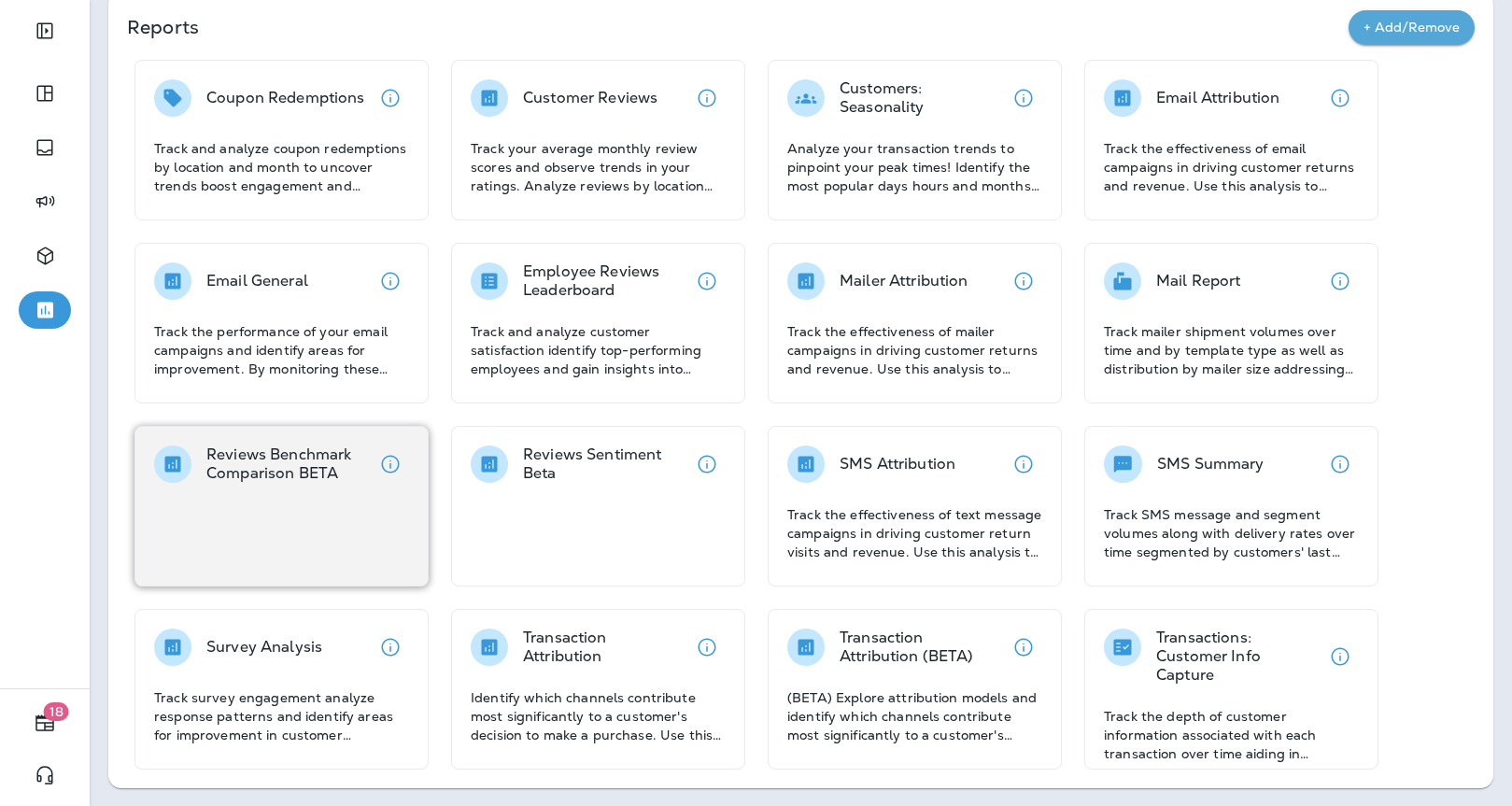
click at [313, 458] on p "Reviews Benchmark Comparison BETA" at bounding box center [289, 464] width 165 height 38
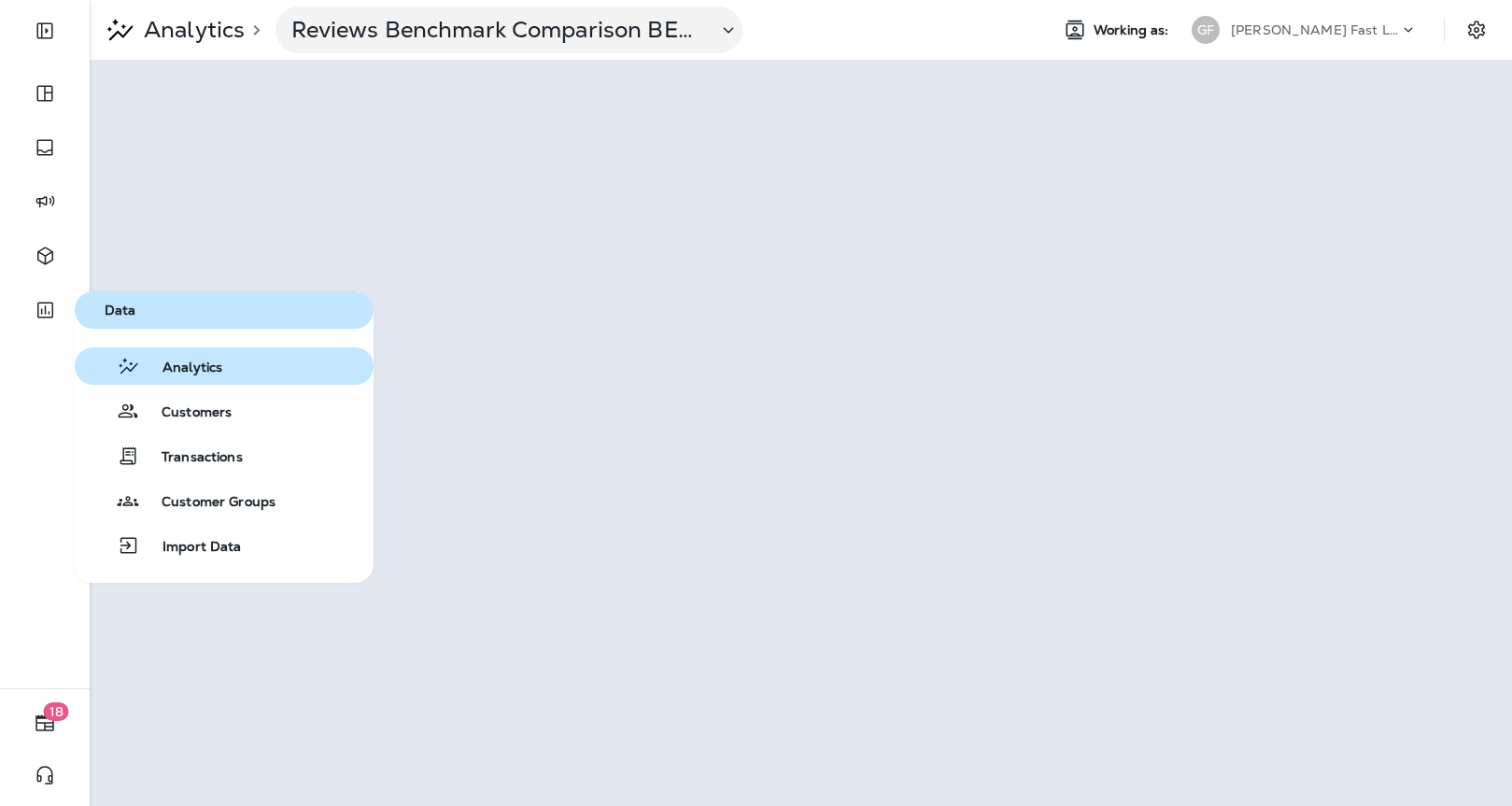
click at [174, 369] on span "Analytics" at bounding box center [180, 368] width 82 height 18
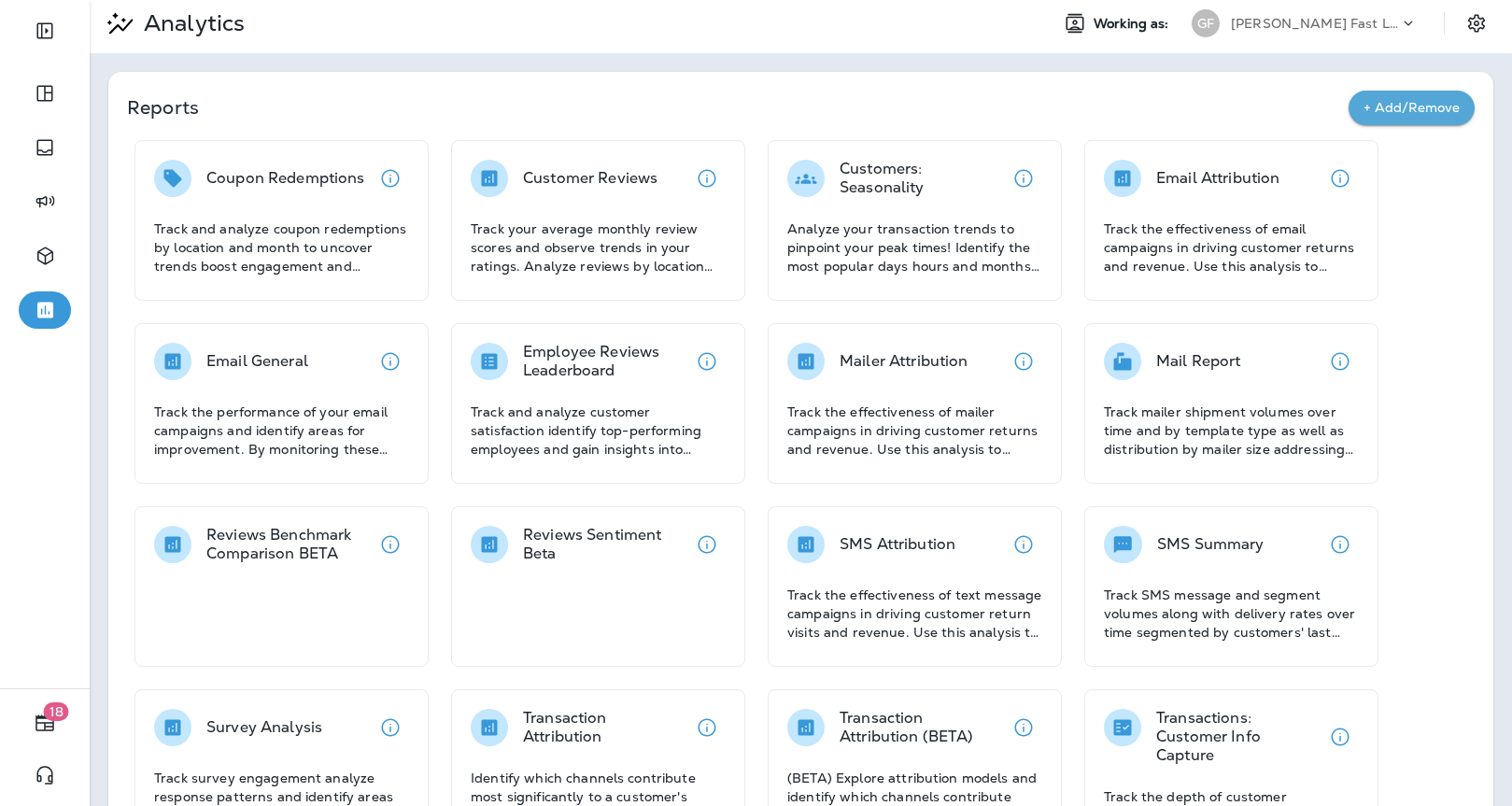
scroll to position [3, 0]
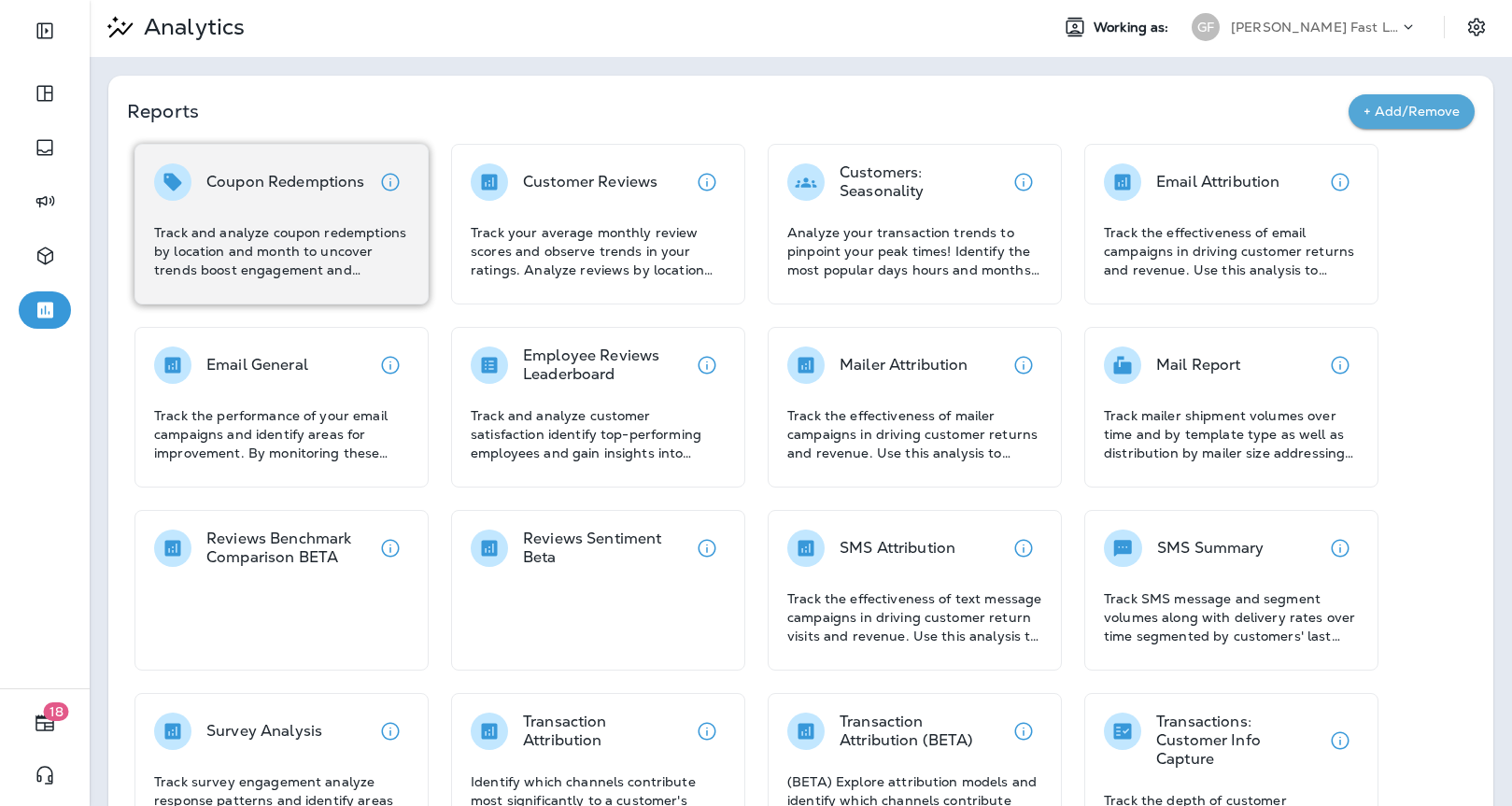
click at [352, 251] on p "Track and analyze coupon redemptions by location and month to uncover trends bo…" at bounding box center [281, 251] width 255 height 56
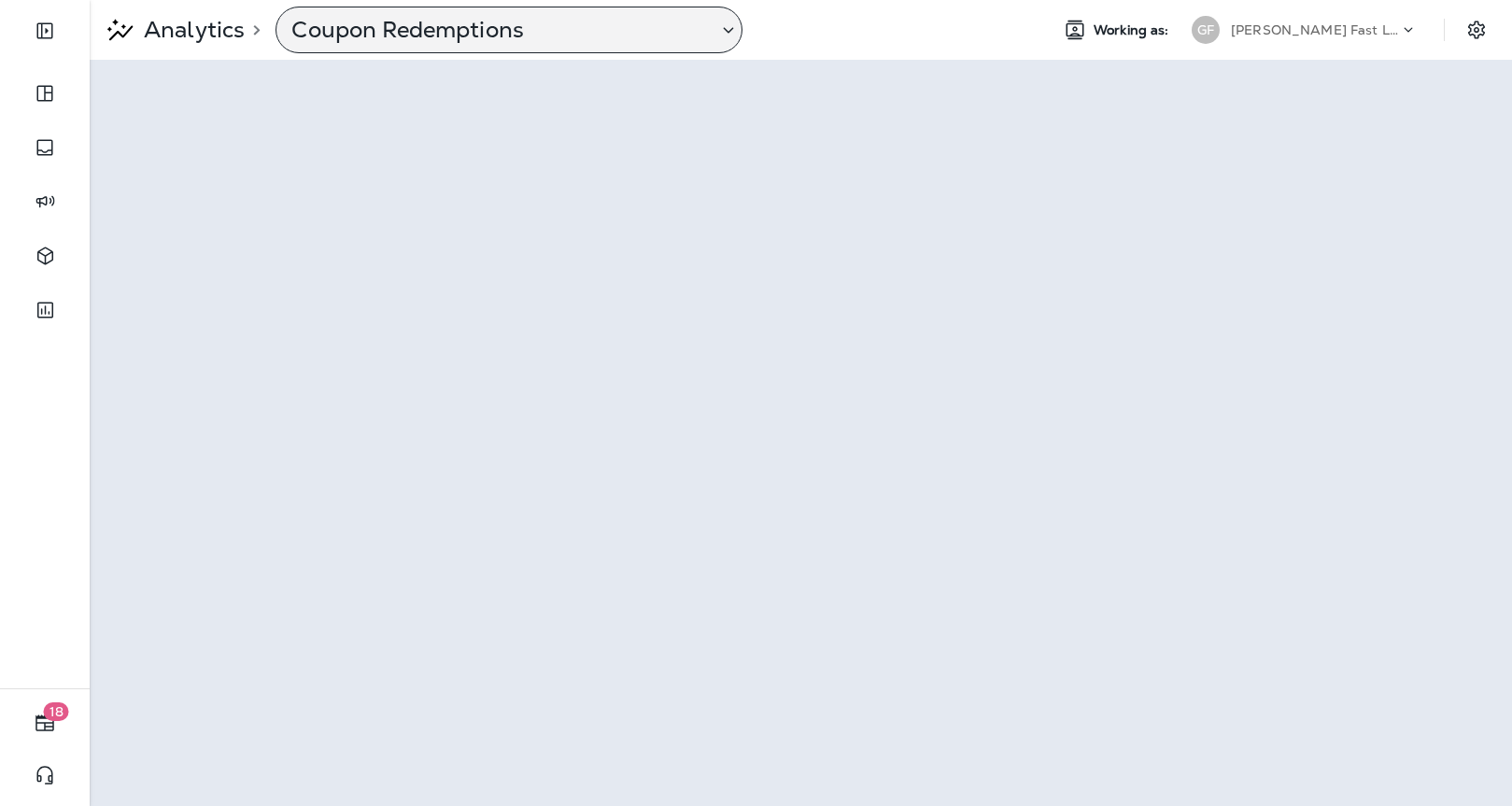
click at [525, 45] on div "Coupon Redemptions" at bounding box center [509, 29] width 467 height 46
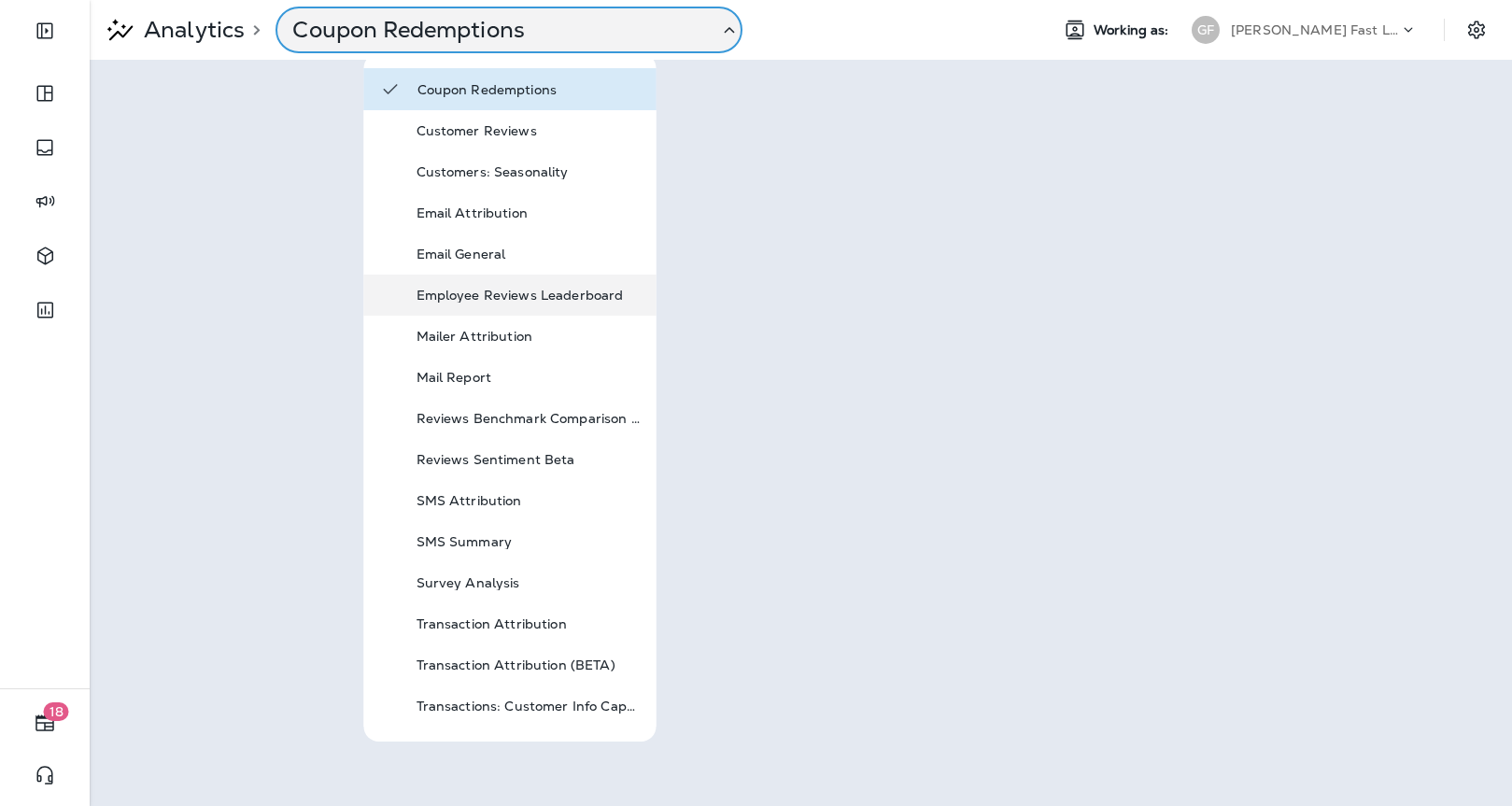
click at [581, 304] on div "Employee Reviews Leaderboard" at bounding box center [529, 295] width 225 height 23
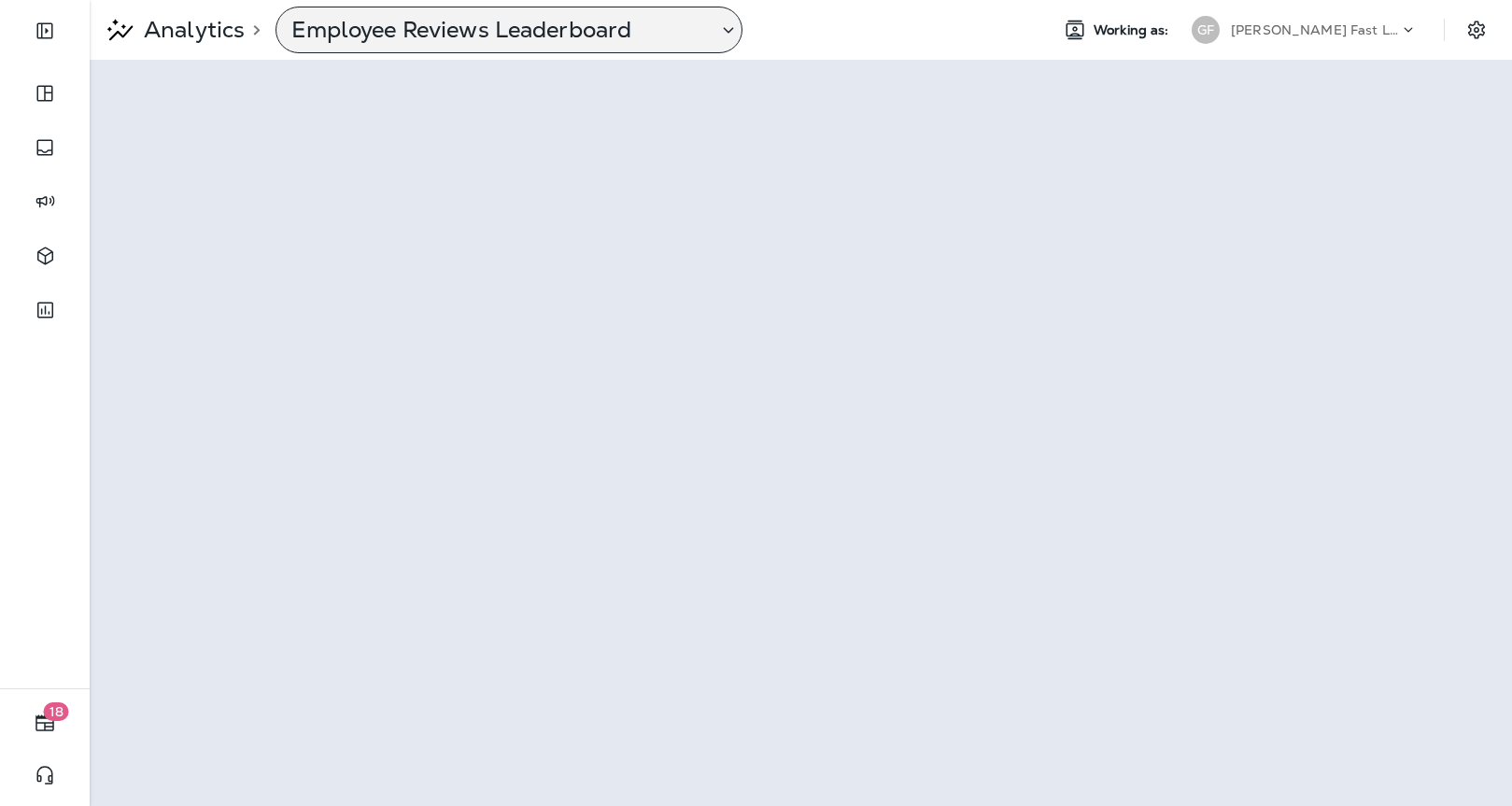
click at [534, 51] on div "Employee Reviews Leaderboard" at bounding box center [509, 29] width 467 height 46
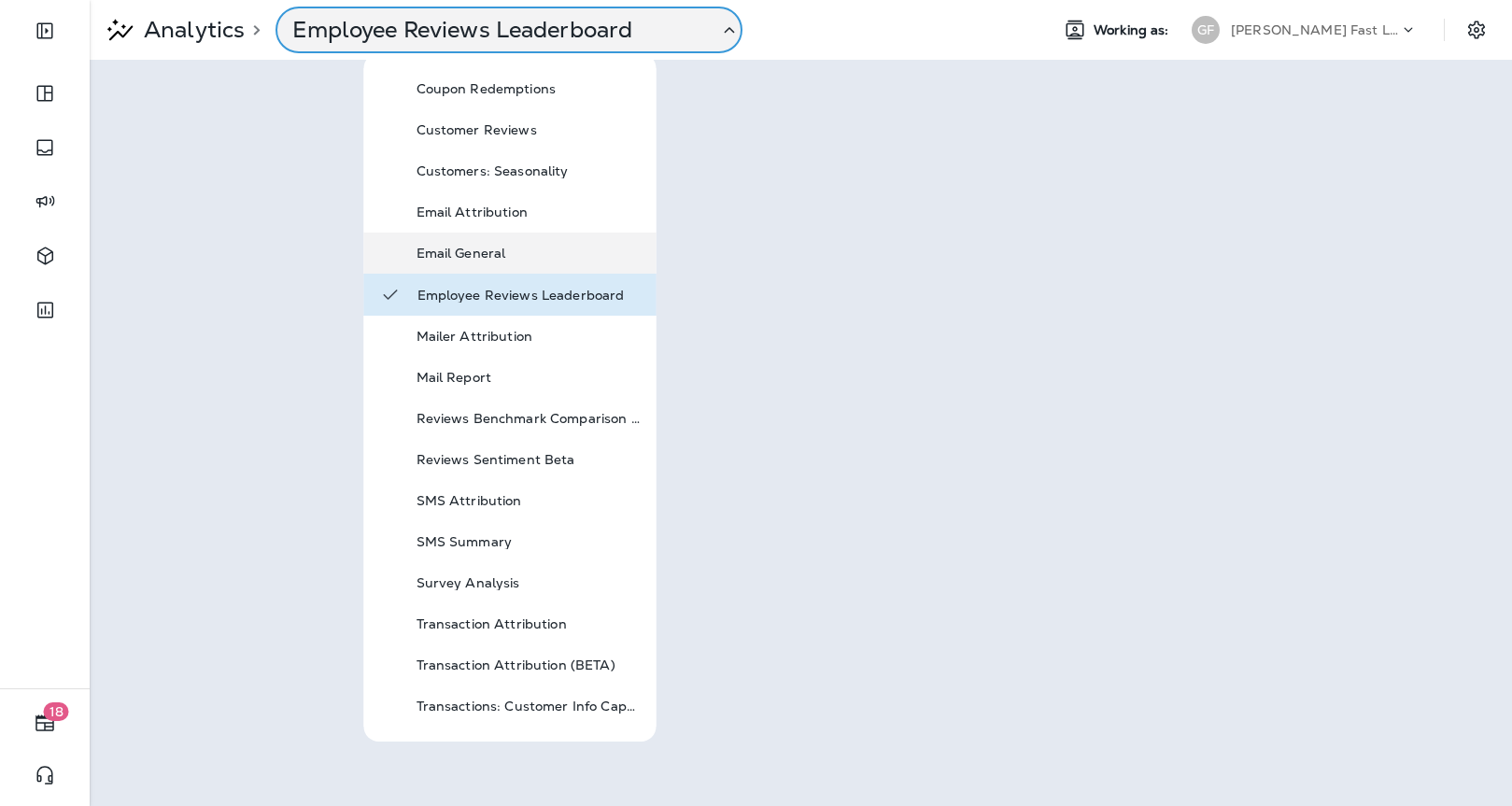
click at [501, 268] on div "Email General" at bounding box center [511, 253] width 293 height 42
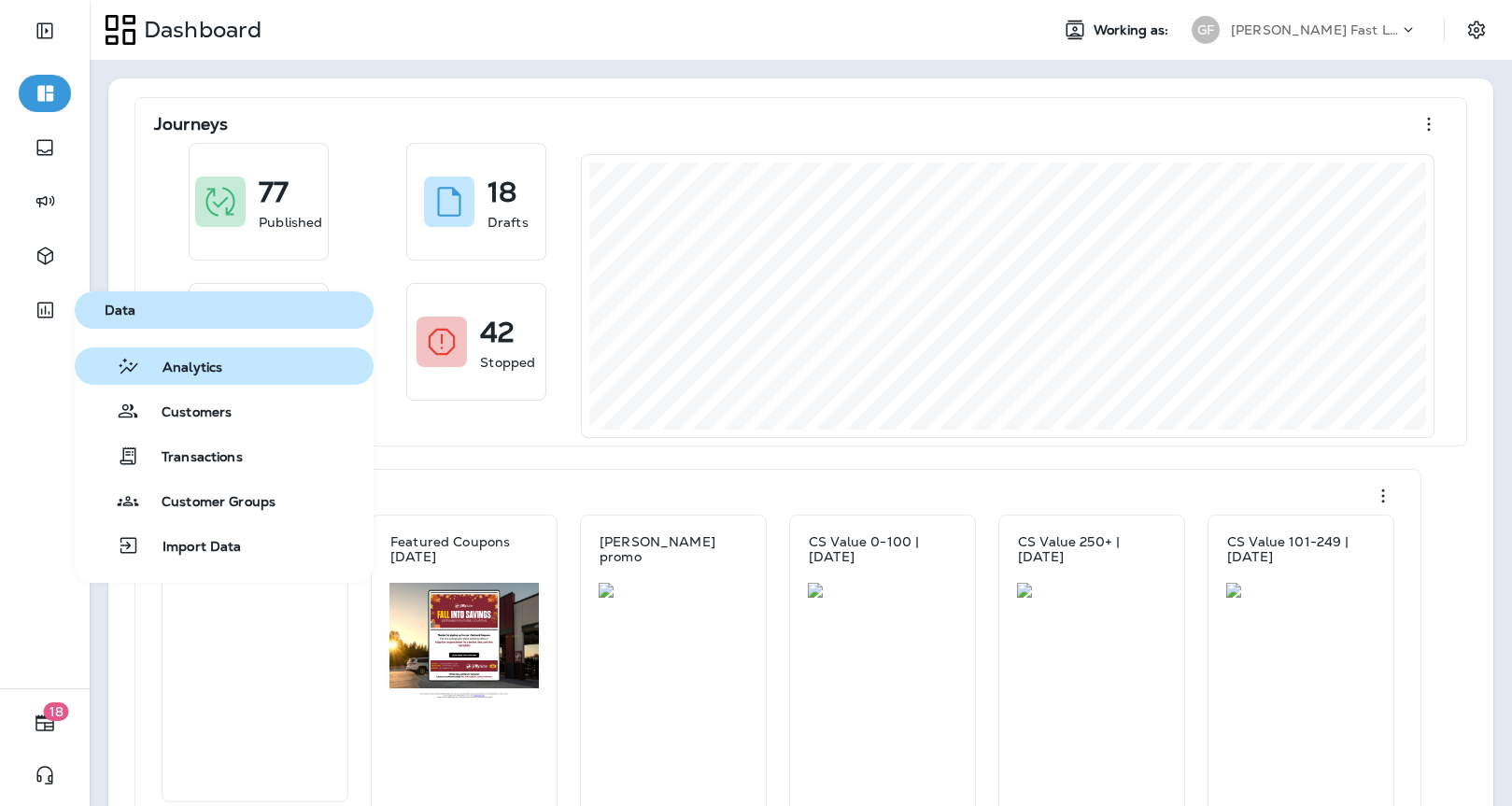
click at [160, 371] on span "Analytics" at bounding box center [180, 368] width 82 height 18
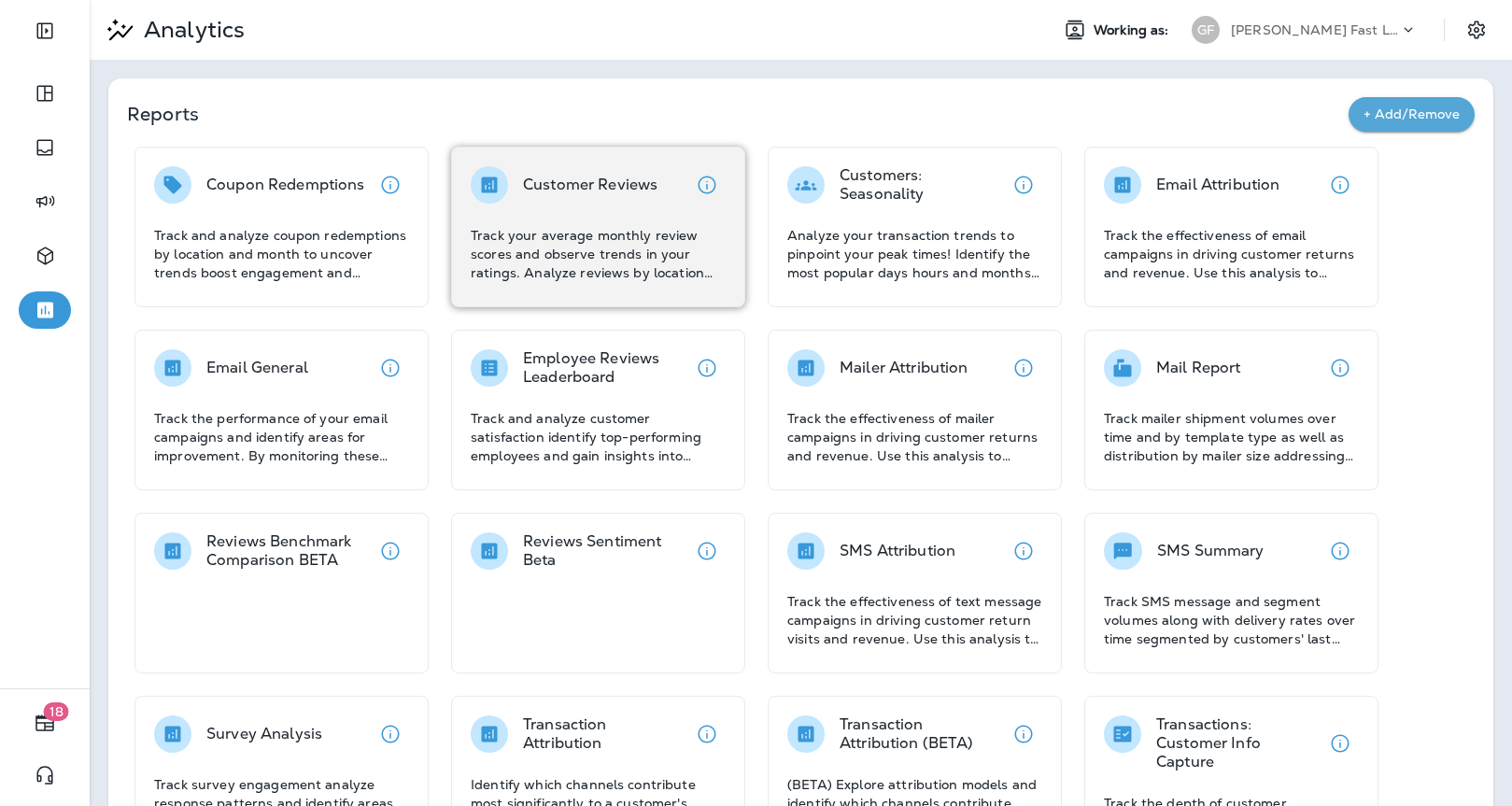
click at [653, 255] on p "Track your average monthly review scores and observe trends in your ratings. An…" at bounding box center [598, 254] width 255 height 56
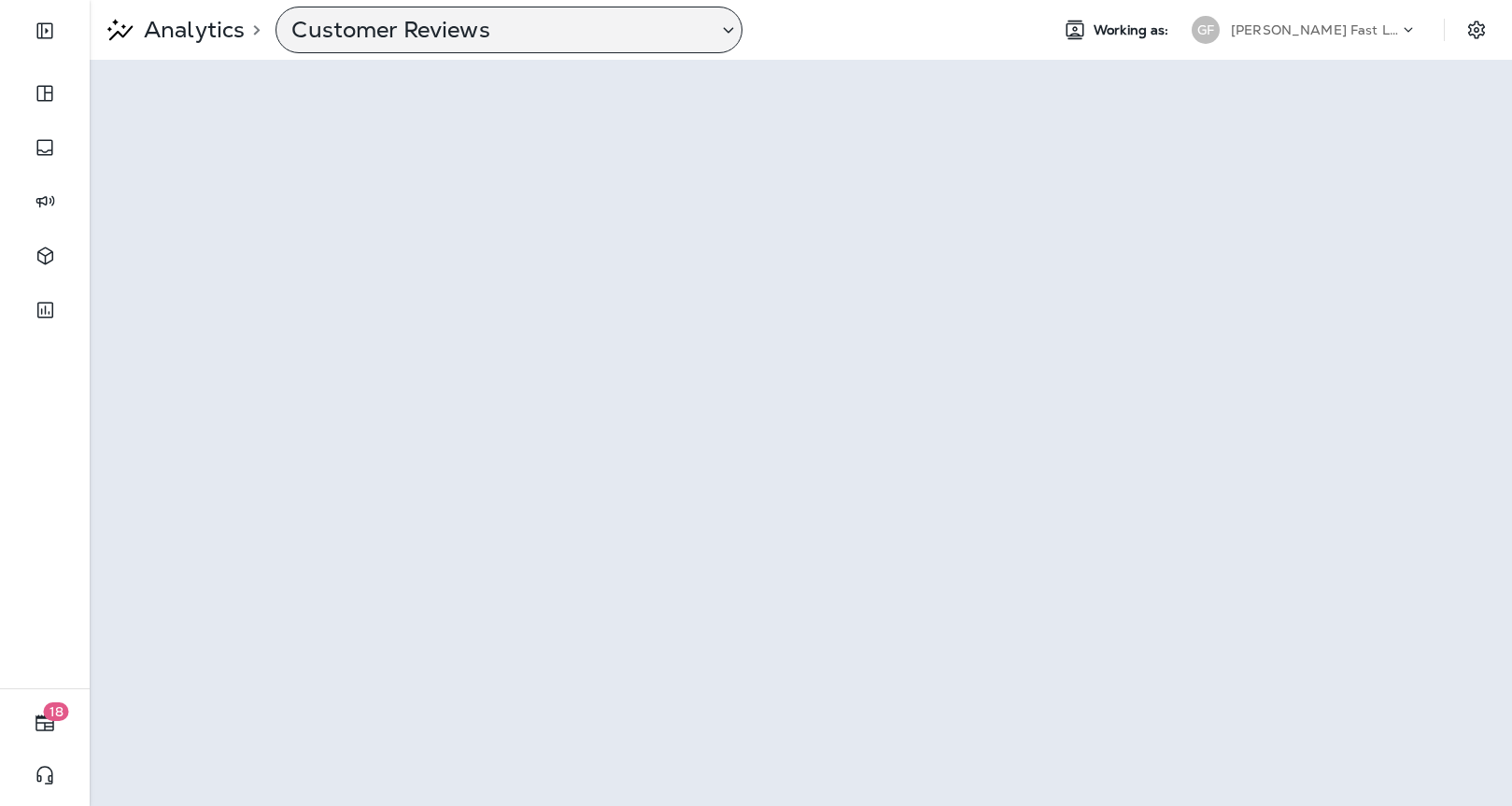
click at [399, 39] on p "Customer Reviews" at bounding box center [497, 30] width 412 height 28
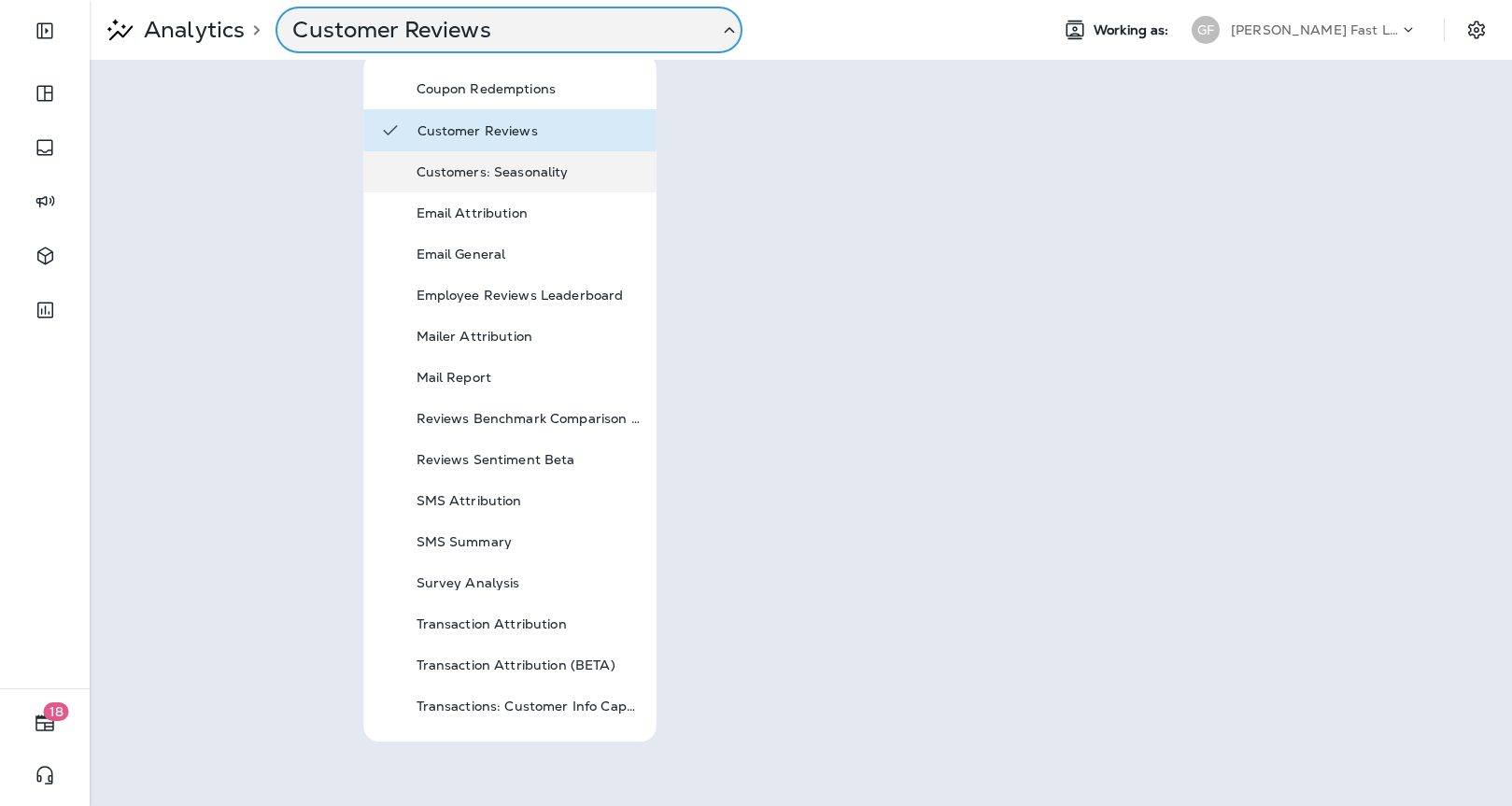
click at [468, 180] on div "Customers: Seasonality" at bounding box center [529, 172] width 225 height 23
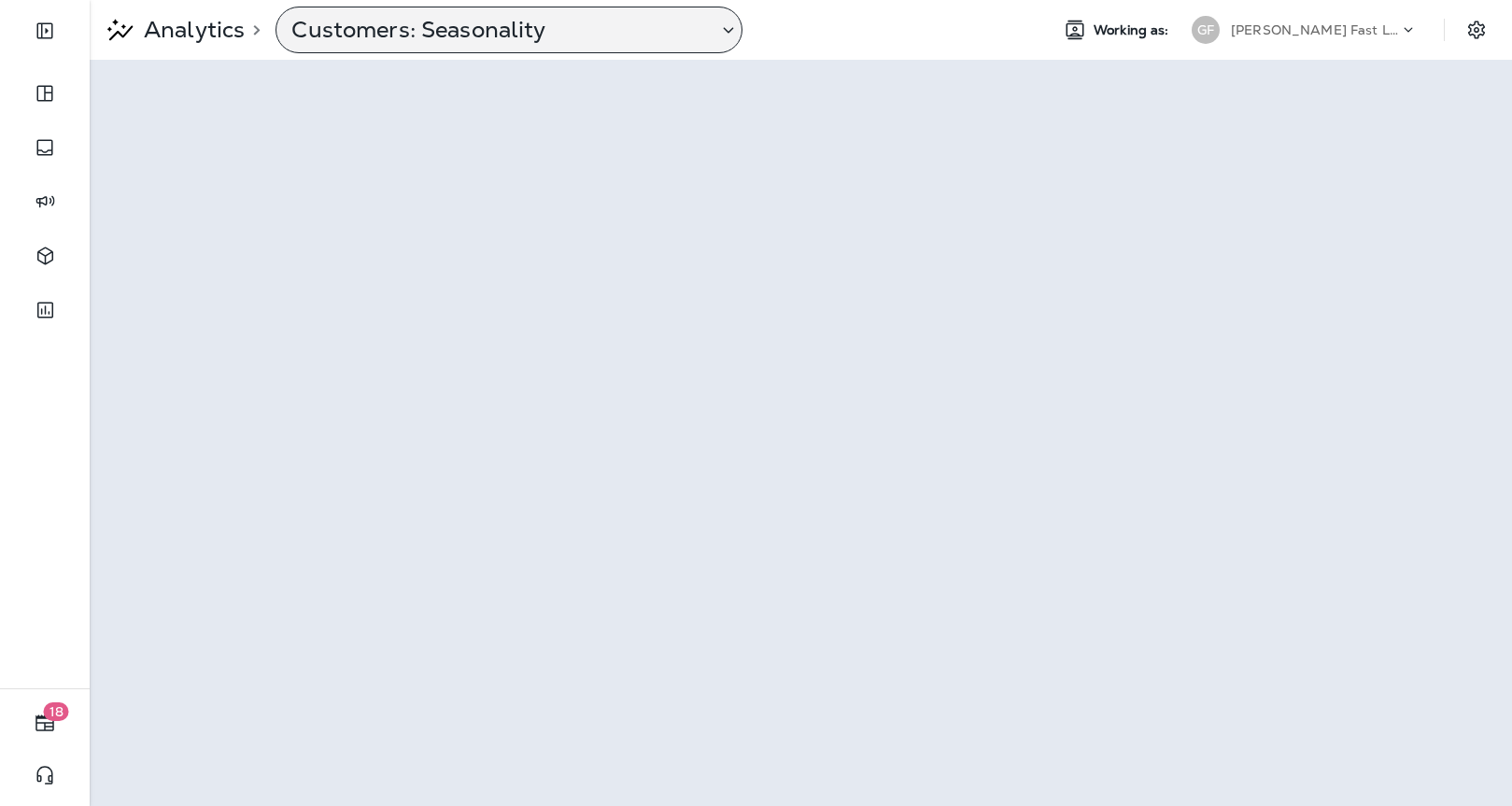
click at [420, 25] on p "Customers: Seasonality" at bounding box center [497, 30] width 412 height 28
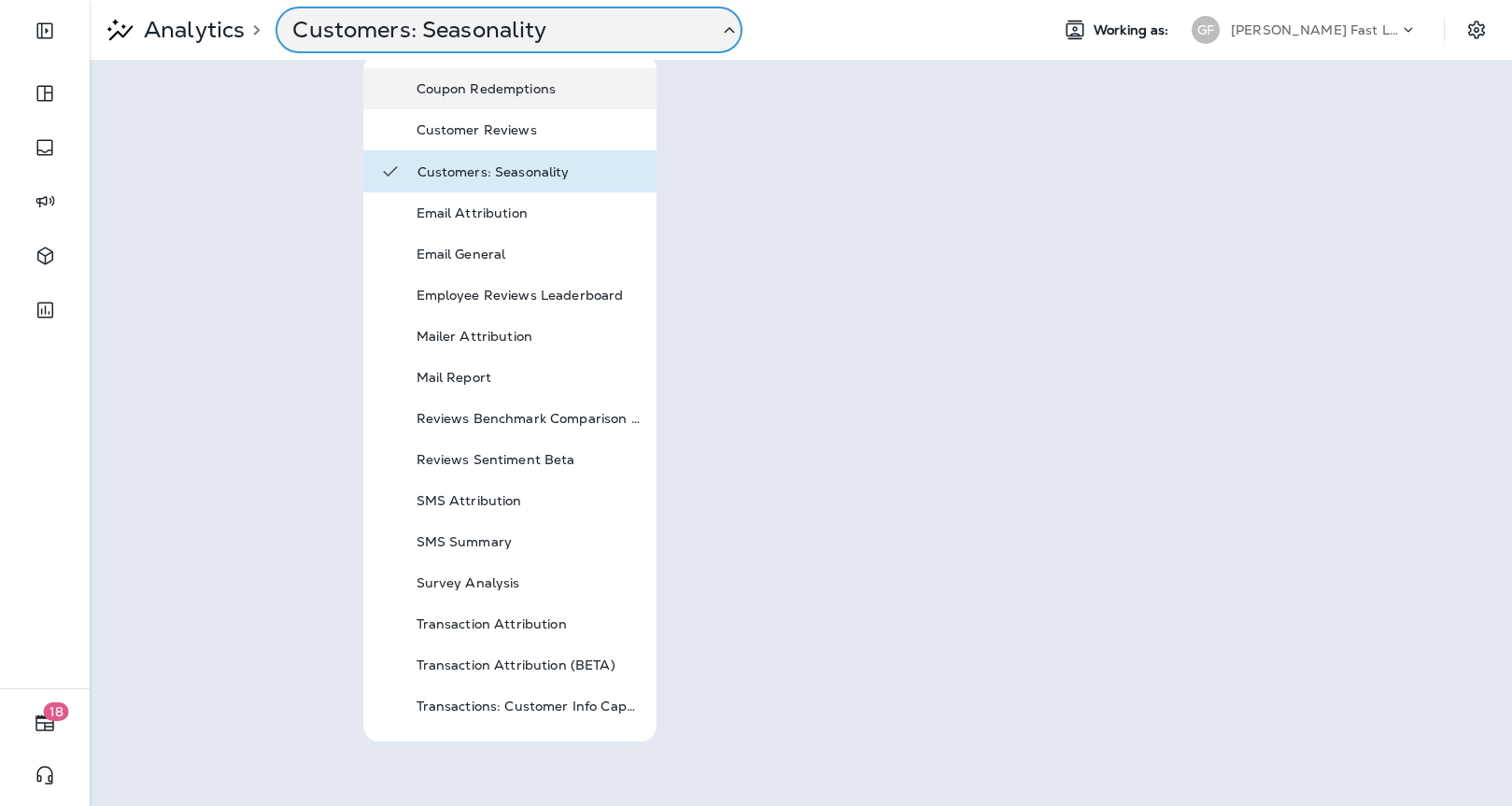
click at [535, 92] on p "Coupon Redemptions" at bounding box center [529, 89] width 225 height 15
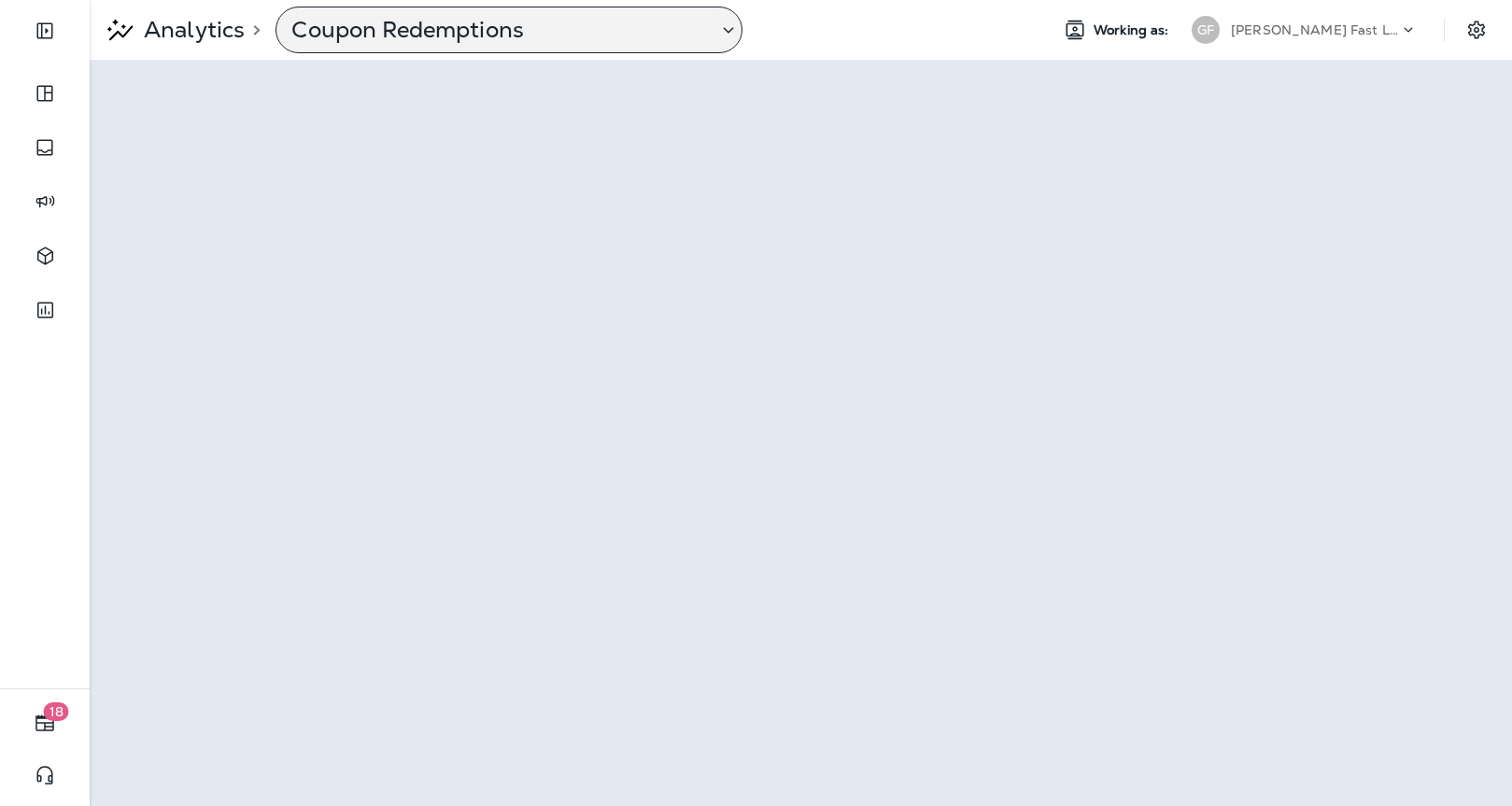
click at [486, 47] on div "Coupon Redemptions" at bounding box center [509, 29] width 467 height 46
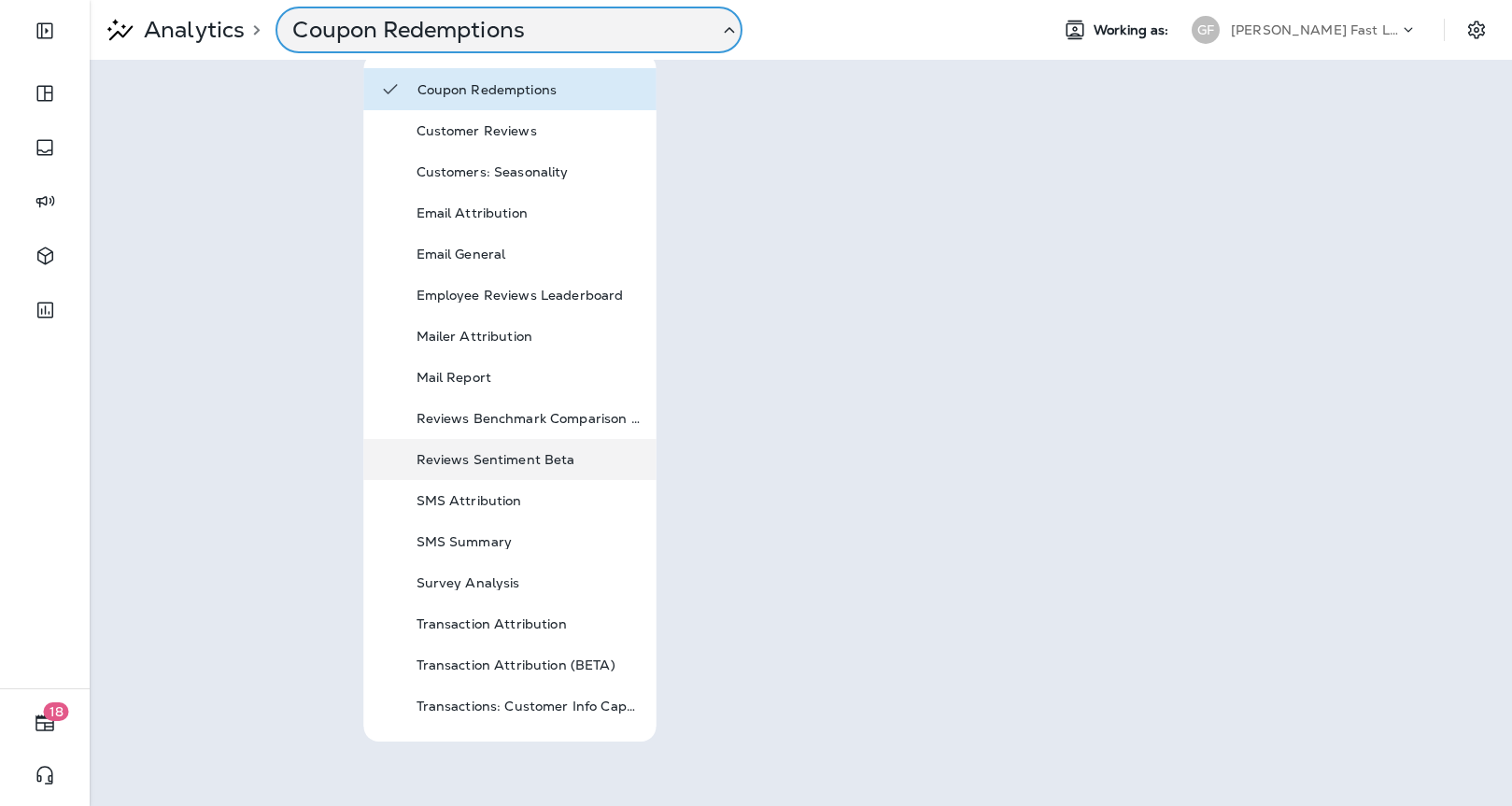
click at [507, 462] on p "Reviews Sentiment Beta" at bounding box center [529, 460] width 225 height 15
